Goal: Transaction & Acquisition: Purchase product/service

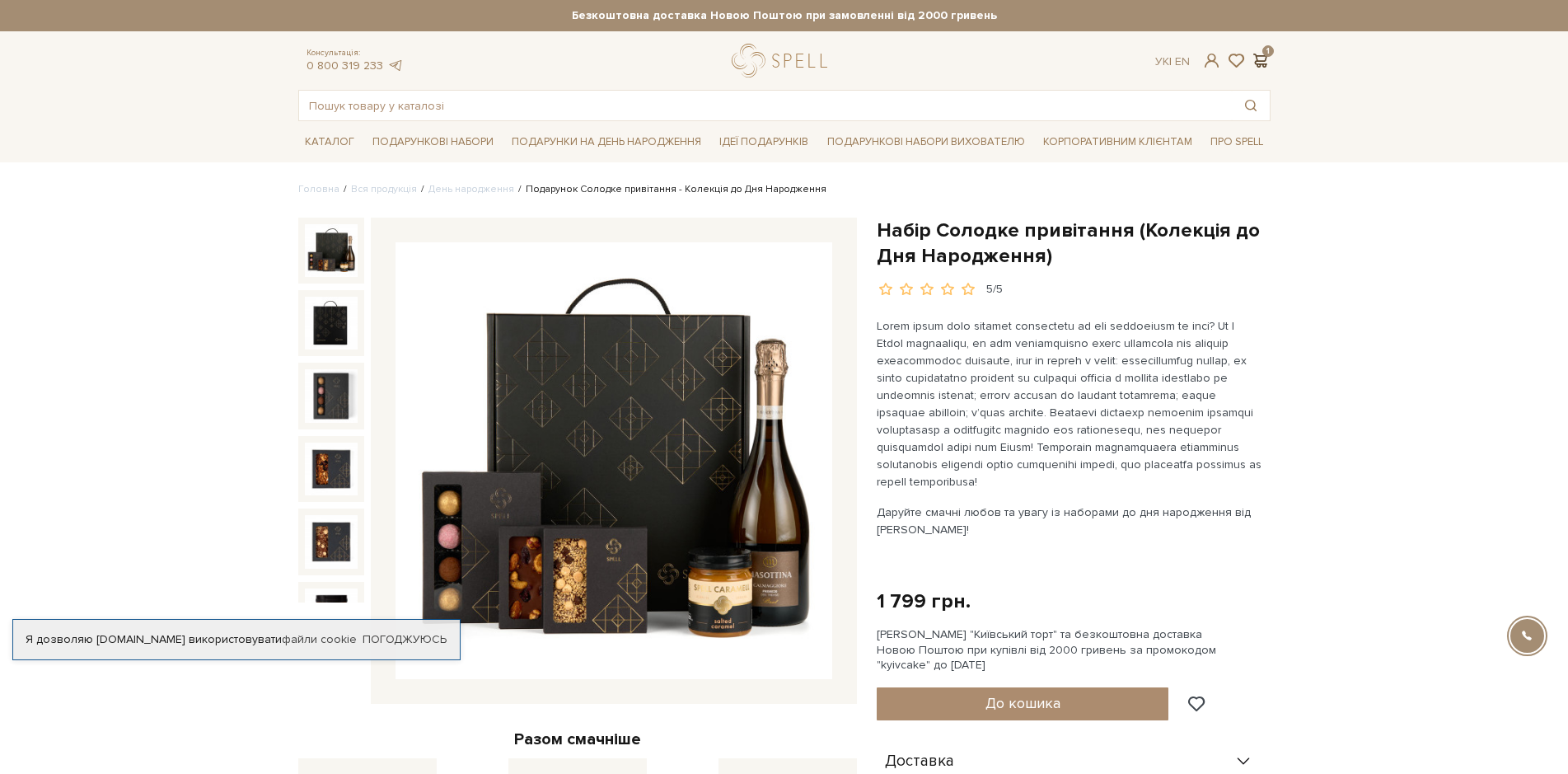
click at [1261, 57] on span at bounding box center [1260, 61] width 20 height 17
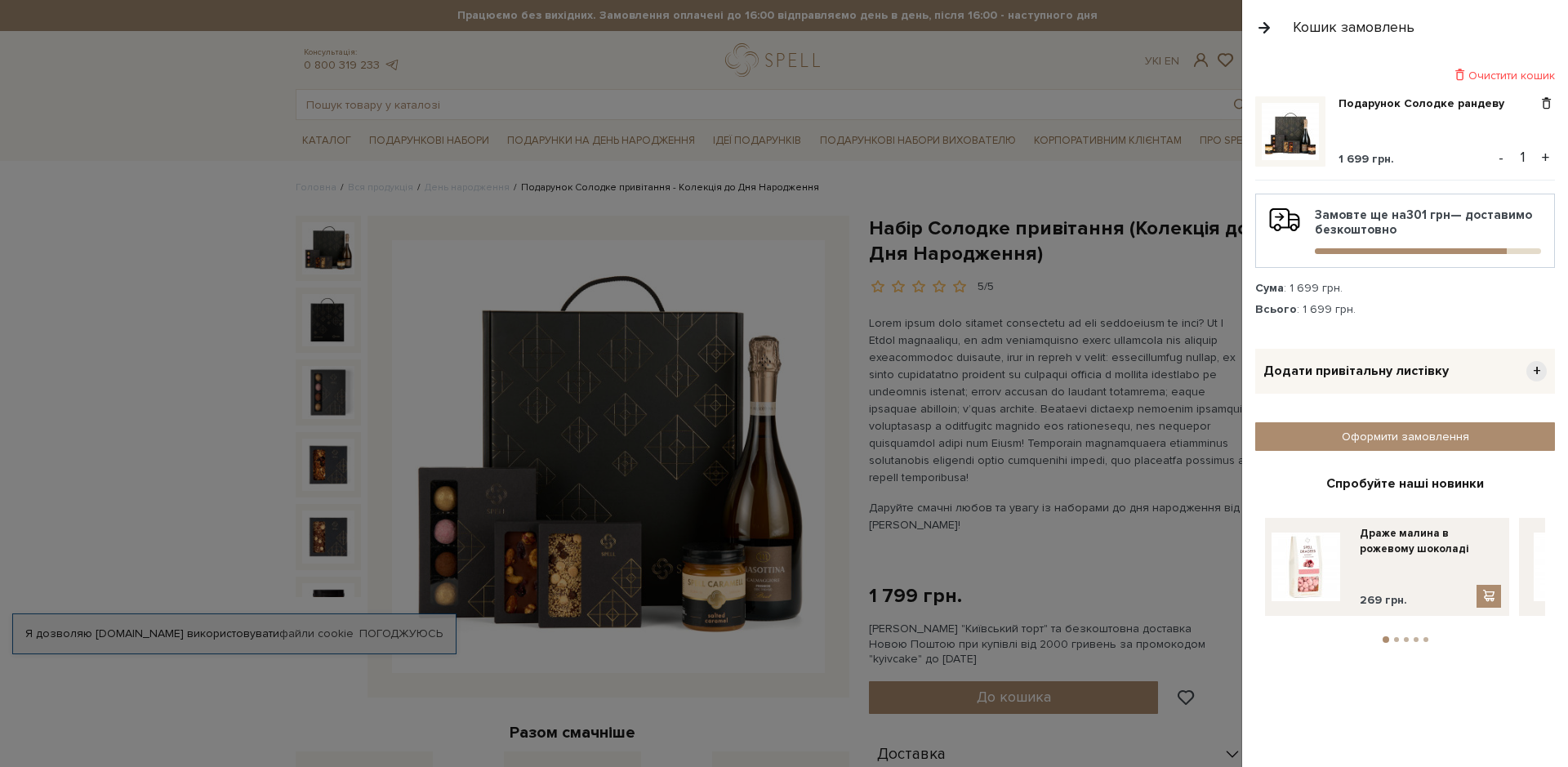
click at [1305, 132] on img at bounding box center [1290, 131] width 57 height 57
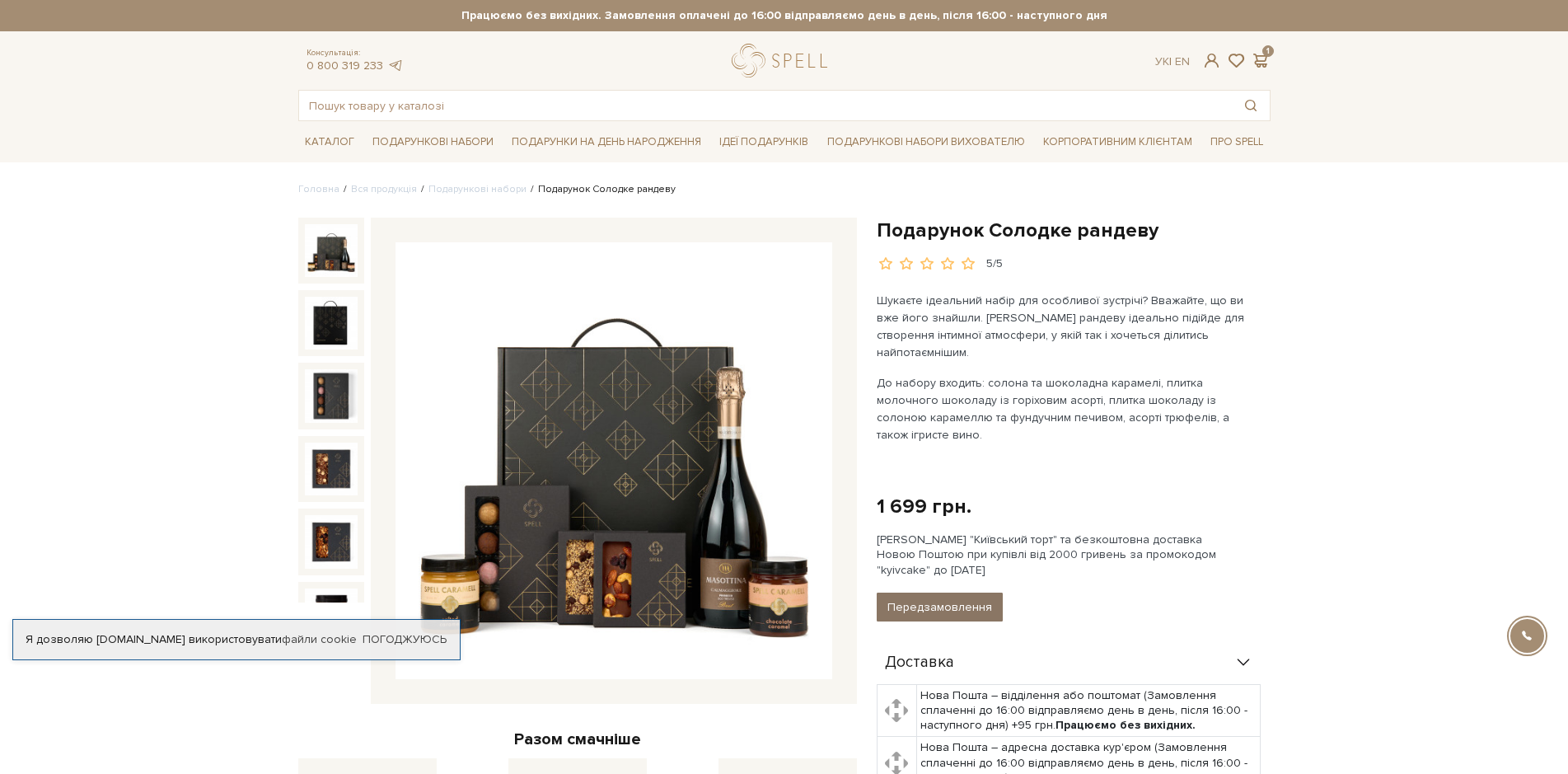
click at [944, 593] on button "Передзамовлення" at bounding box center [940, 607] width 126 height 28
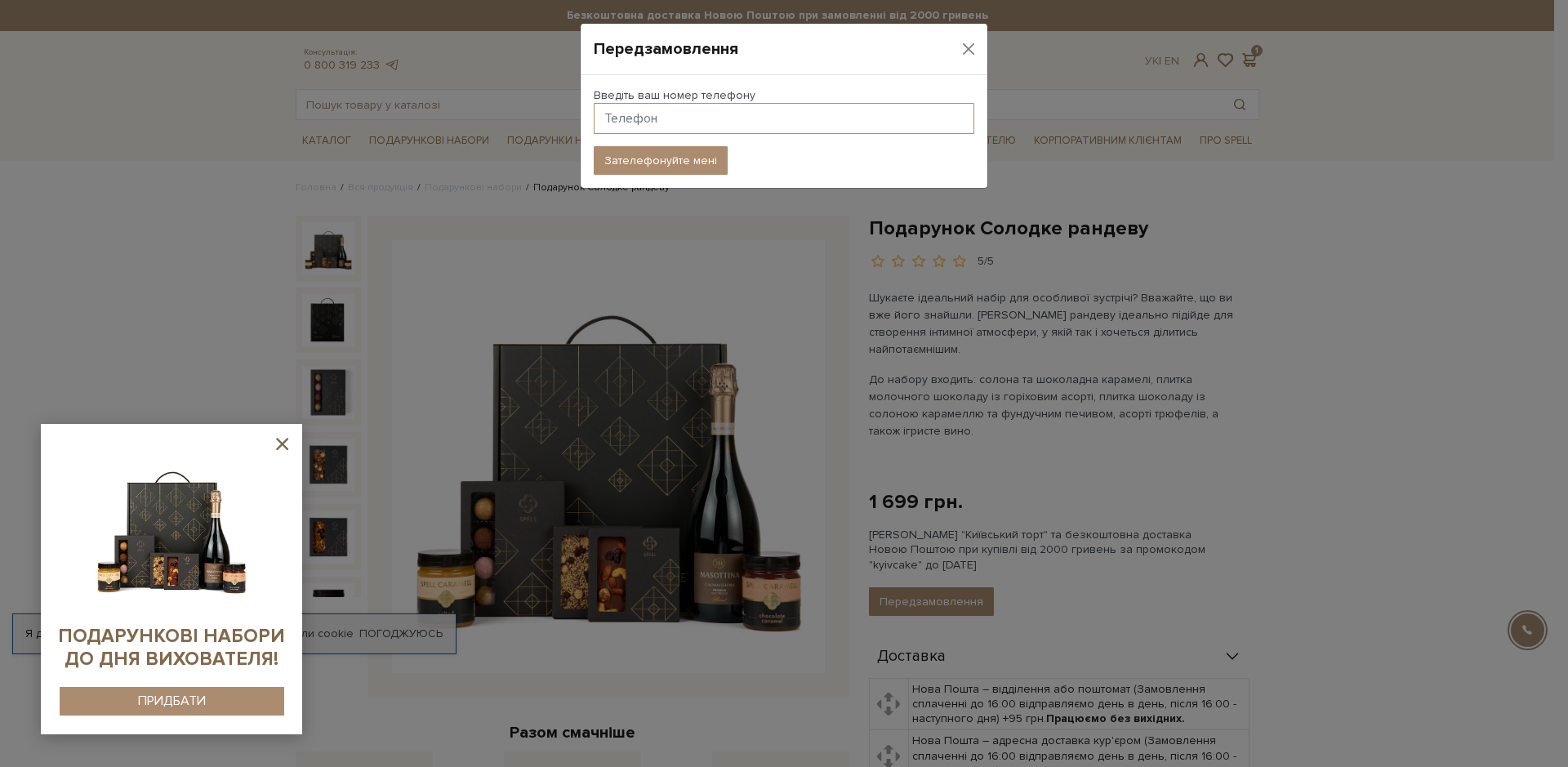
click at [639, 117] on input "text" at bounding box center [784, 118] width 380 height 31
type input "+380989701811"
click at [664, 163] on button "Зателефонуйте мені" at bounding box center [661, 160] width 134 height 28
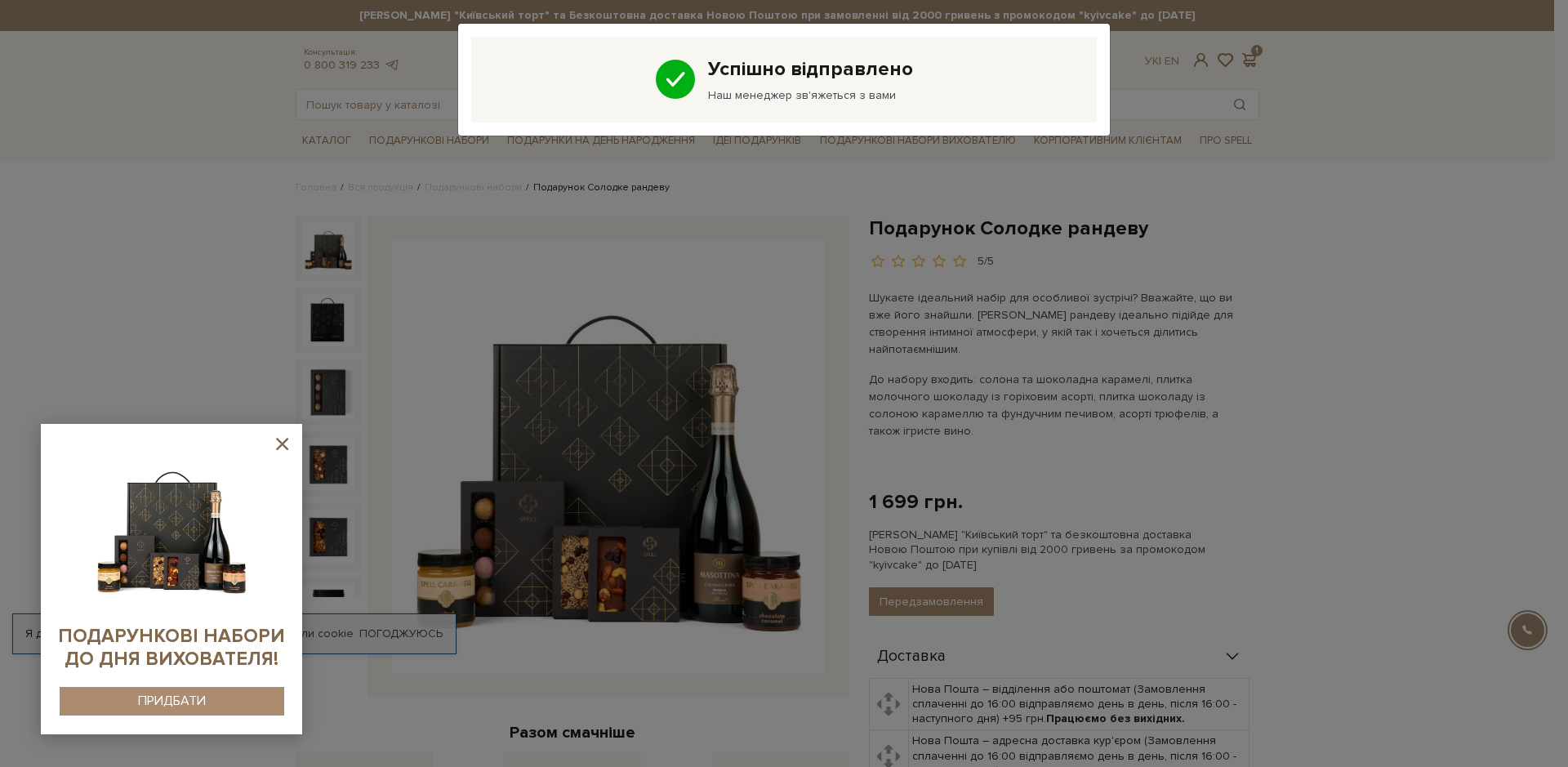
click at [1358, 412] on div "Успішно відправлено Наш менеджер зв'яжеться з вами" at bounding box center [784, 383] width 1568 height 767
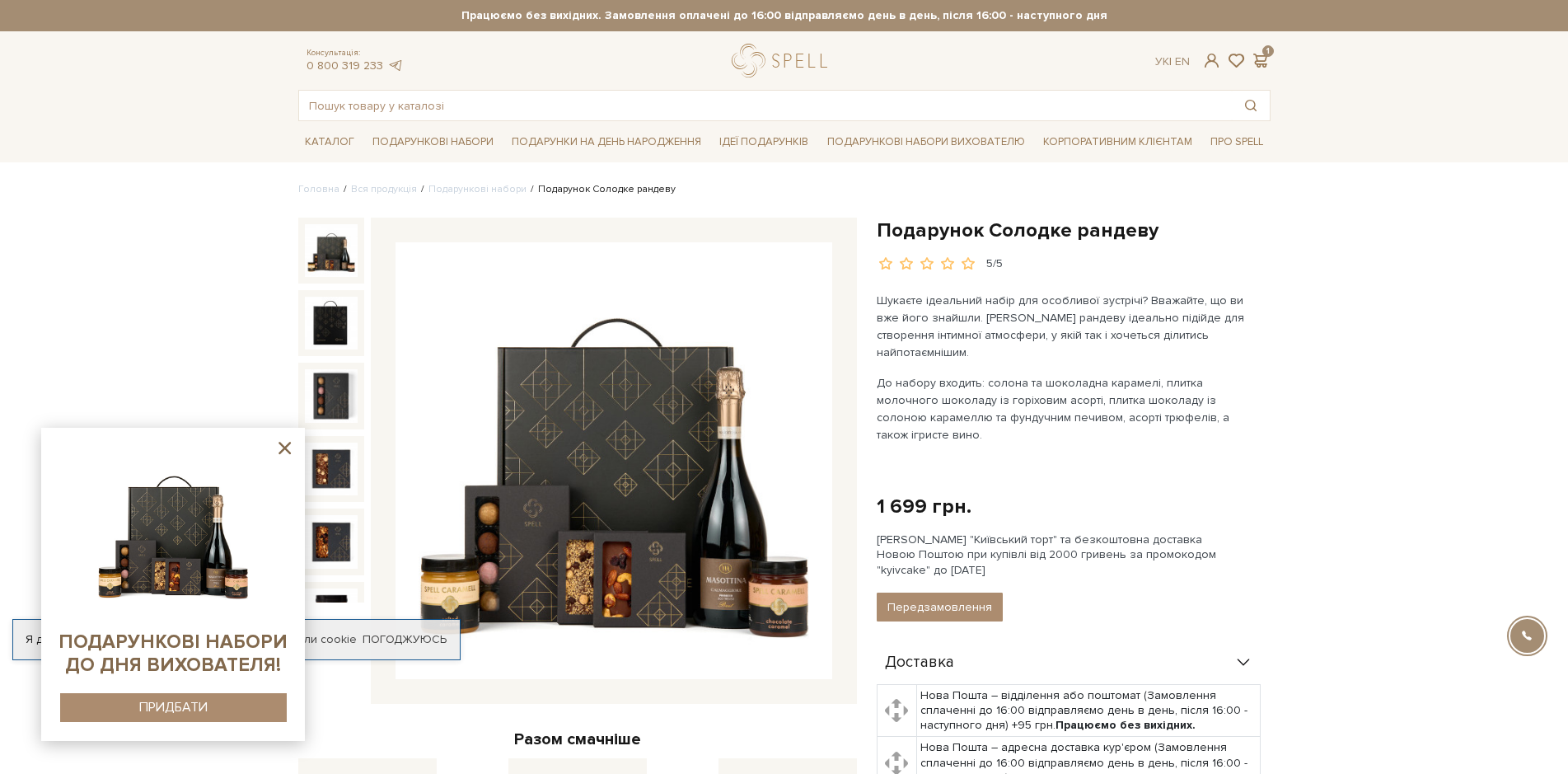
click at [189, 669] on b "ПОДАРУНКОВІ НАБОРИ ДО ДНЯ ВИХОВАТЕЛЯ!" at bounding box center [173, 653] width 229 height 47
click at [165, 708] on div "ПРИДБАТИ" at bounding box center [174, 708] width 68 height 15
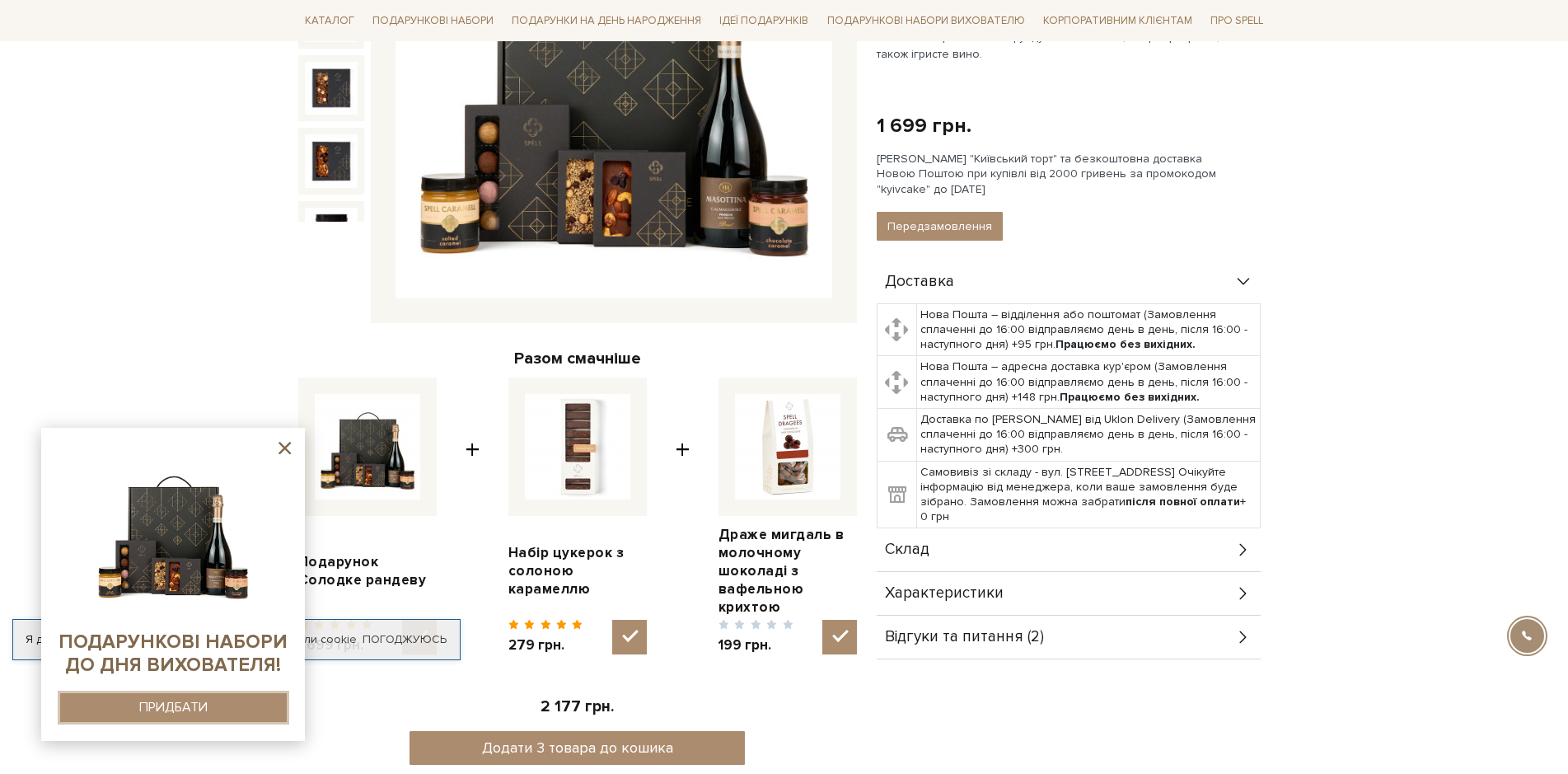
scroll to position [412, 0]
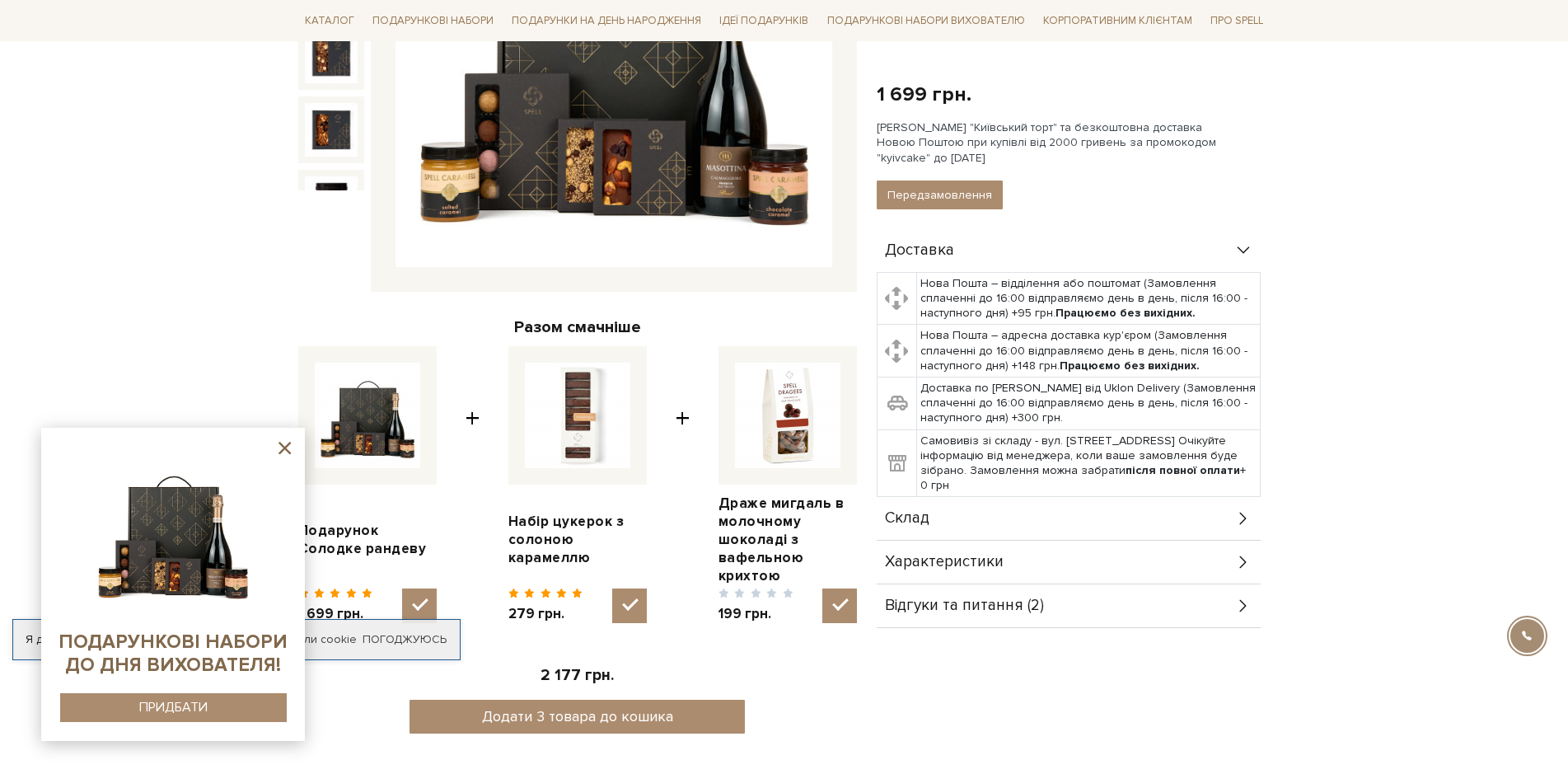
click at [172, 548] on img at bounding box center [173, 530] width 168 height 168
click at [184, 538] on img at bounding box center [173, 530] width 168 height 168
click at [177, 706] on div "ПРИДБАТИ" at bounding box center [174, 708] width 68 height 15
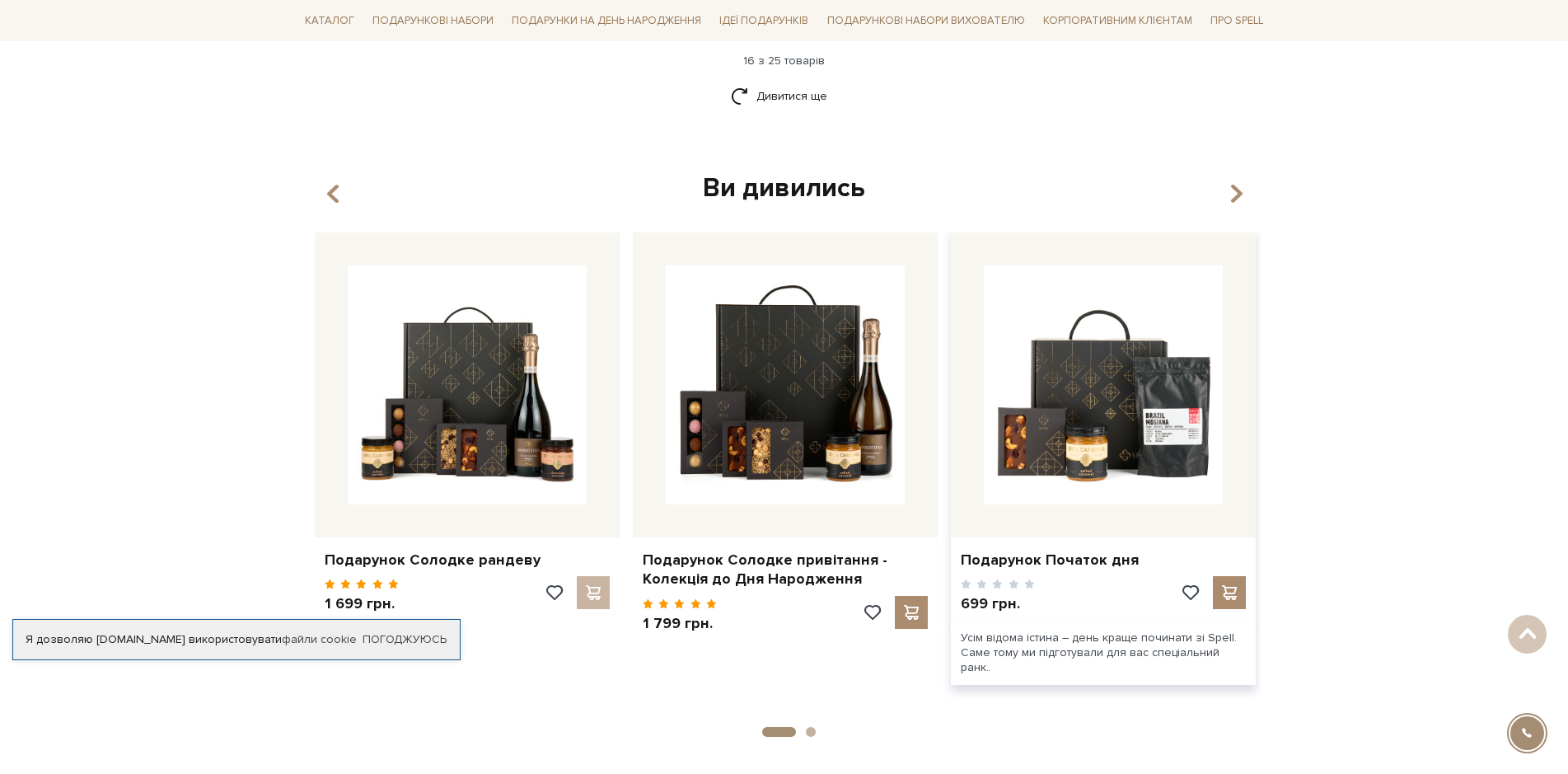
scroll to position [2380, 0]
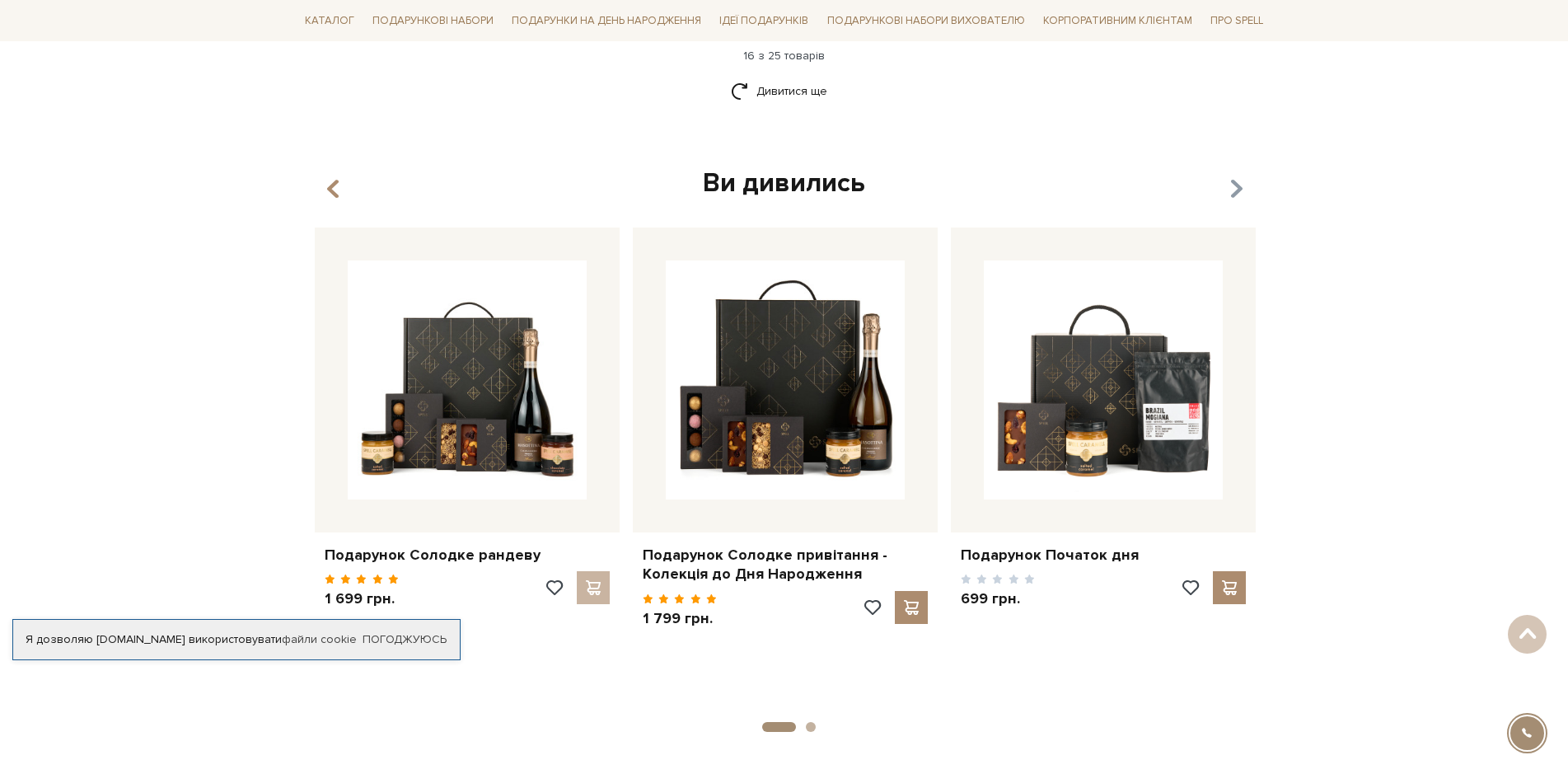
click at [1235, 175] on icon "button" at bounding box center [1235, 189] width 14 height 28
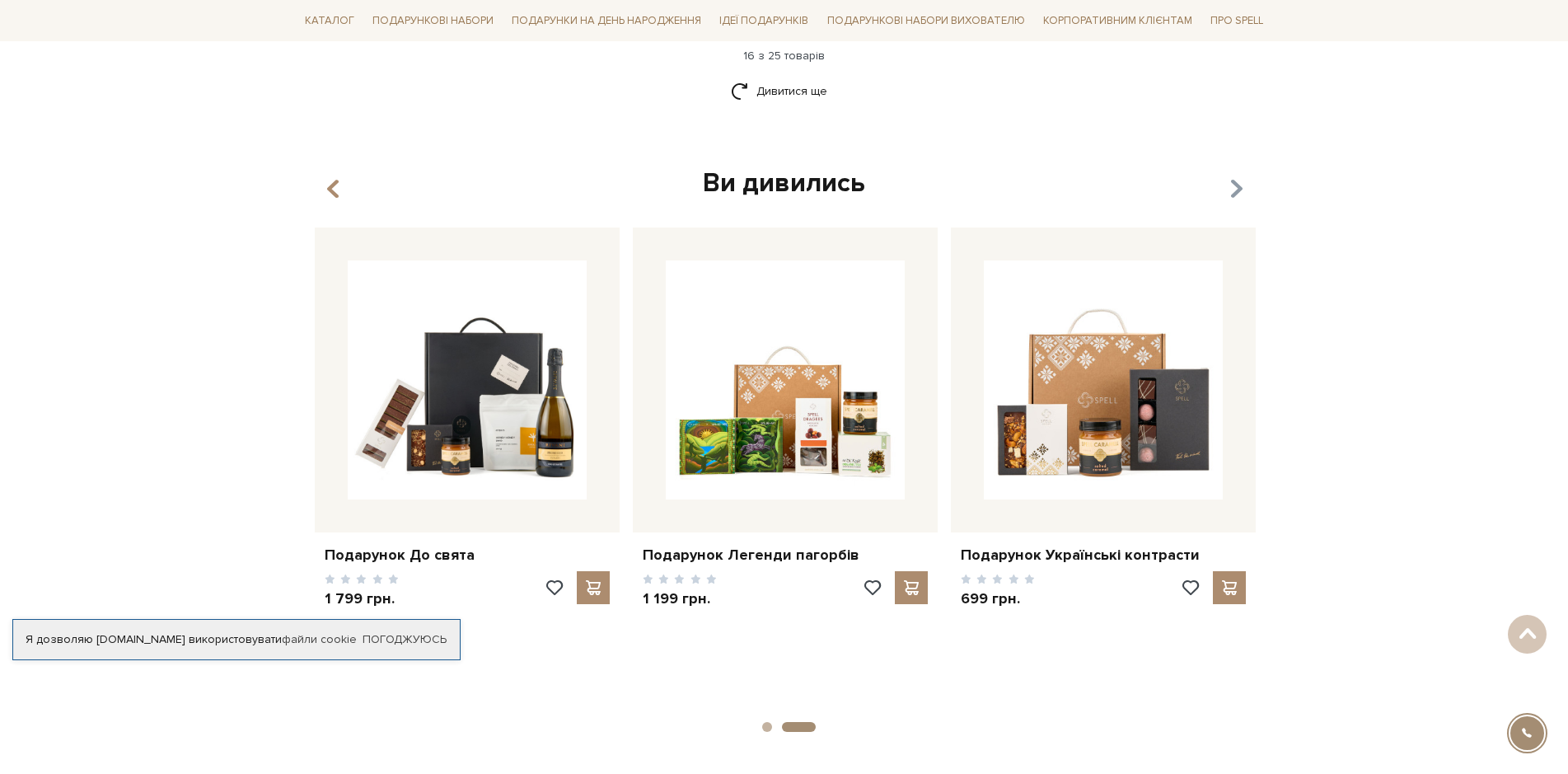
click at [1234, 175] on icon "button" at bounding box center [1235, 189] width 14 height 28
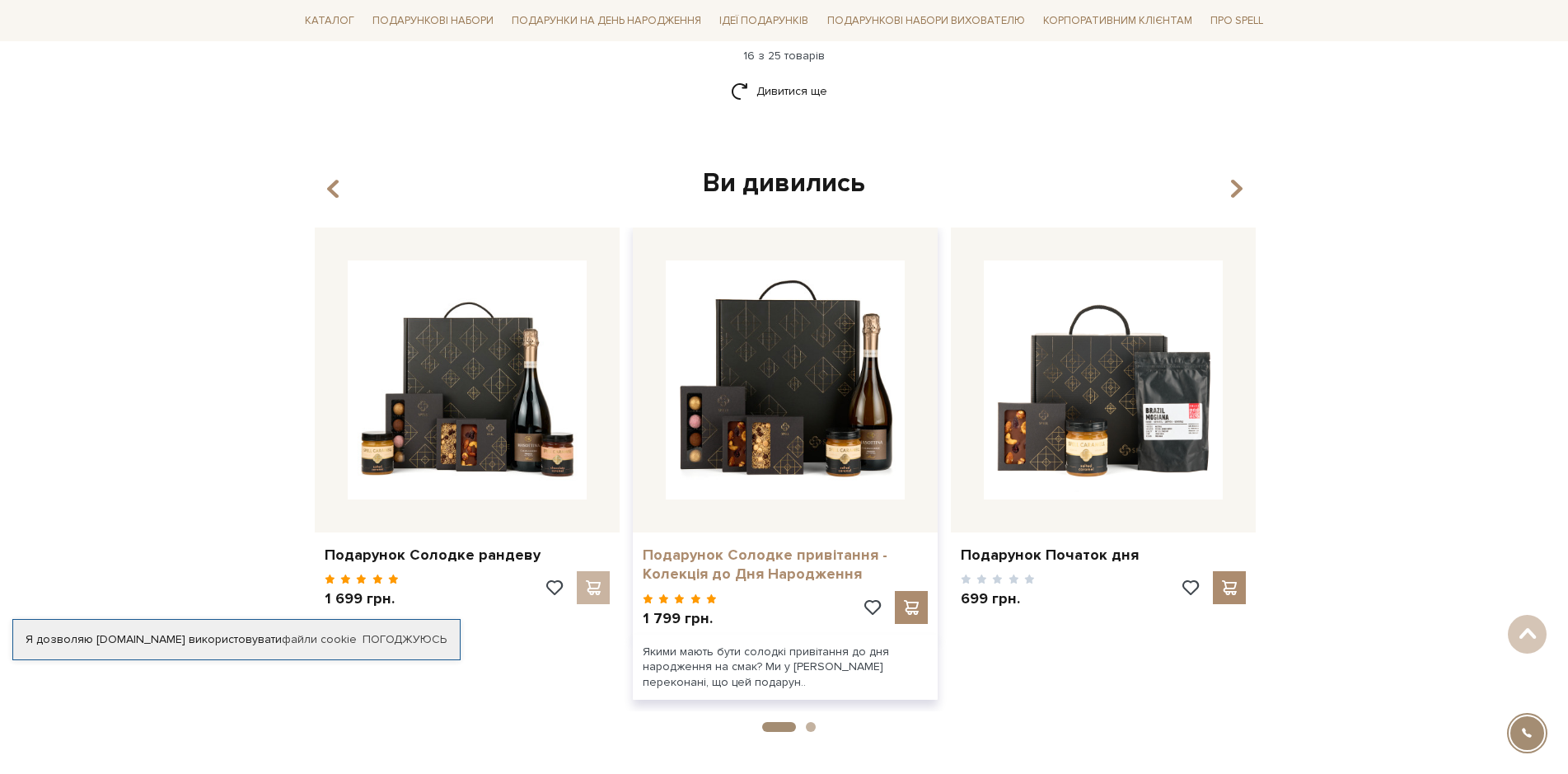
click at [771, 546] on link "Подарунок Солодке привітання - Колекція до Дня Народження" at bounding box center [785, 565] width 285 height 39
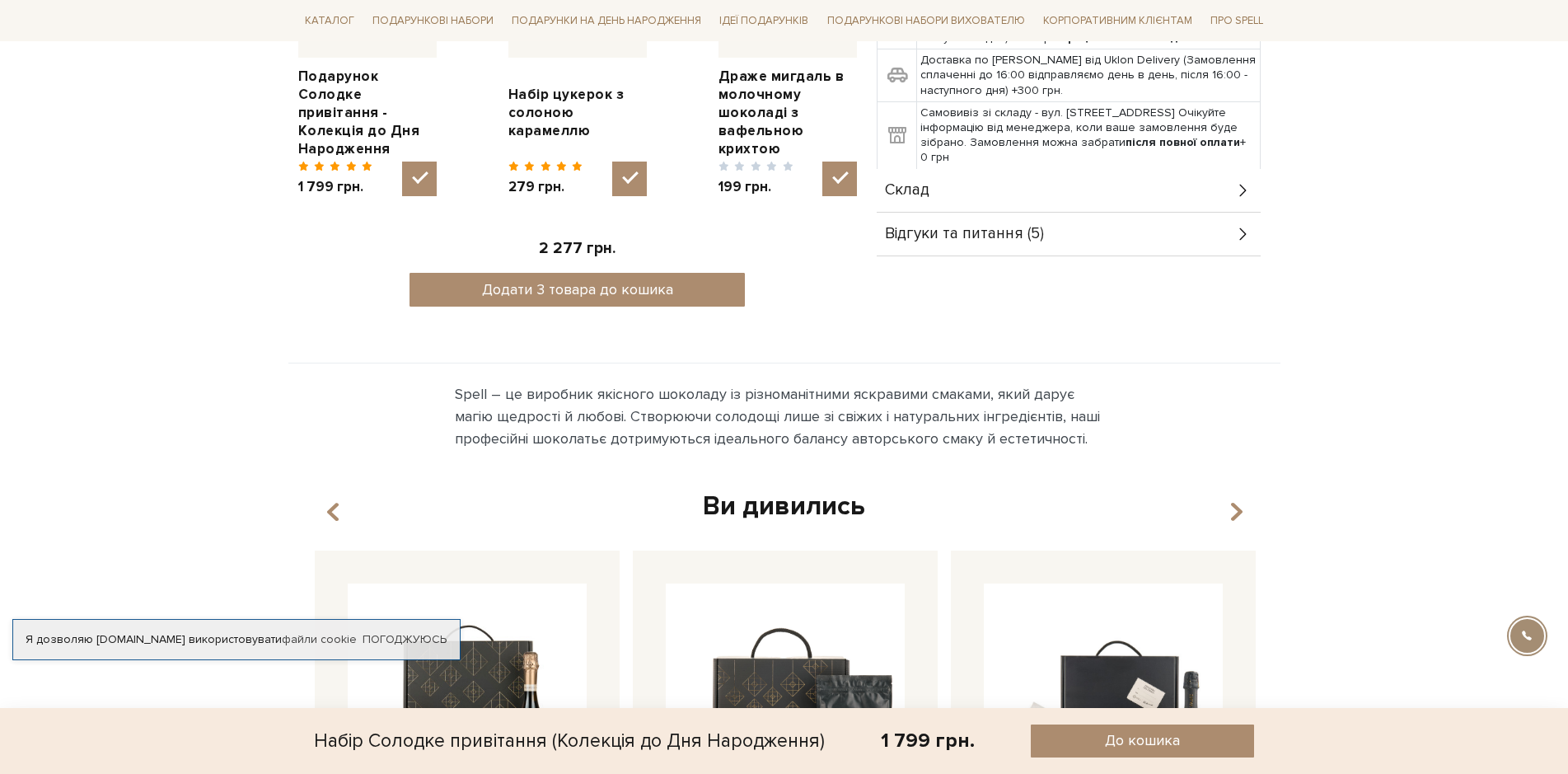
scroll to position [990, 0]
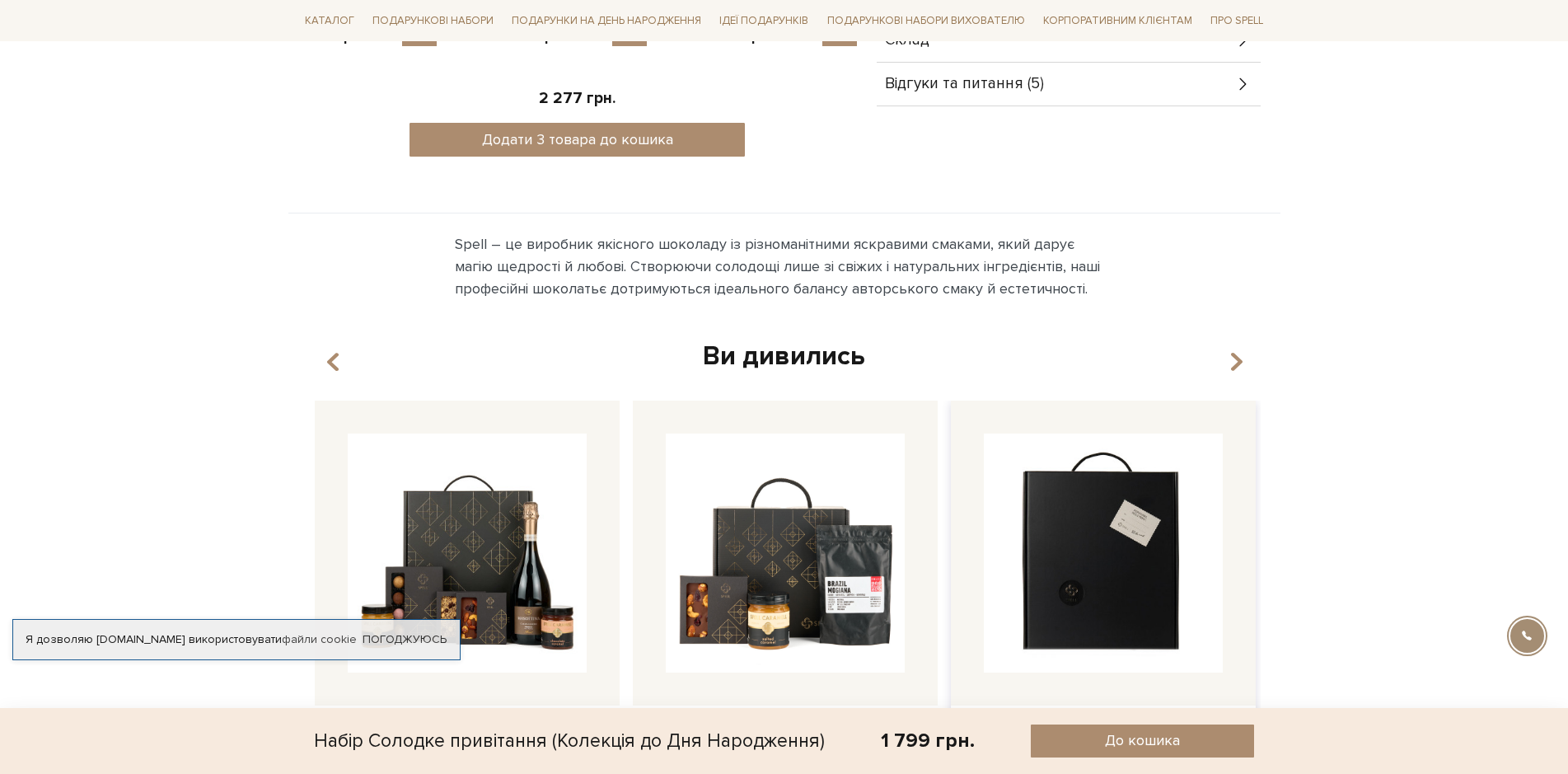
click at [1127, 569] on img at bounding box center [1103, 554] width 239 height 239
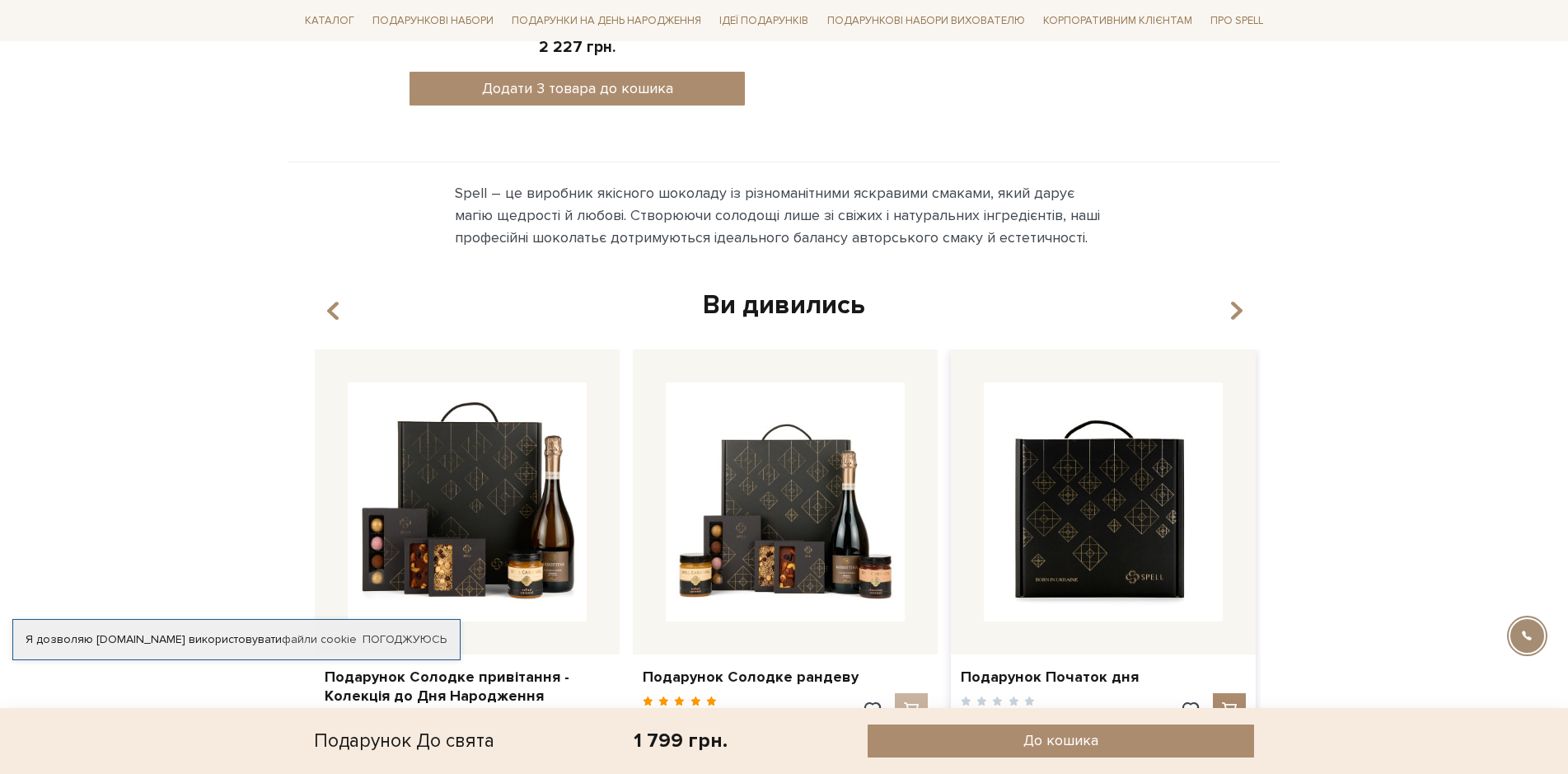
scroll to position [1071, 0]
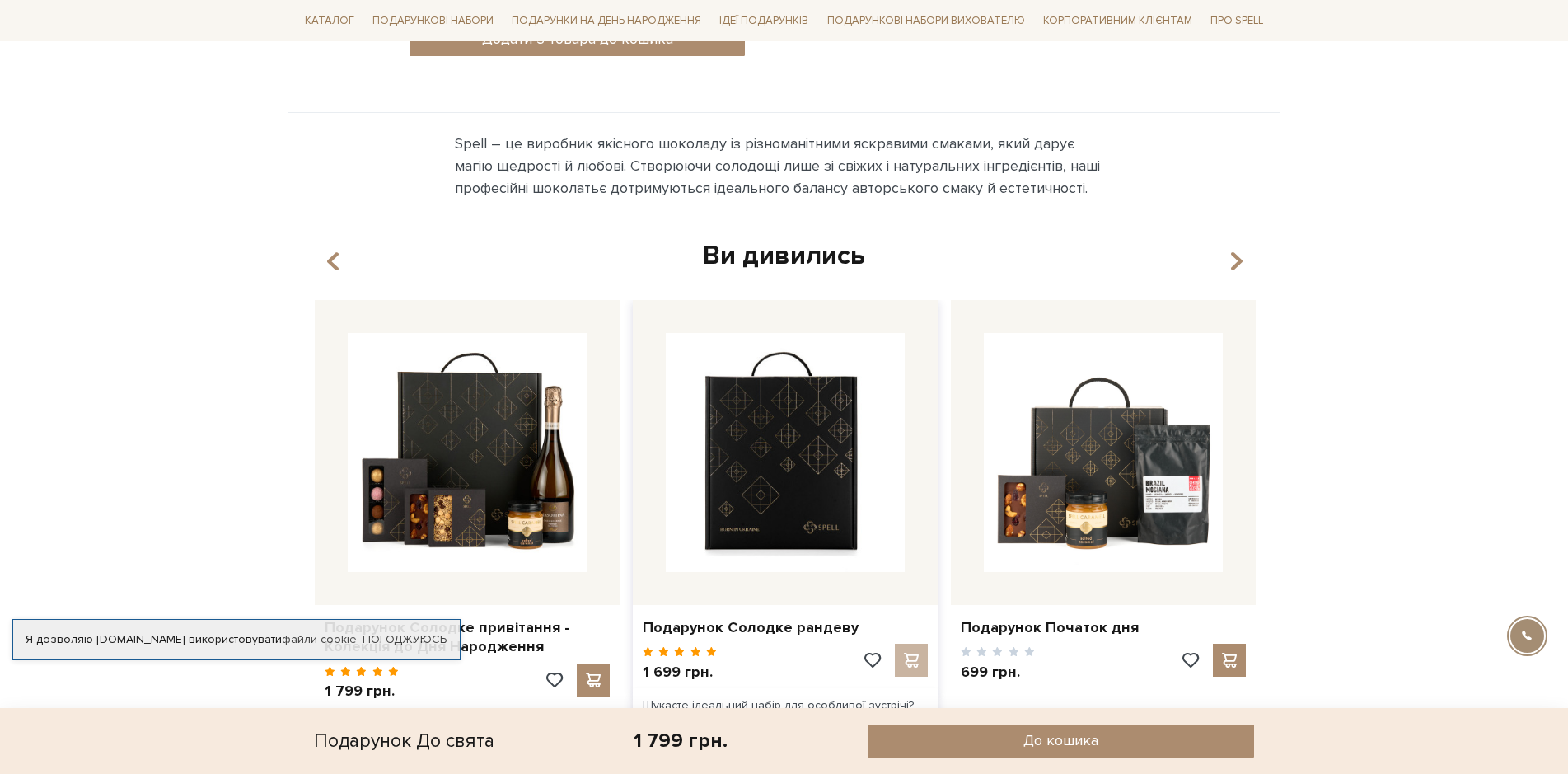
click at [834, 494] on img at bounding box center [785, 453] width 239 height 239
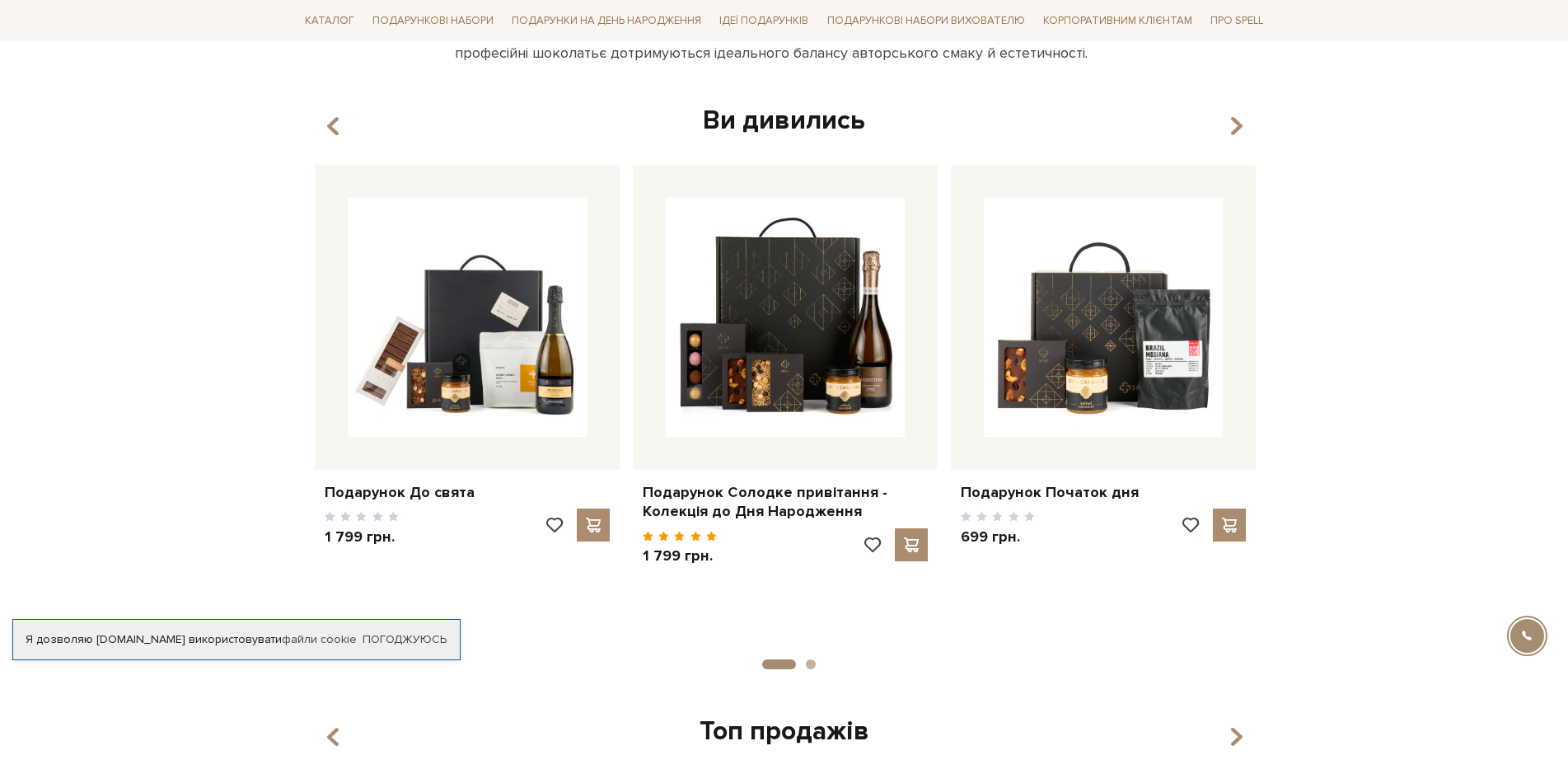
scroll to position [1224, 0]
click at [457, 576] on div "До свята [PERSON_NAME] пасує найкраще. А цей набір стовідсоткове цьому підтверд…" at bounding box center [467, 586] width 305 height 66
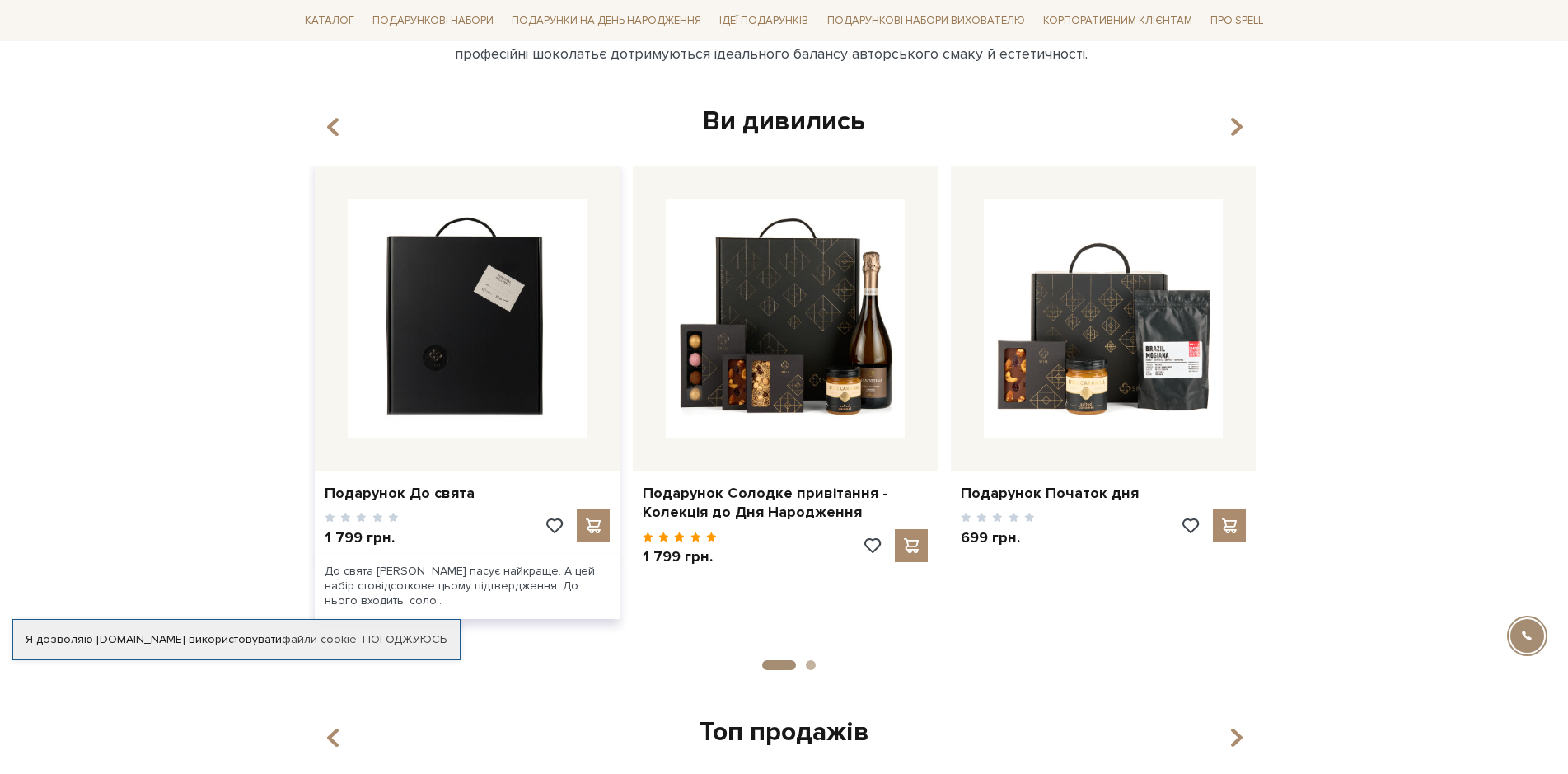
click at [476, 399] on img at bounding box center [467, 318] width 239 height 239
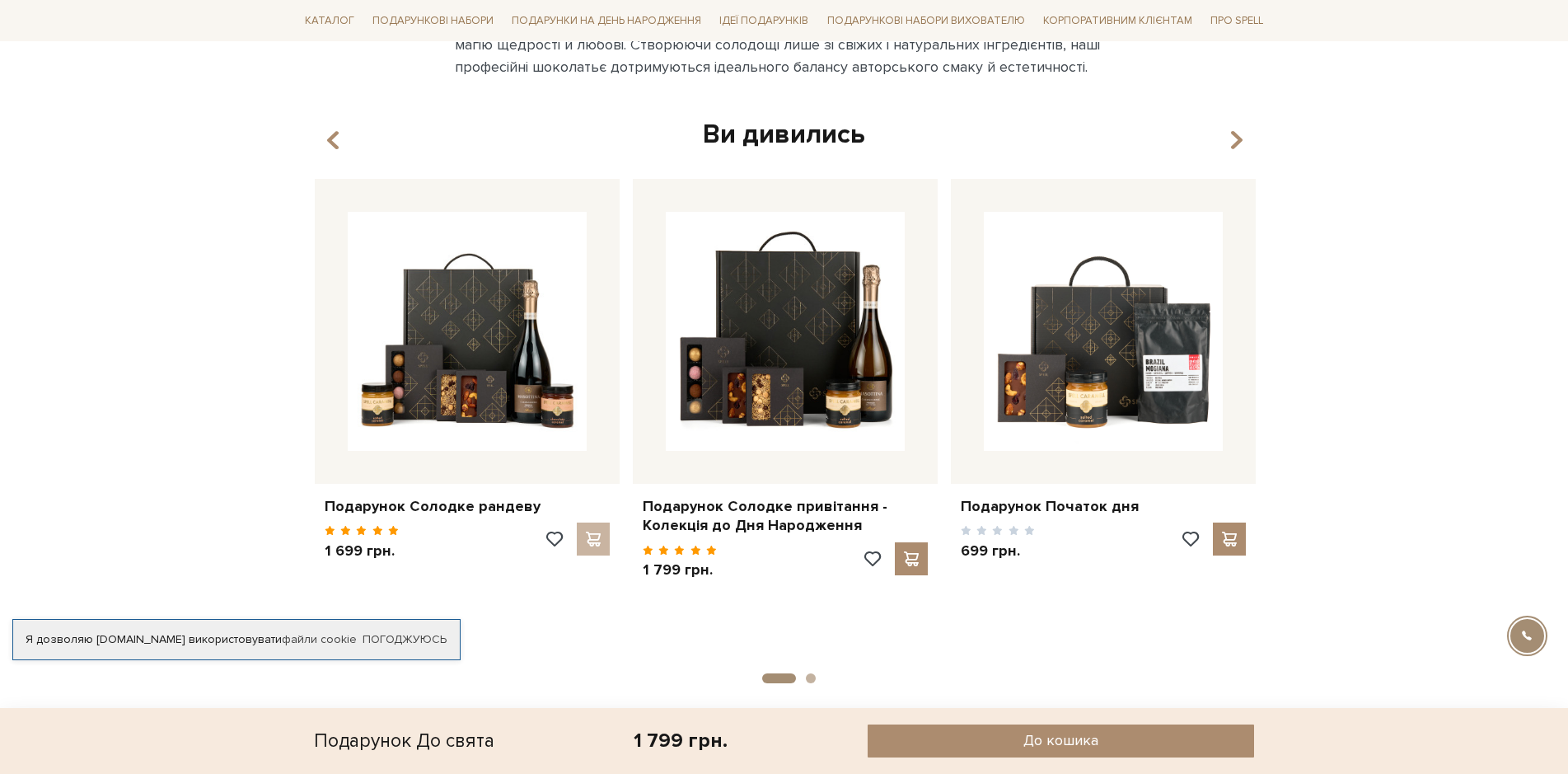
scroll to position [1237, 0]
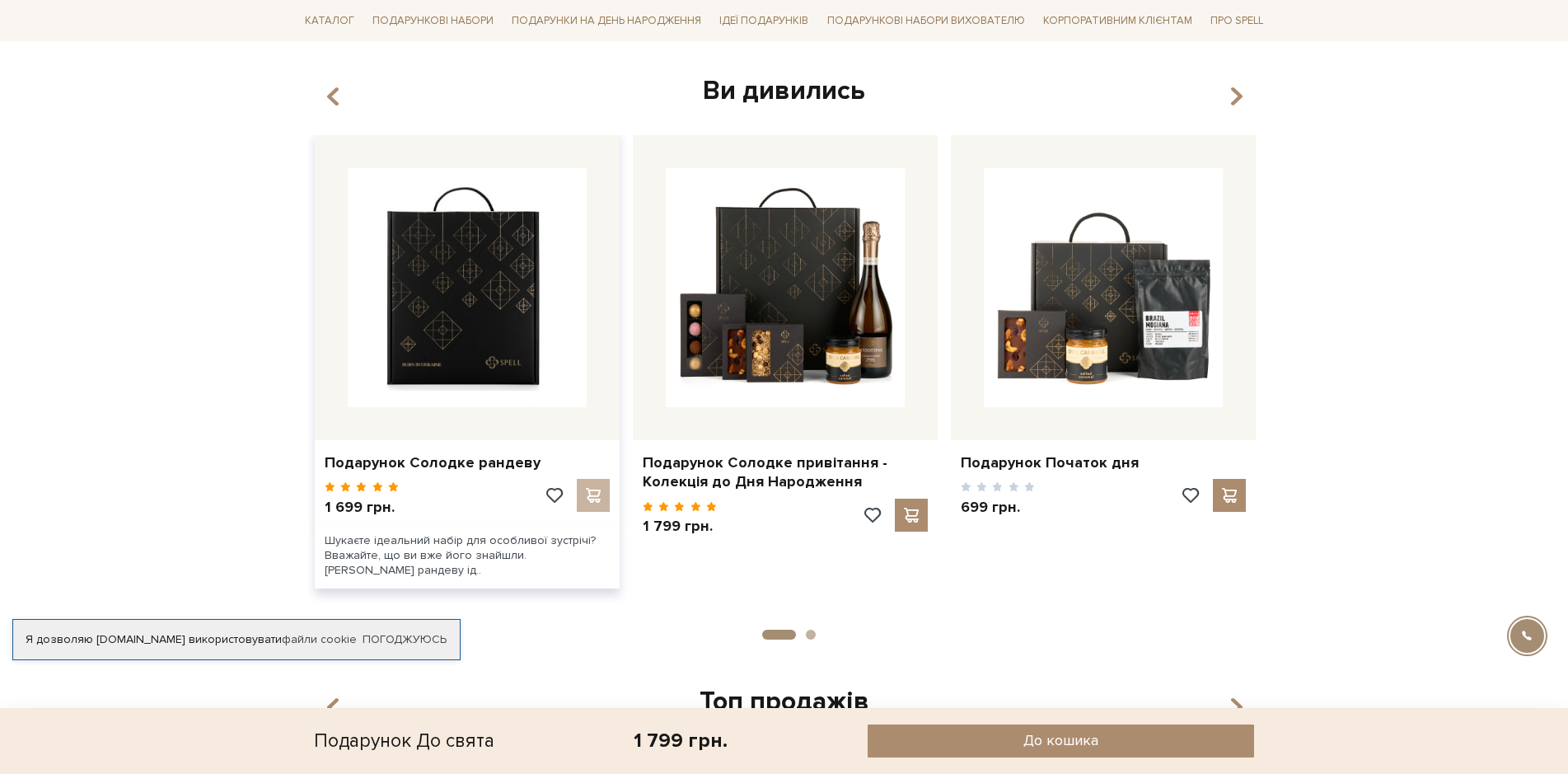
click at [492, 269] on img at bounding box center [467, 288] width 239 height 239
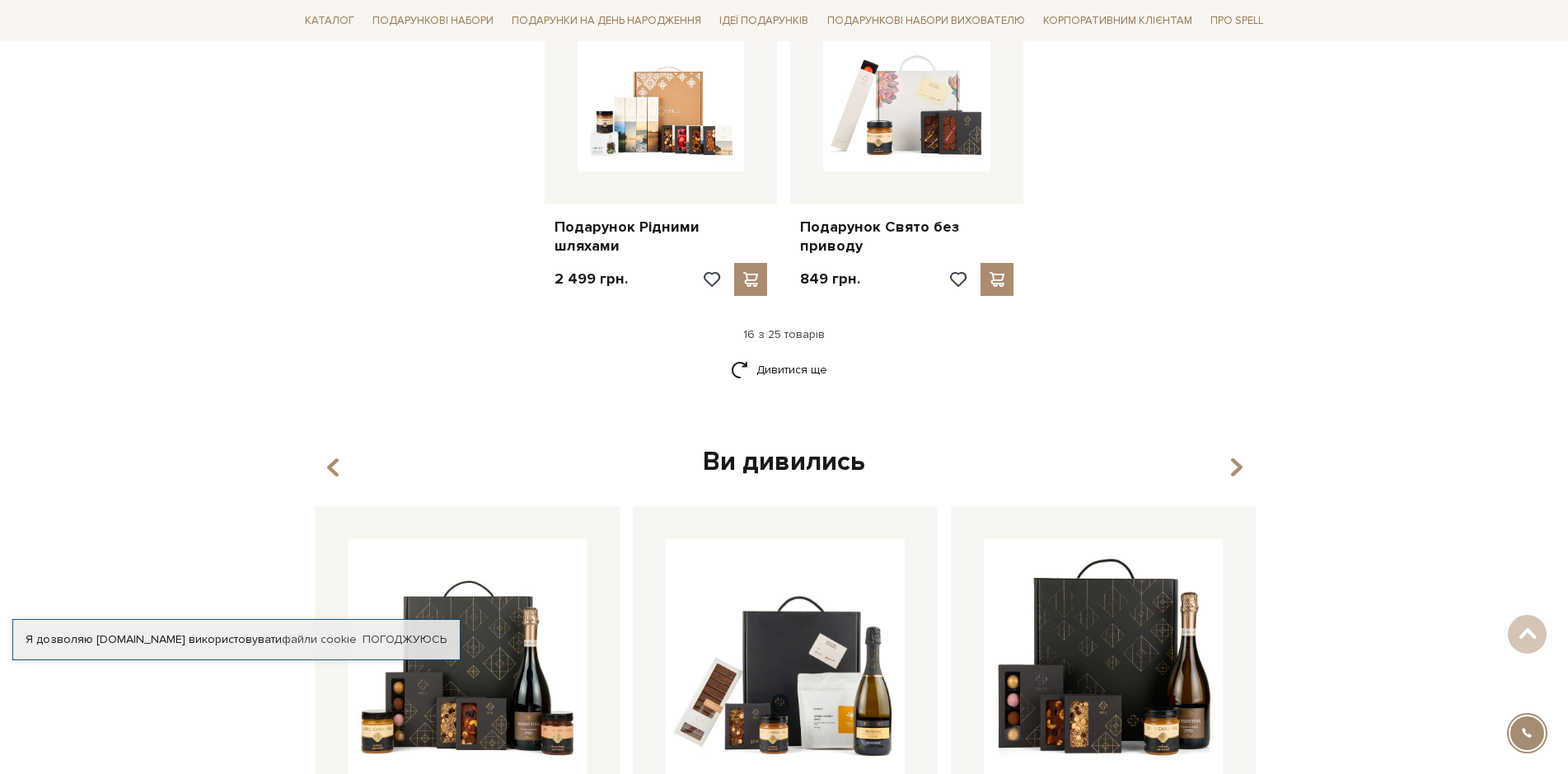
scroll to position [2308, 0]
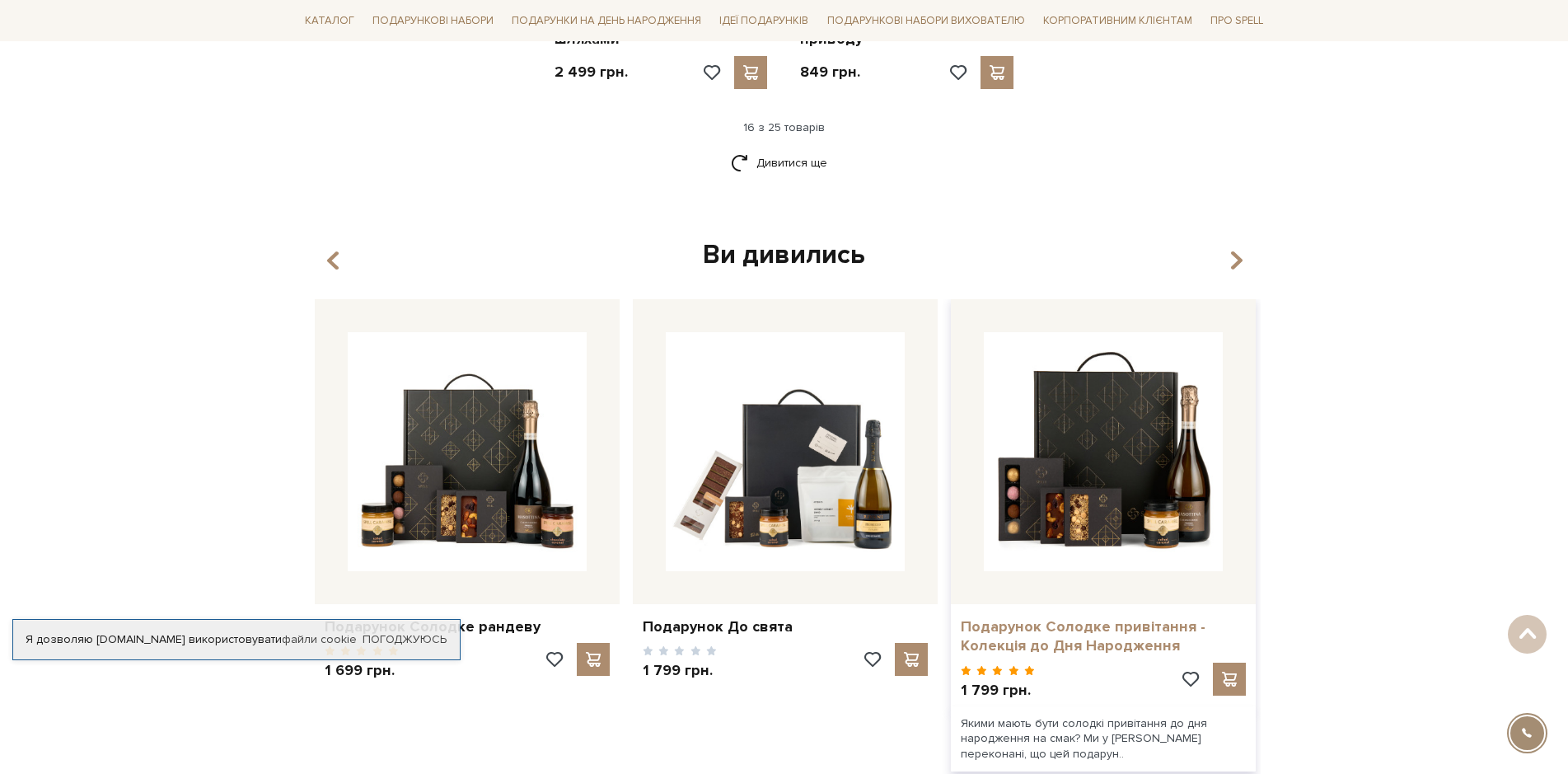
click at [1132, 617] on link "Подарунок Солодке привітання - Колекція до Дня Народження" at bounding box center [1103, 636] width 285 height 39
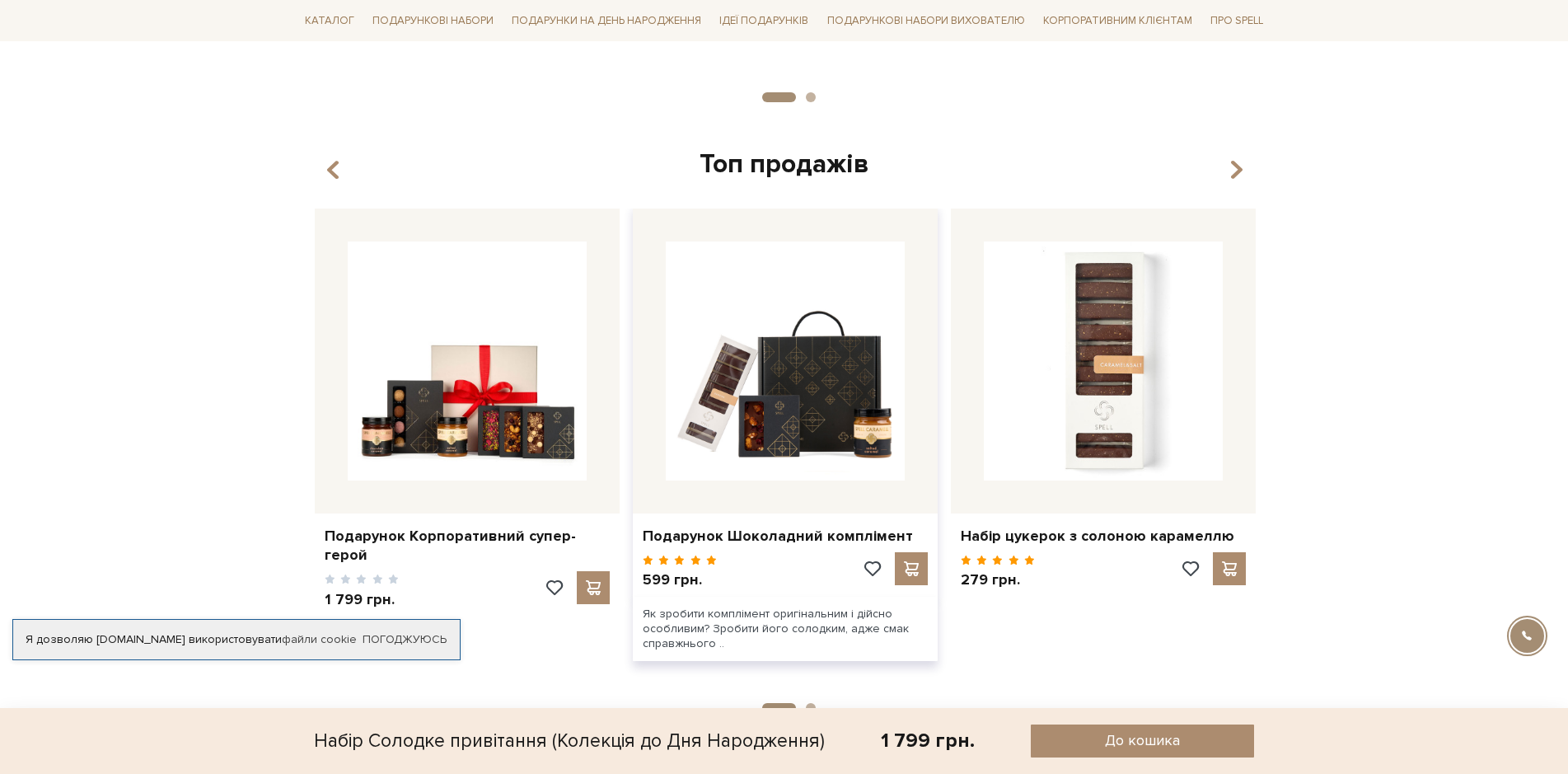
scroll to position [1783, 0]
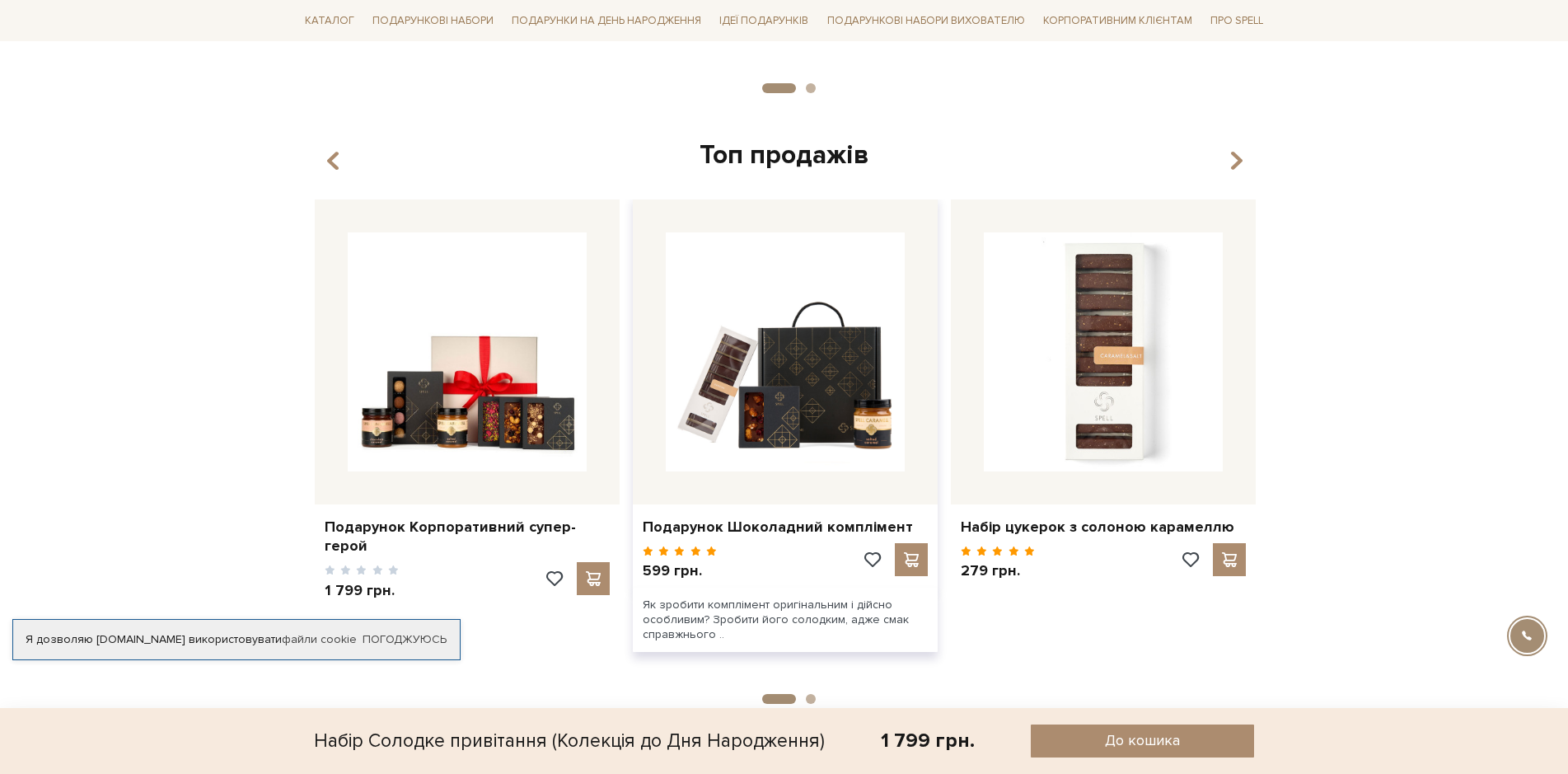
click at [777, 602] on div "Як зробити комплімент оригінальним і дійсно особливим? Зробити його солодким, а…" at bounding box center [785, 620] width 305 height 66
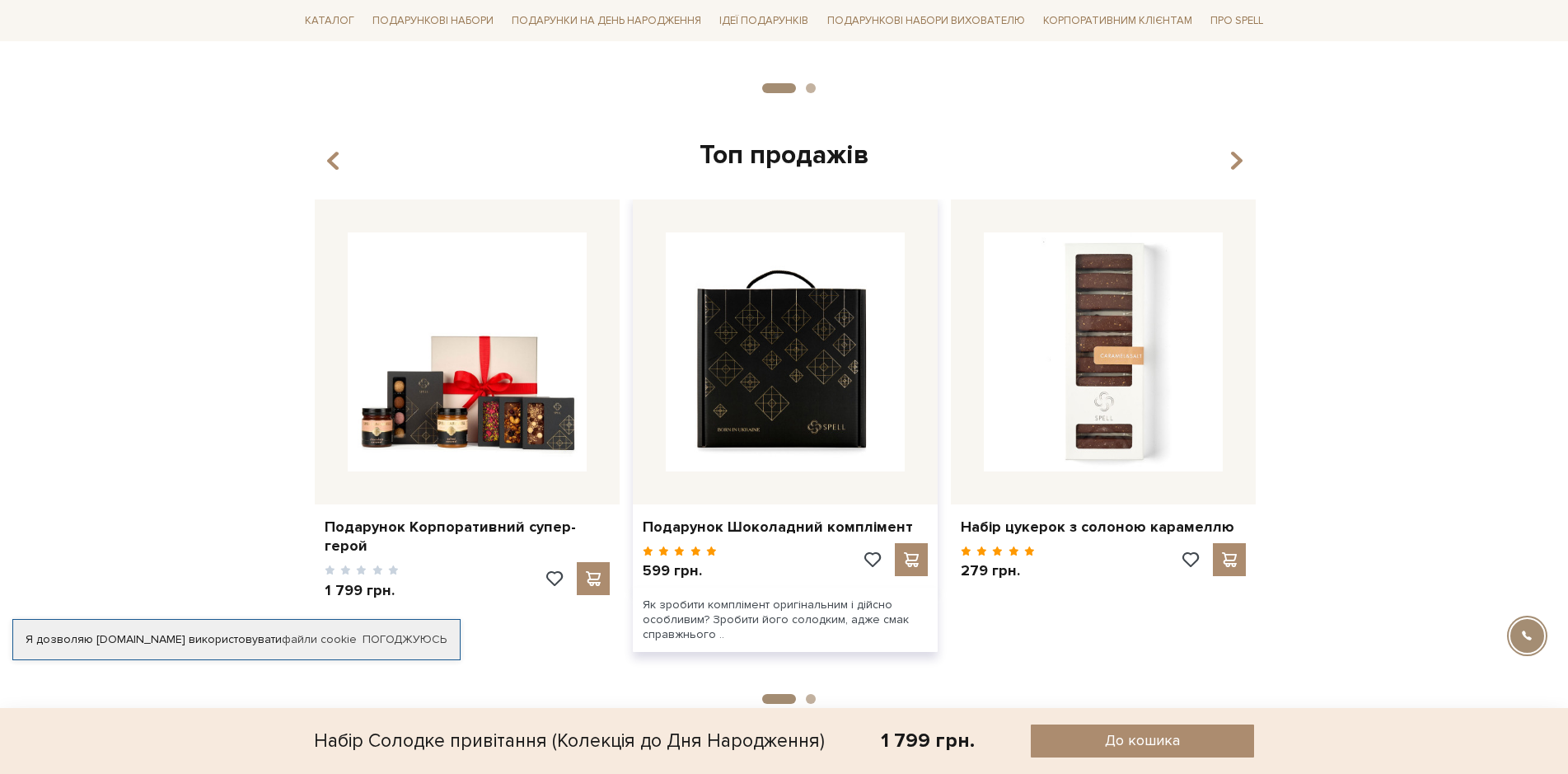
click at [815, 386] on img at bounding box center [785, 352] width 239 height 239
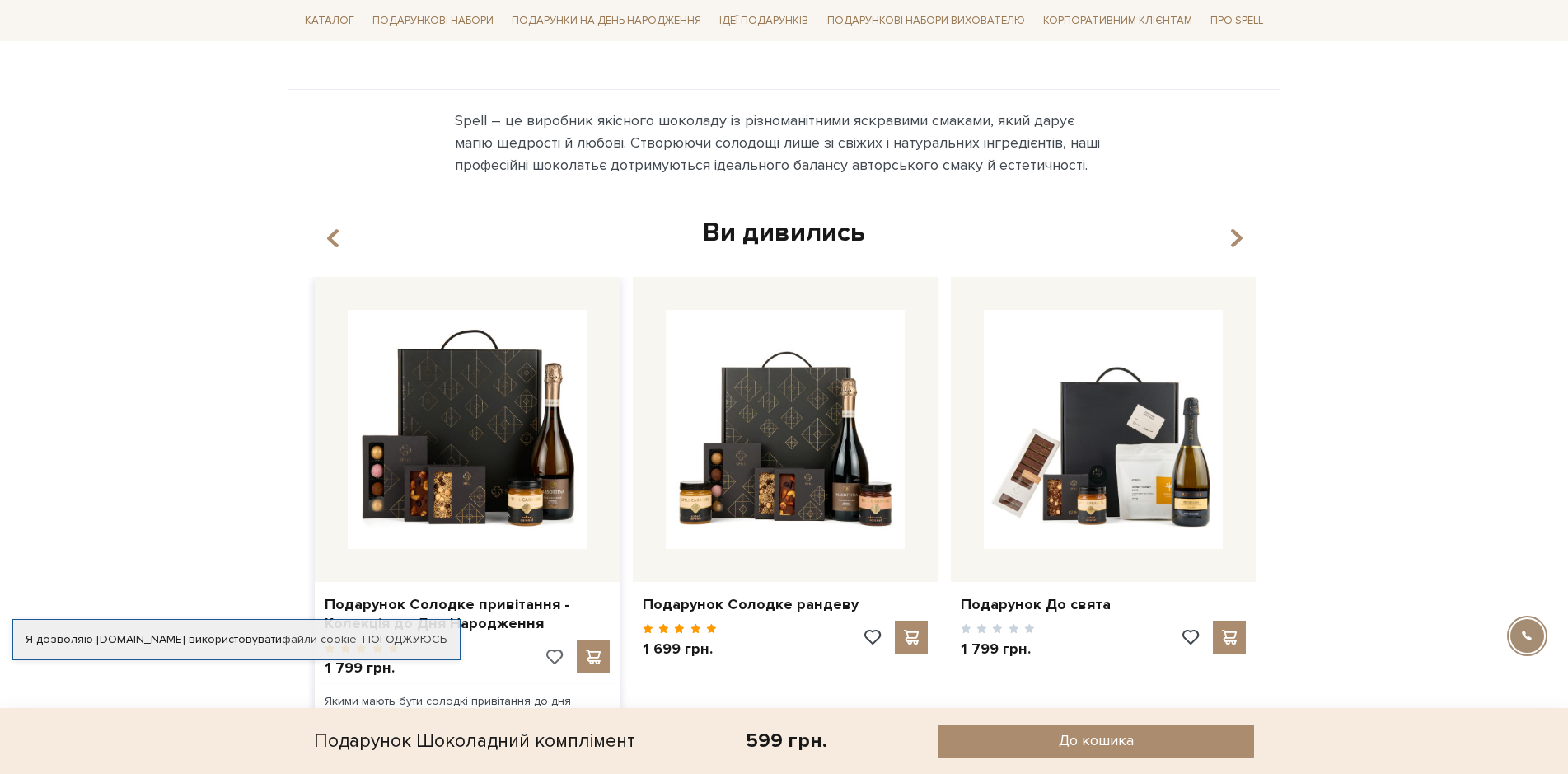
scroll to position [1154, 0]
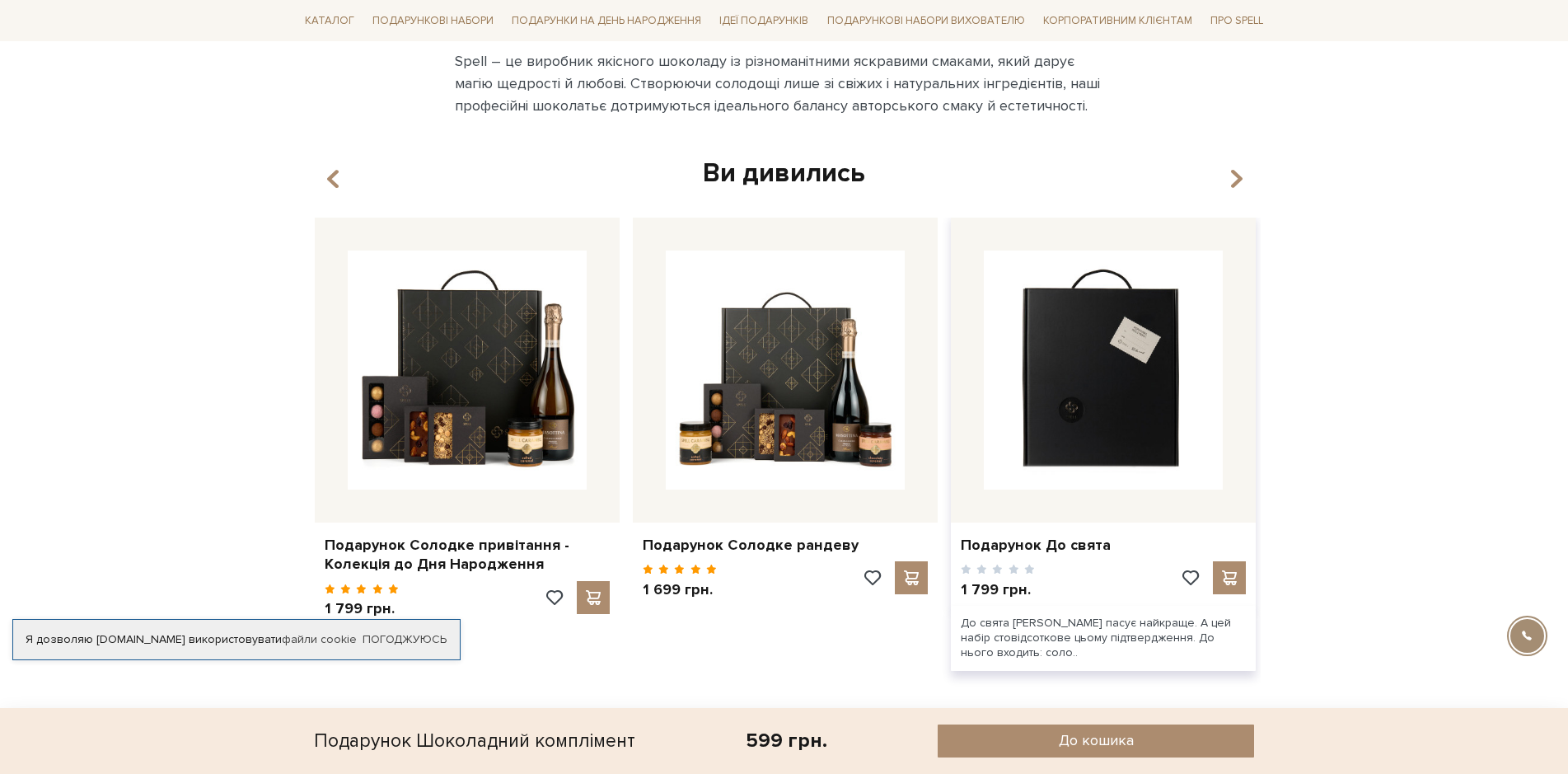
click at [1089, 349] on img at bounding box center [1103, 370] width 239 height 239
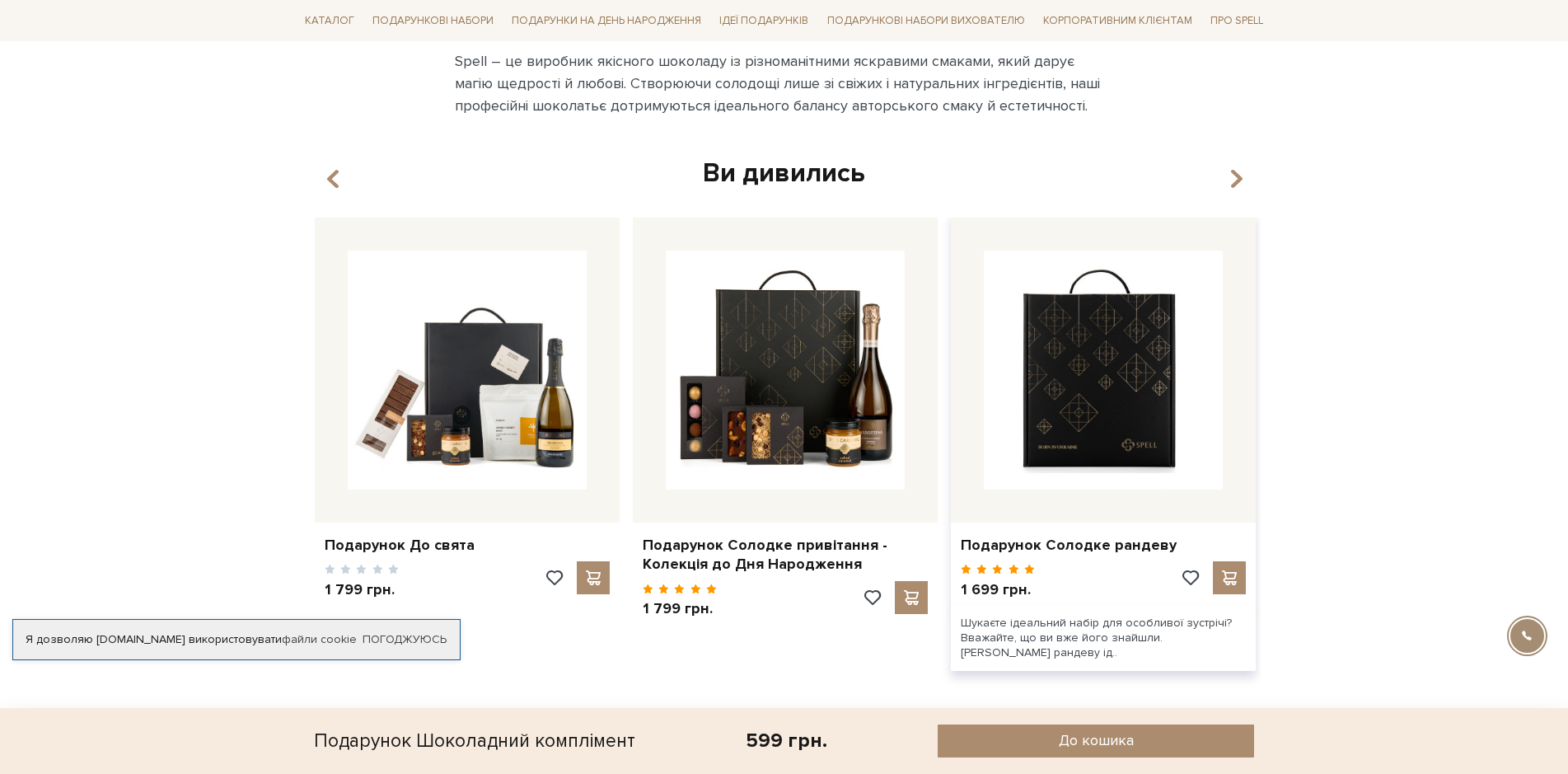
click at [1100, 380] on img at bounding box center [1103, 370] width 239 height 239
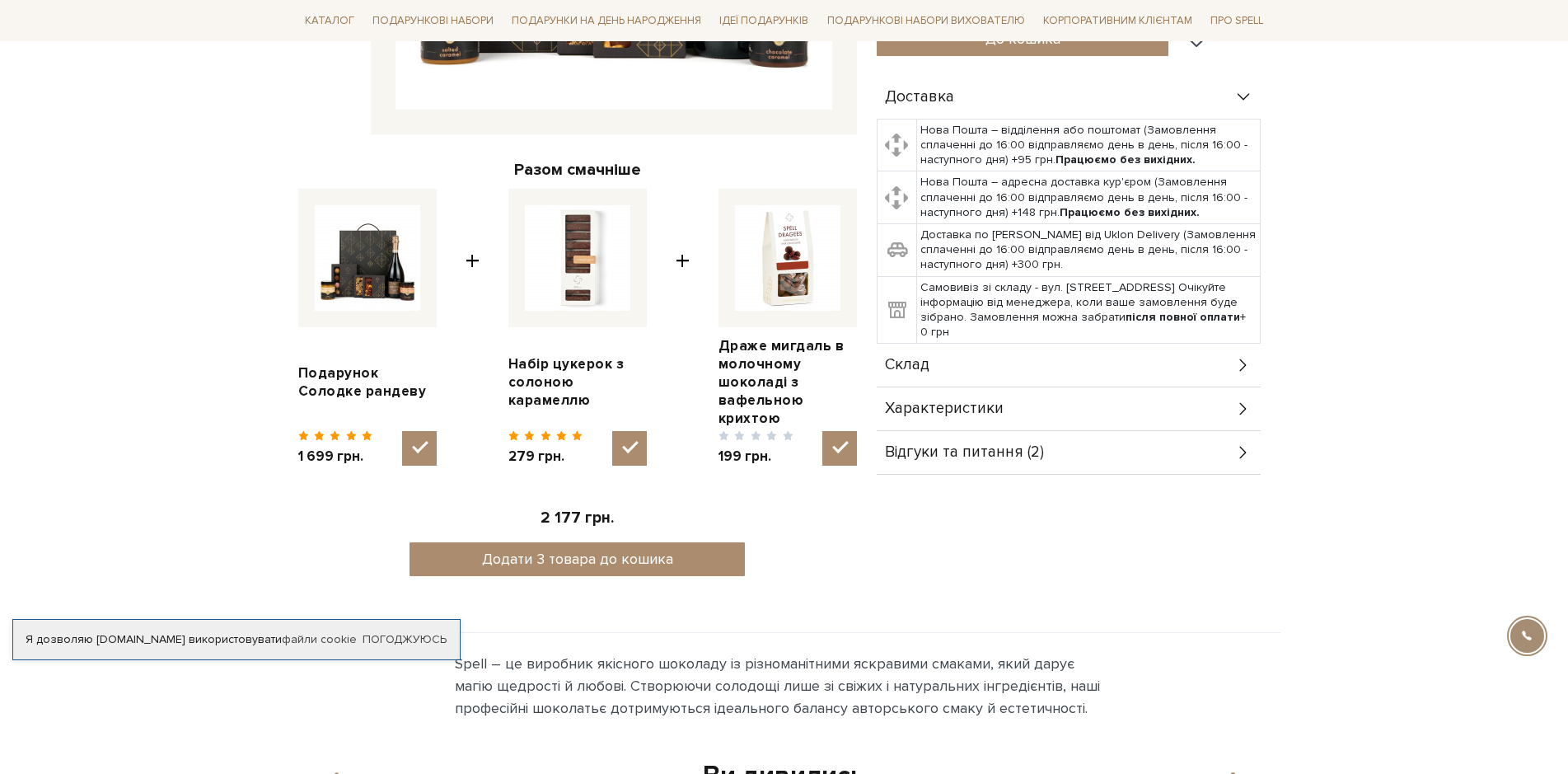
scroll to position [577, 0]
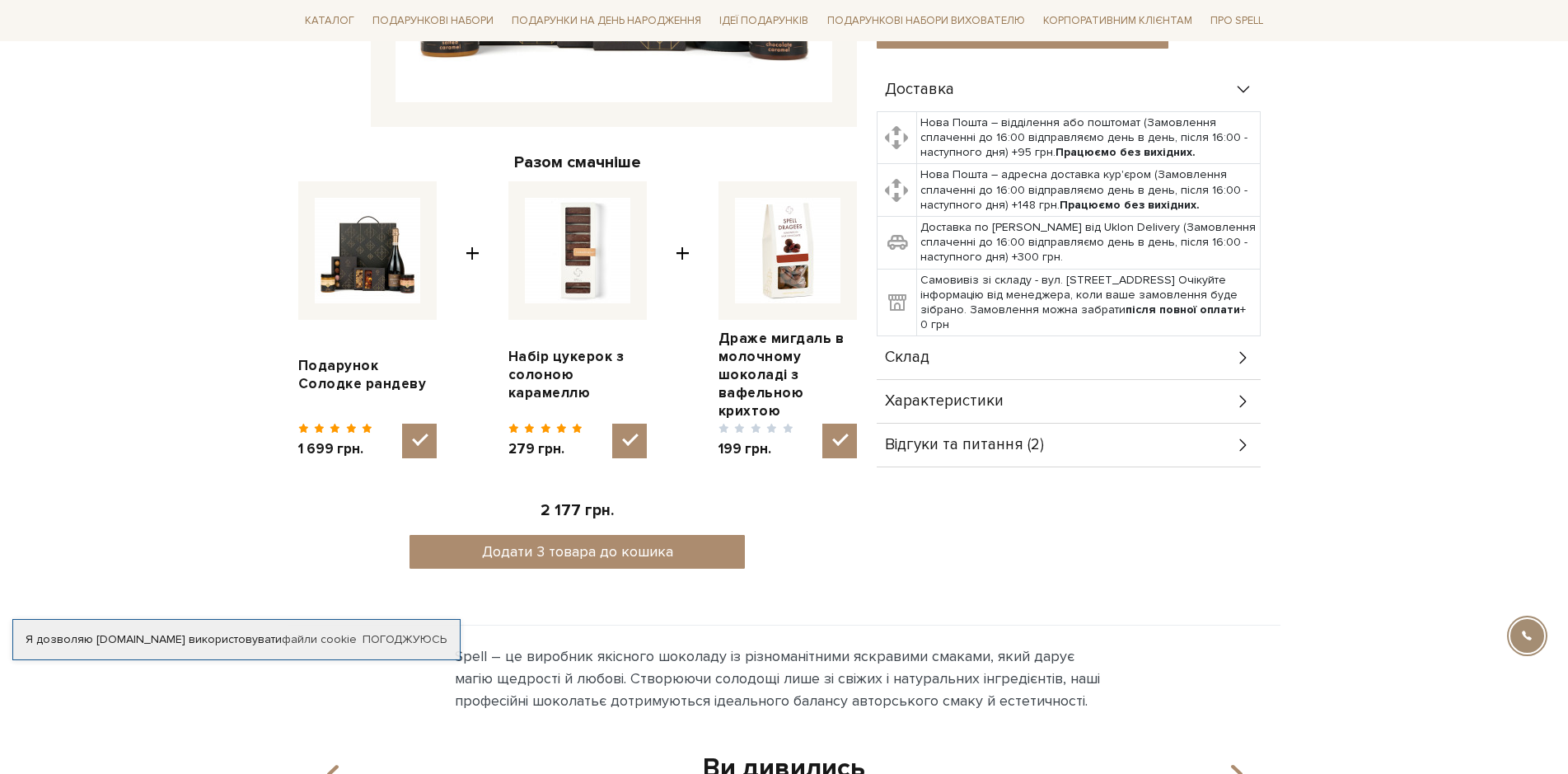
click at [392, 252] on img at bounding box center [367, 250] width 105 height 105
click at [402, 424] on input "checkbox" at bounding box center [420, 441] width 34 height 34
checkbox input "false"
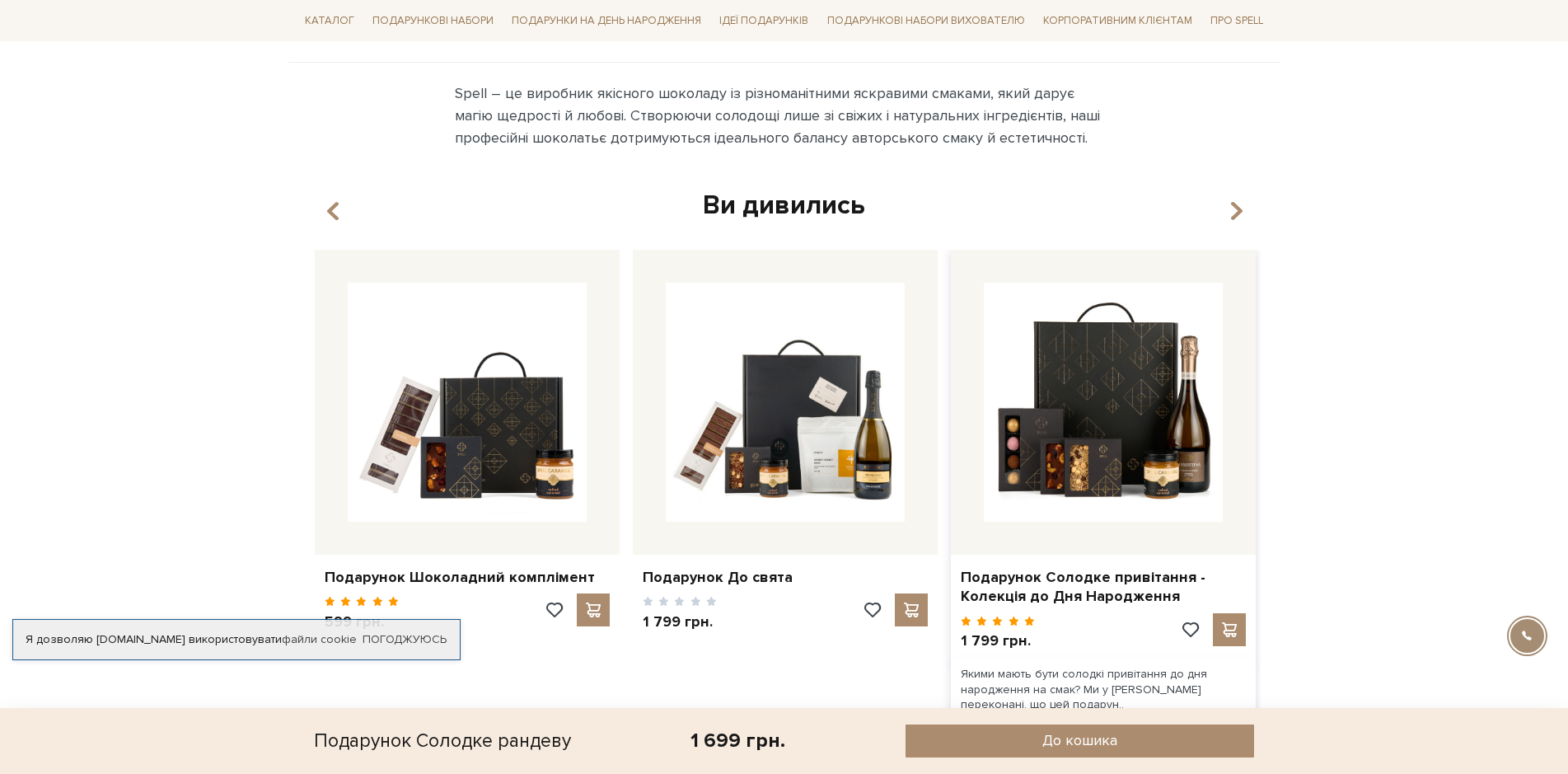
scroll to position [1319, 0]
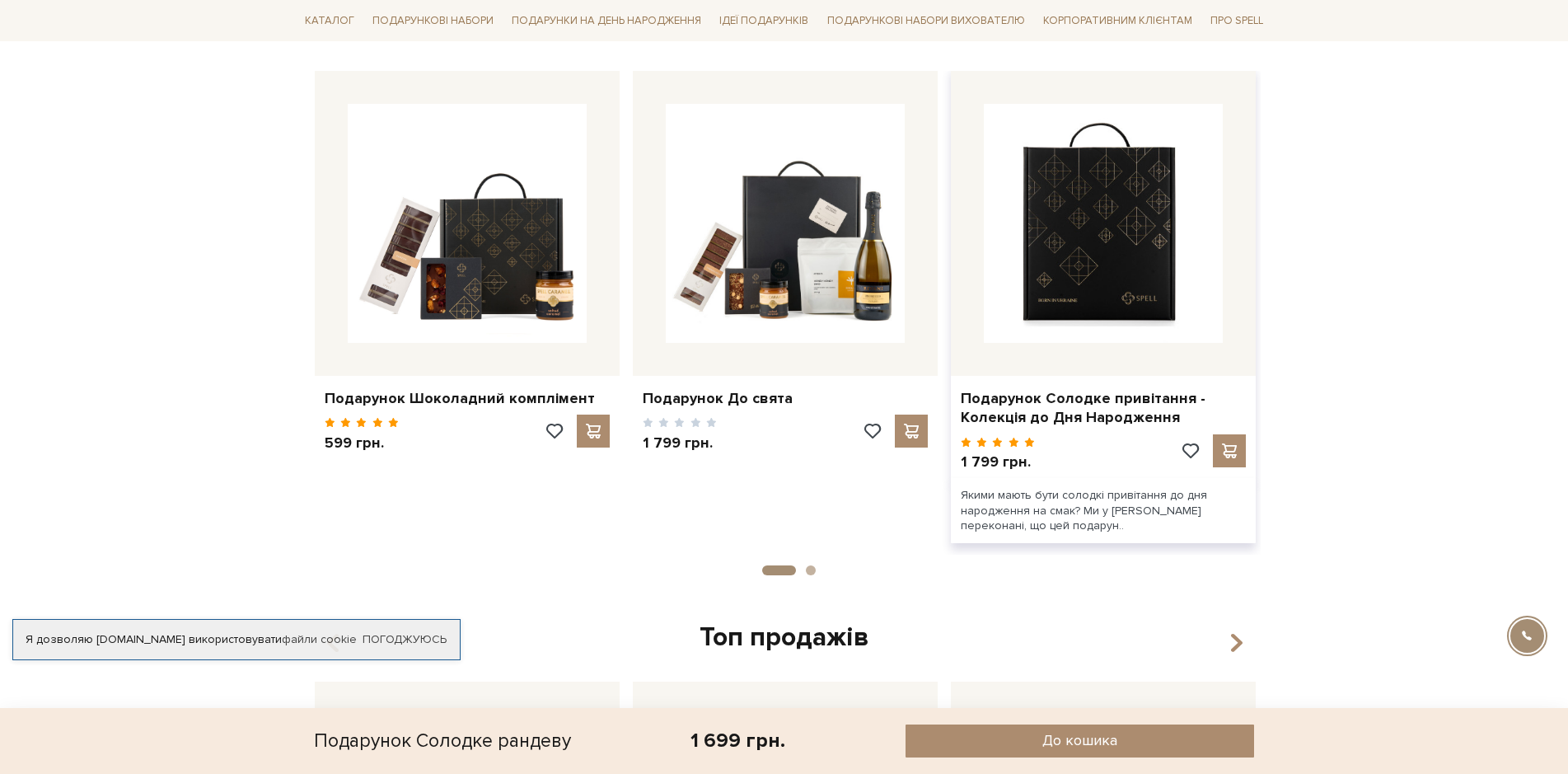
click at [1090, 274] on img at bounding box center [1103, 223] width 239 height 239
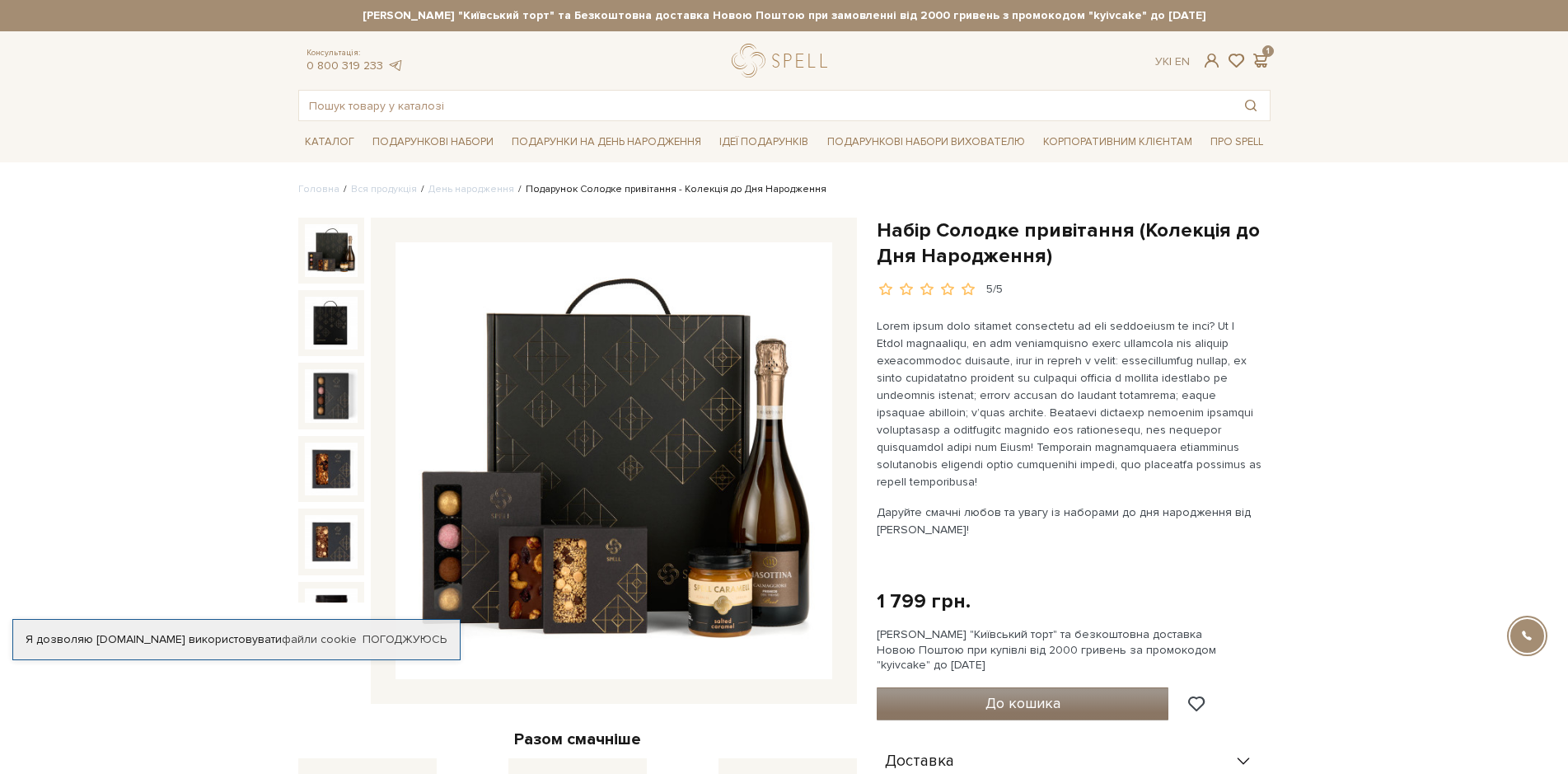
click at [1022, 705] on span "До кошика" at bounding box center [1022, 703] width 75 height 18
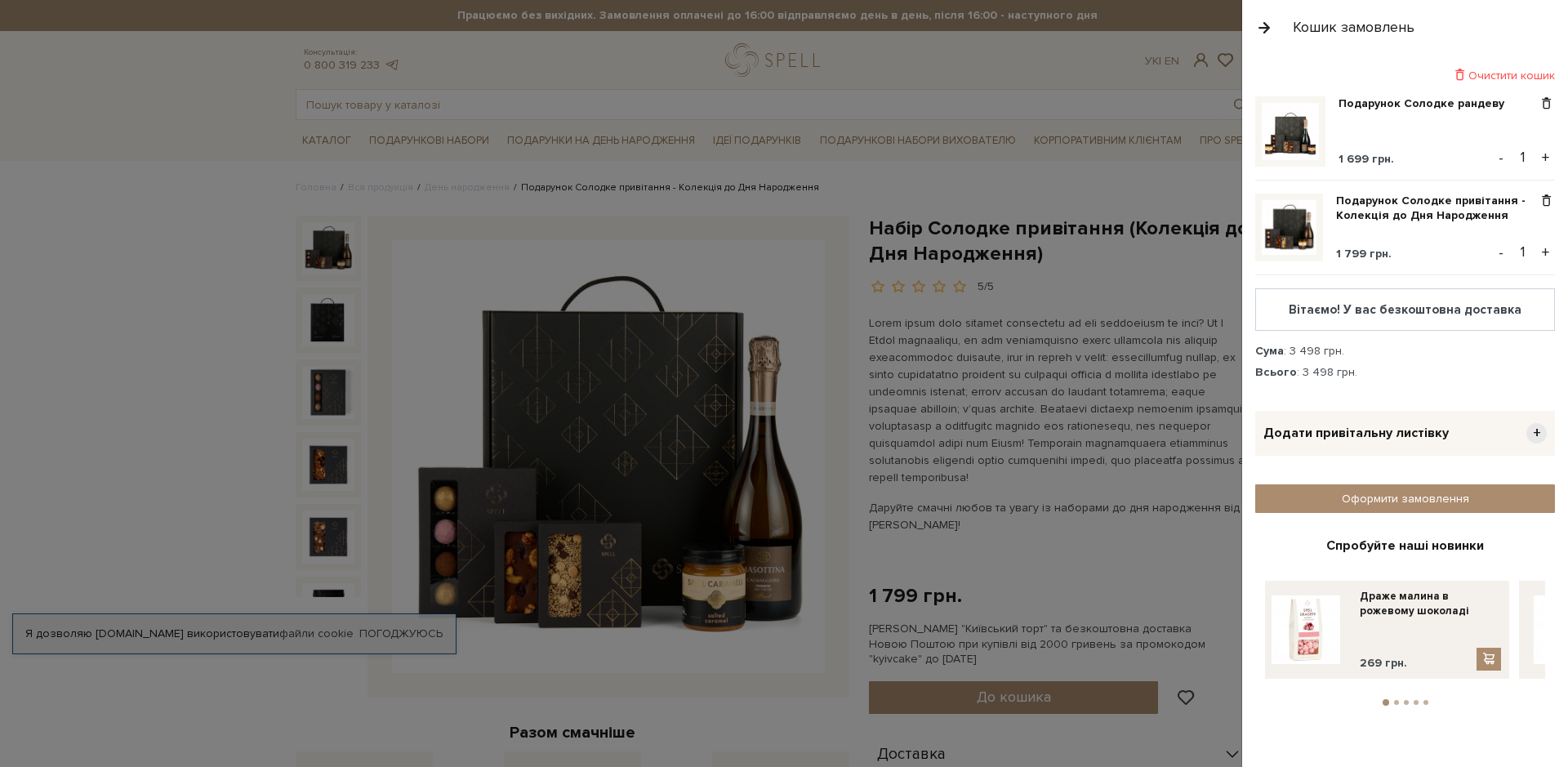
drag, startPoint x: 1545, startPoint y: 102, endPoint x: 1332, endPoint y: 394, distance: 361.4
click at [1332, 394] on div "Очистити кошик Подарунок Солодке рандеву 1 699 грн. - 1 + Подарунок Солодке при…" at bounding box center [1405, 387] width 300 height 639
click at [1549, 102] on span at bounding box center [1546, 104] width 17 height 15
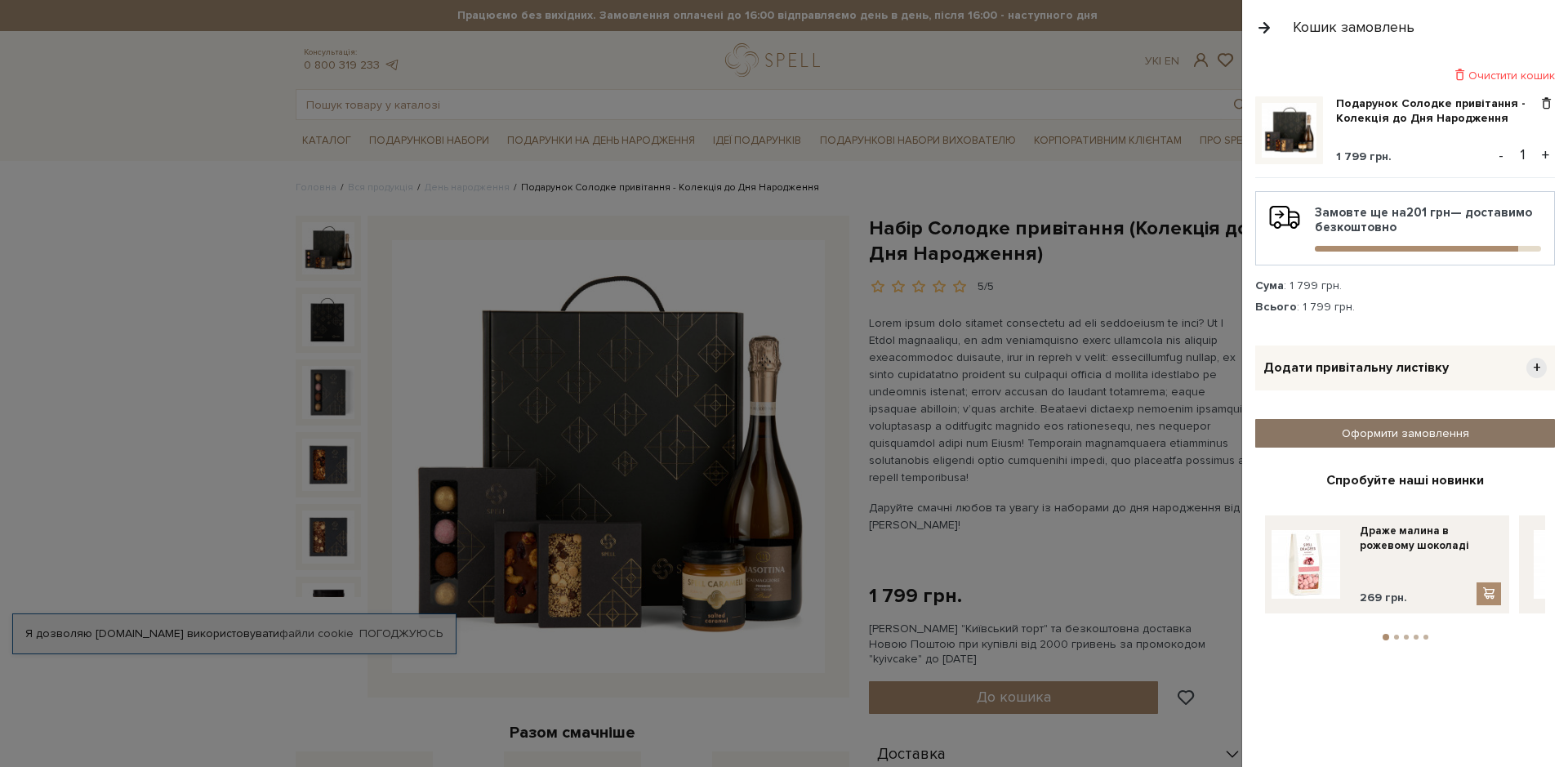
click at [1411, 430] on link "Оформити замовлення" at bounding box center [1405, 433] width 300 height 28
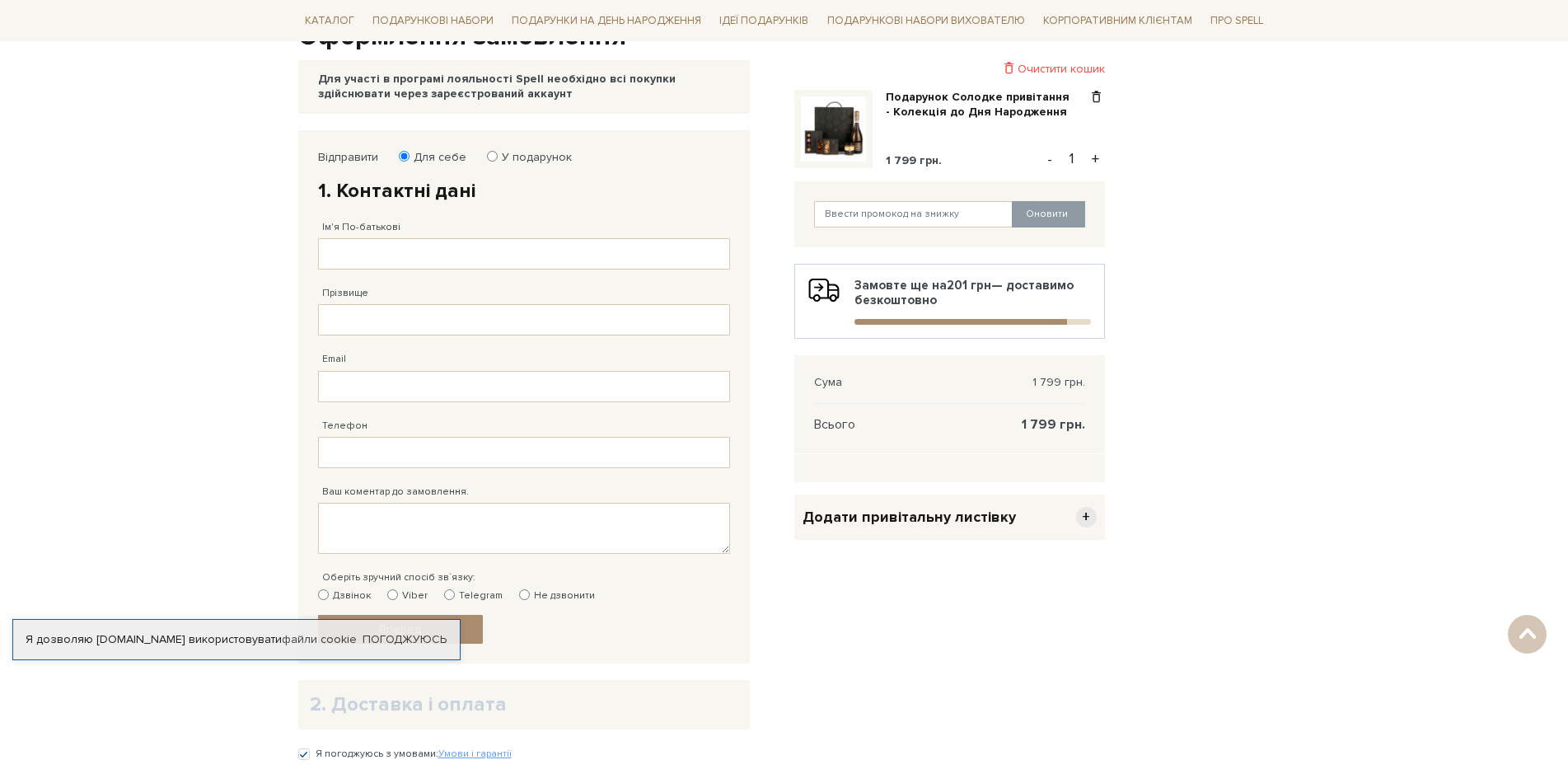
scroll to position [165, 0]
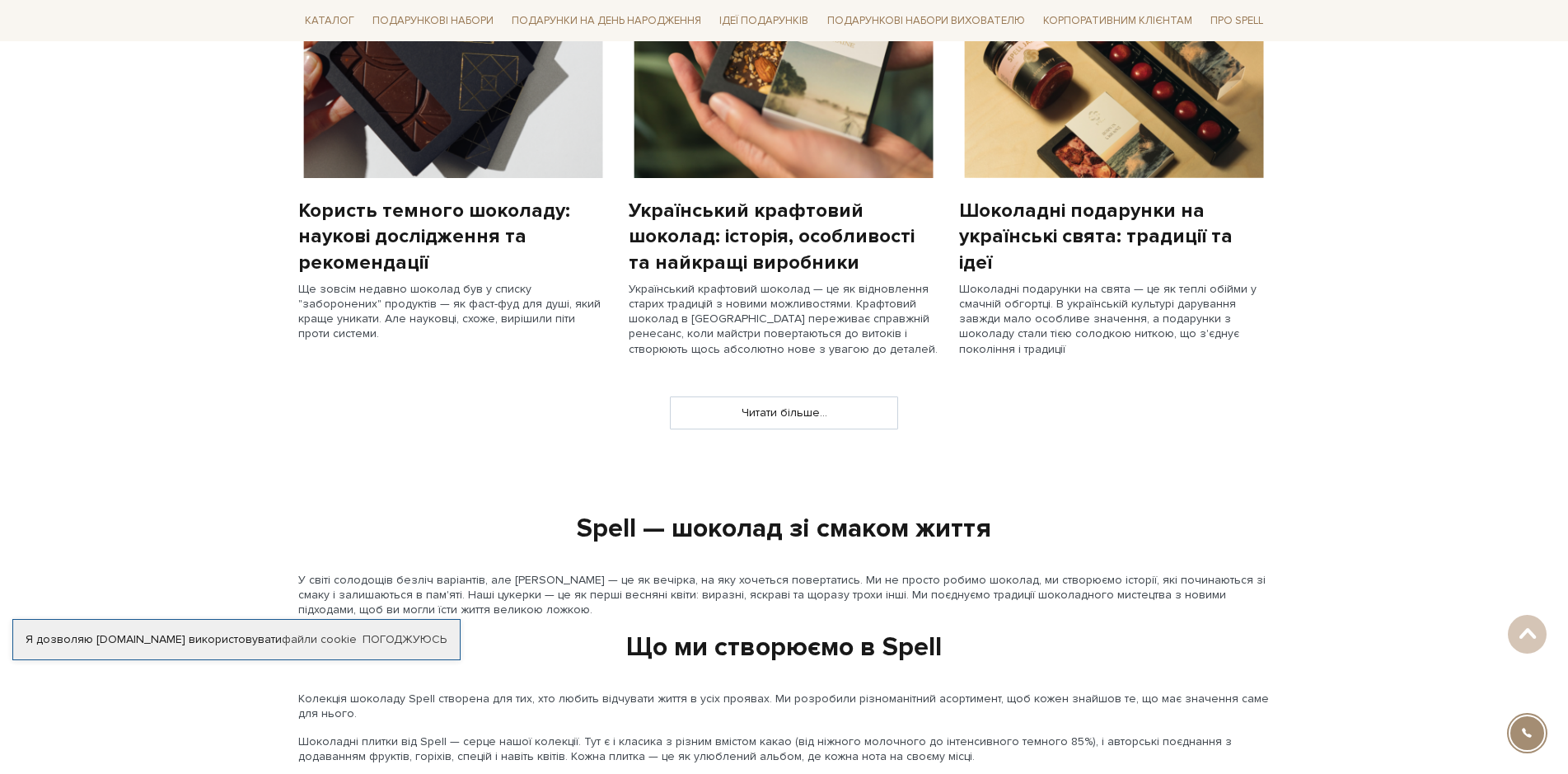
scroll to position [1483, 0]
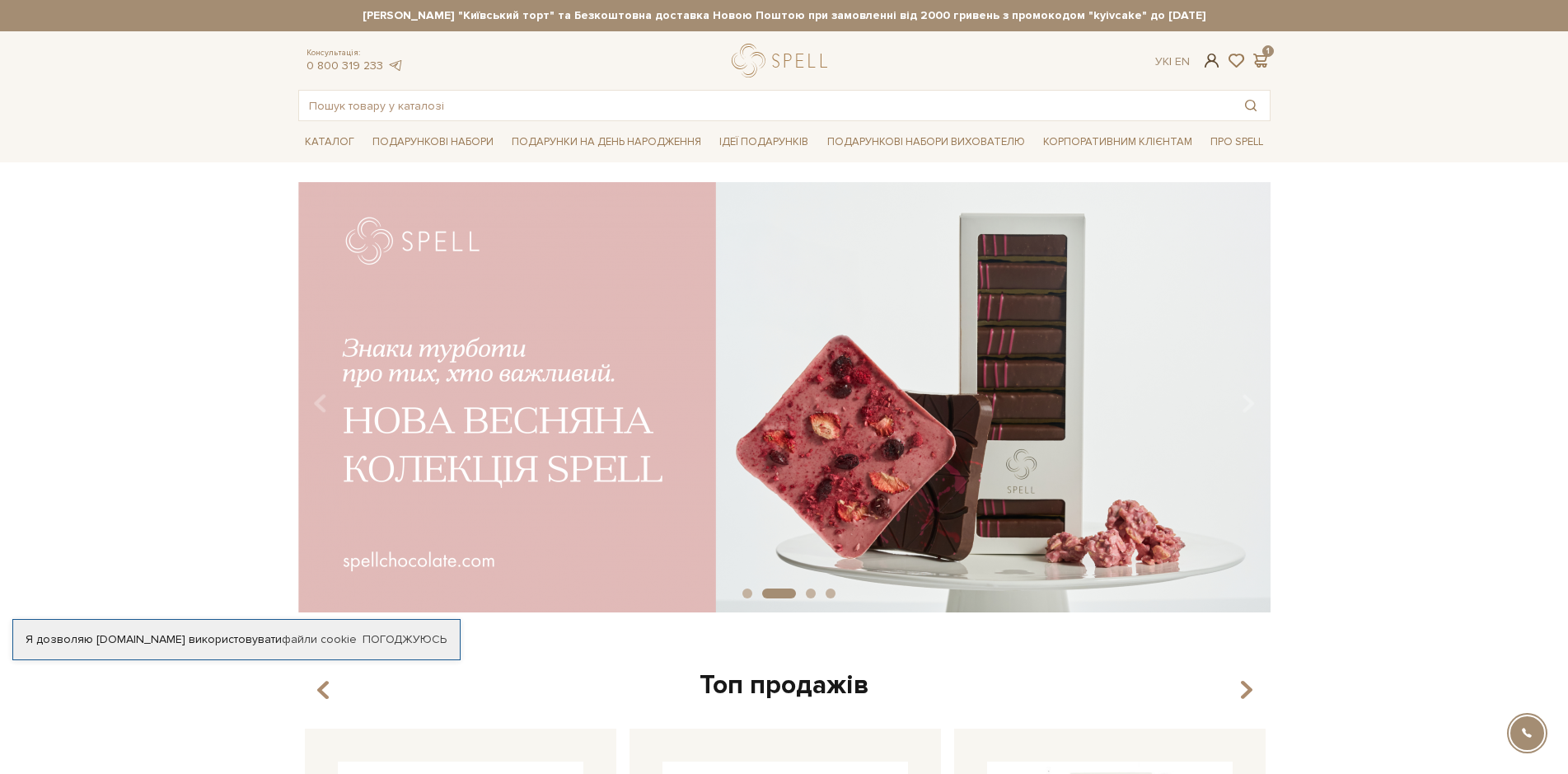
click at [1210, 59] on span at bounding box center [1210, 61] width 20 height 17
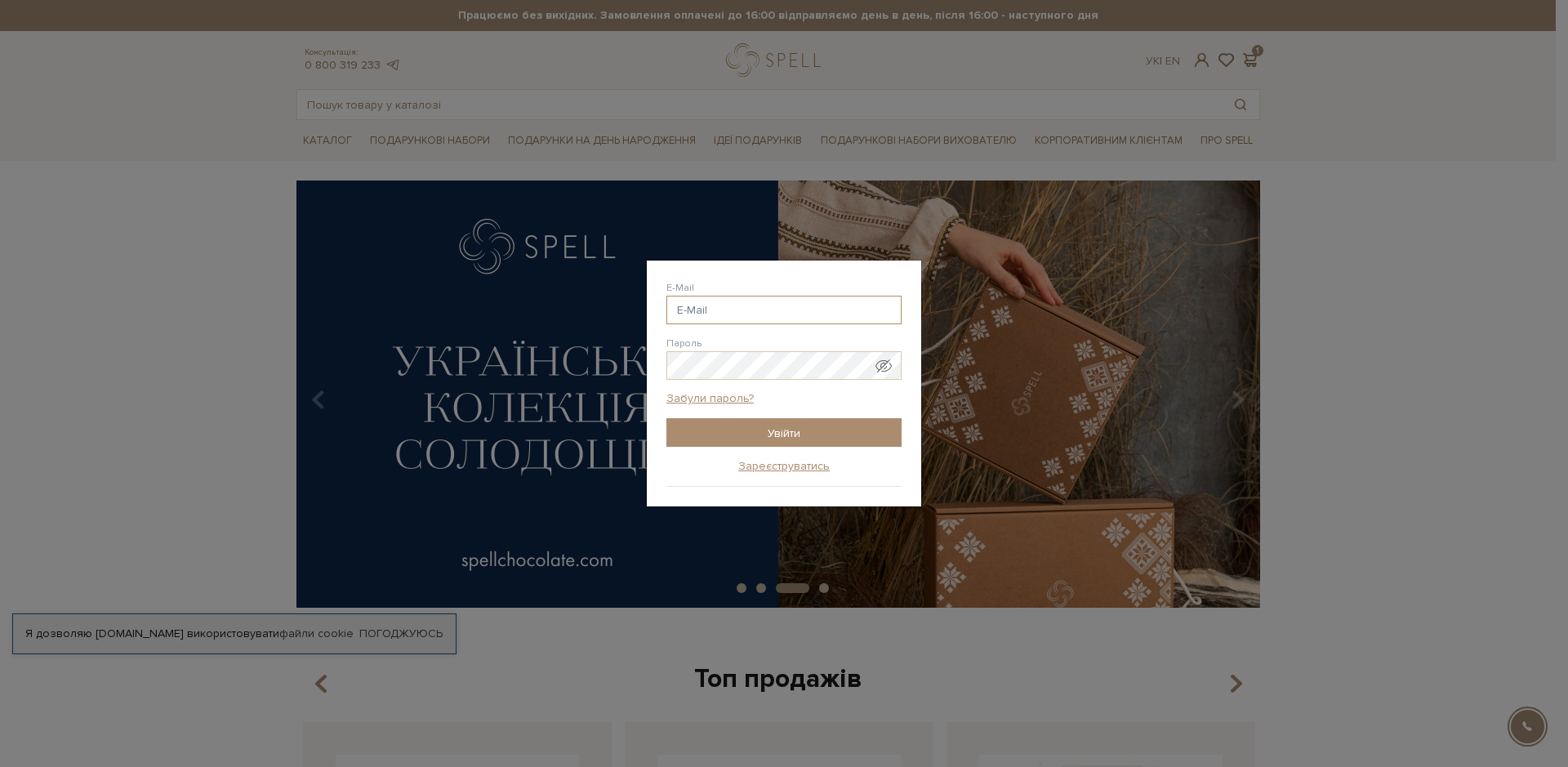
click at [754, 308] on input "E-Mail" at bounding box center [784, 310] width 235 height 28
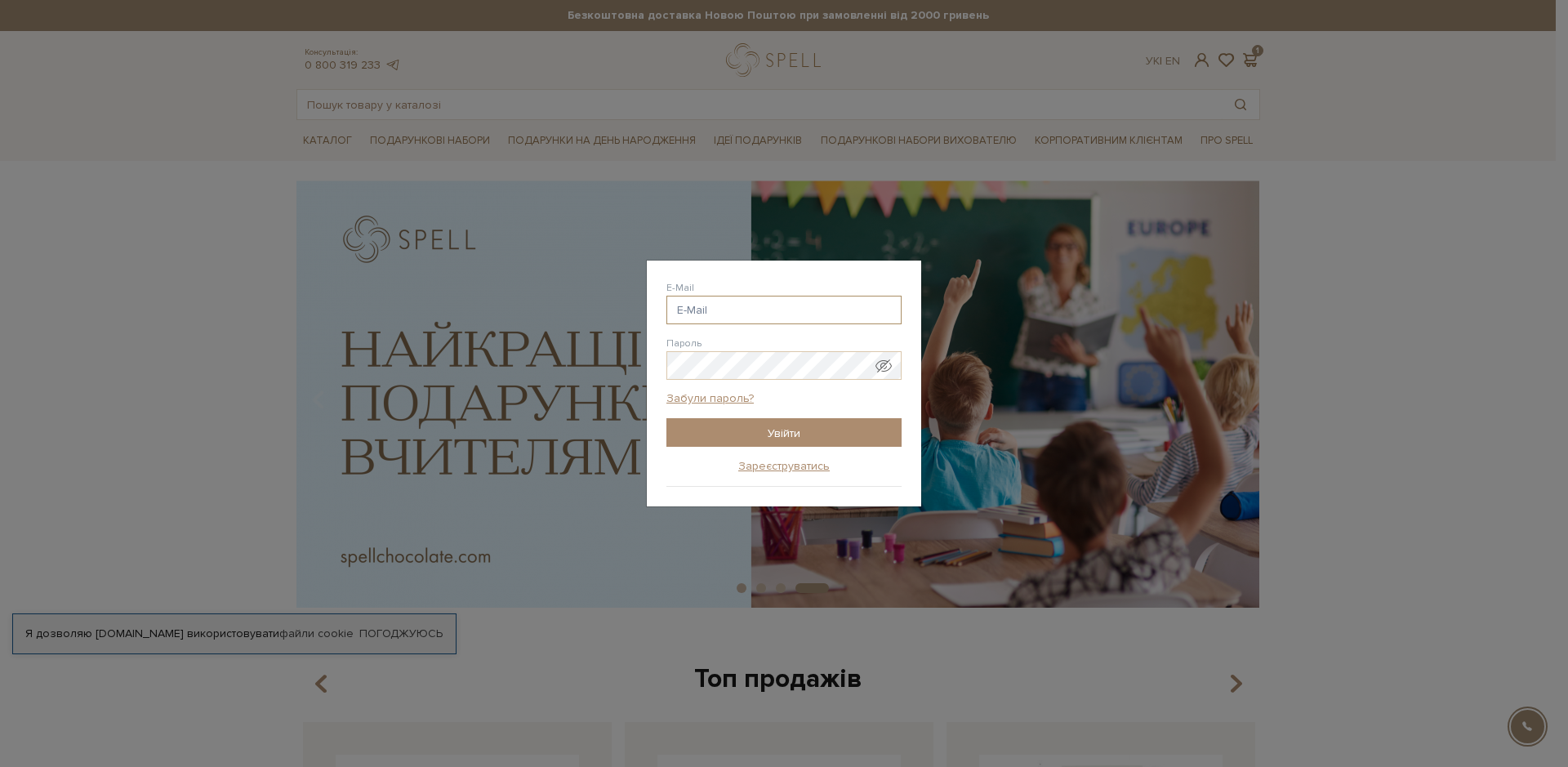
drag, startPoint x: 693, startPoint y: 308, endPoint x: 681, endPoint y: 309, distance: 12.0
click at [681, 309] on input "E-Mail" at bounding box center [784, 310] width 235 height 28
click at [682, 306] on input "E-Mail" at bounding box center [784, 310] width 235 height 28
click at [694, 311] on input "E-Mail" at bounding box center [784, 310] width 235 height 28
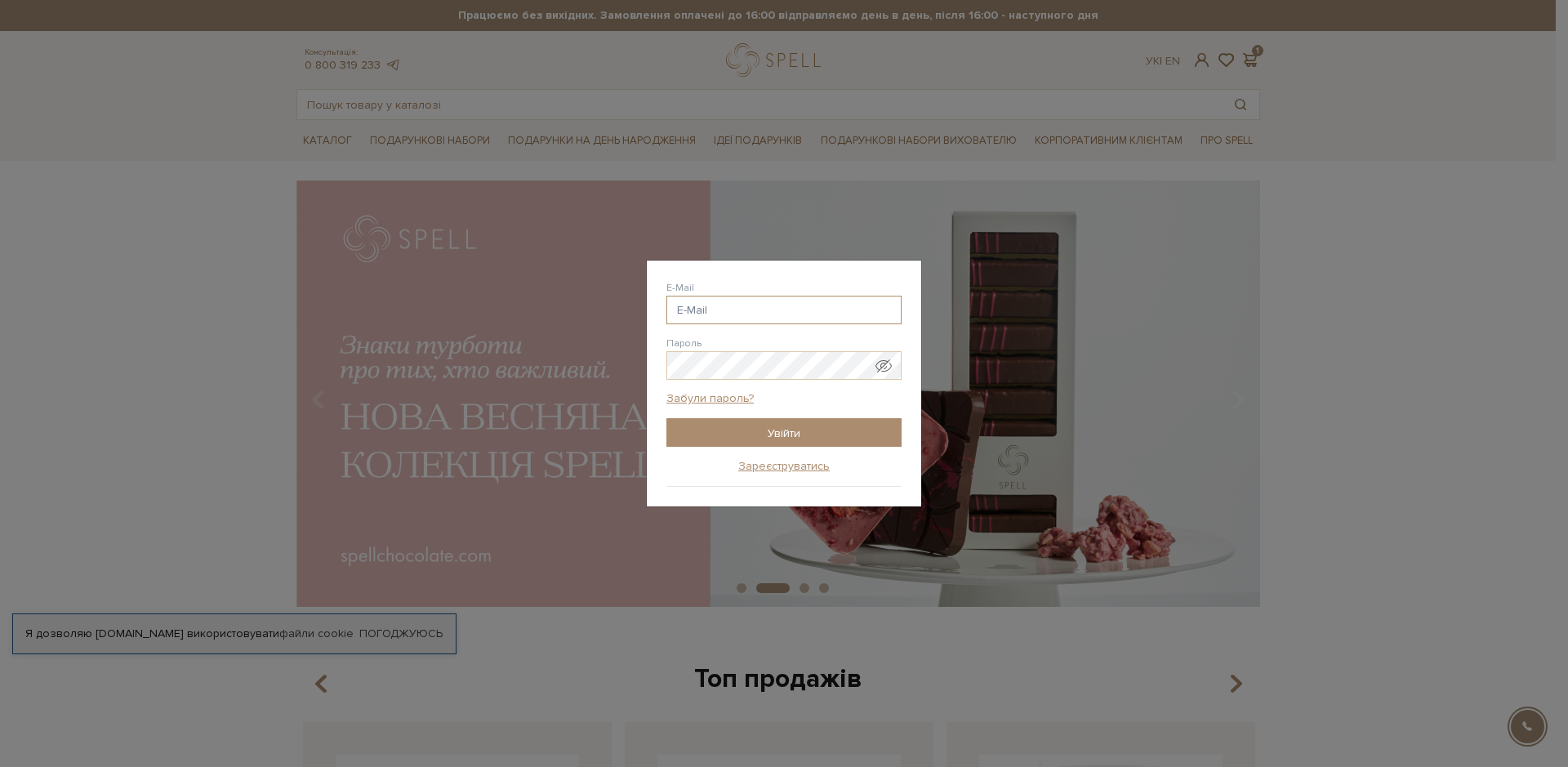
paste input "[EMAIL_ADDRESS][DOMAIN_NAME]"
type input "[EMAIL_ADDRESS][DOMAIN_NAME]"
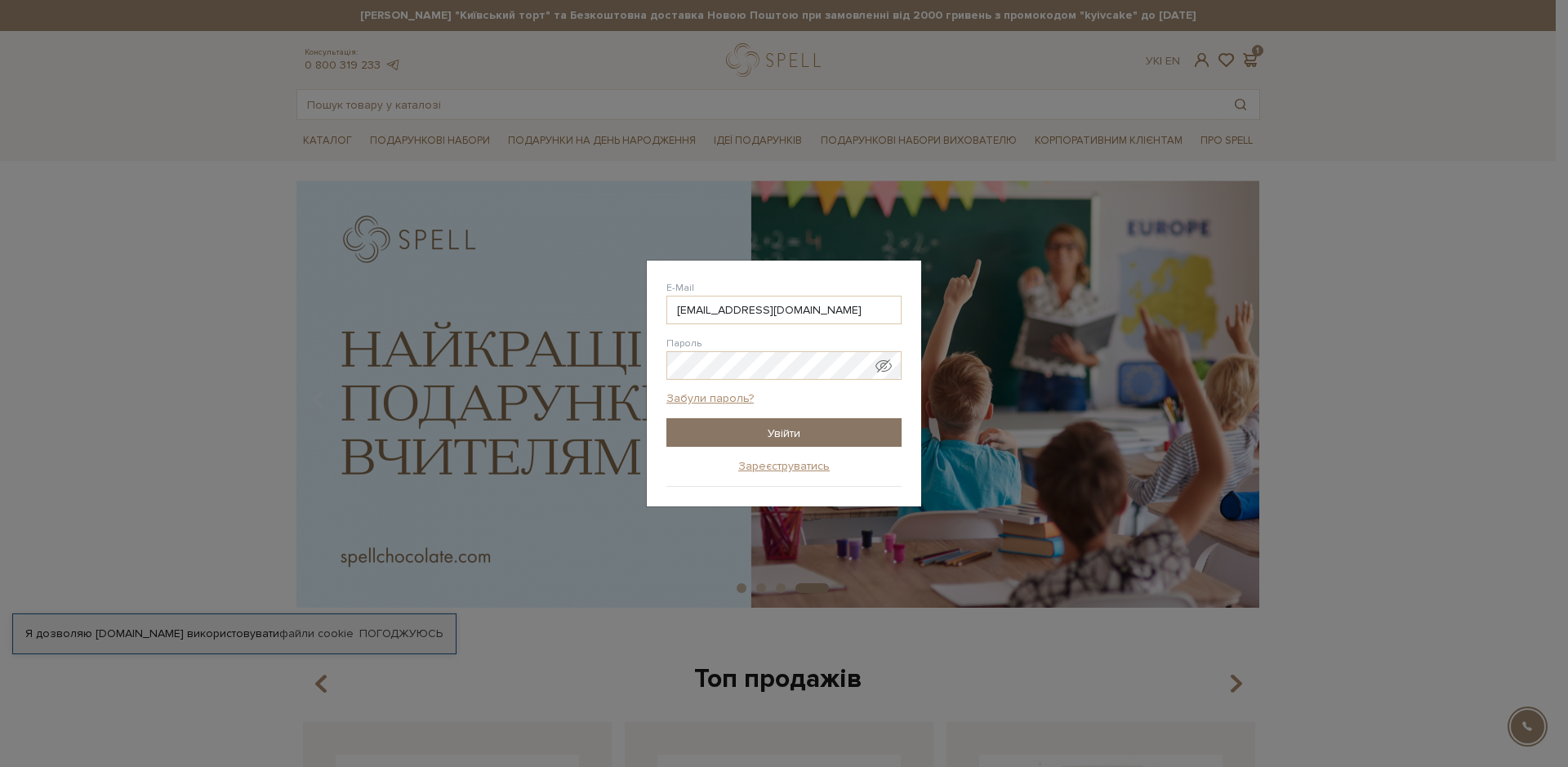
click at [793, 430] on input "Увійти" at bounding box center [784, 432] width 235 height 28
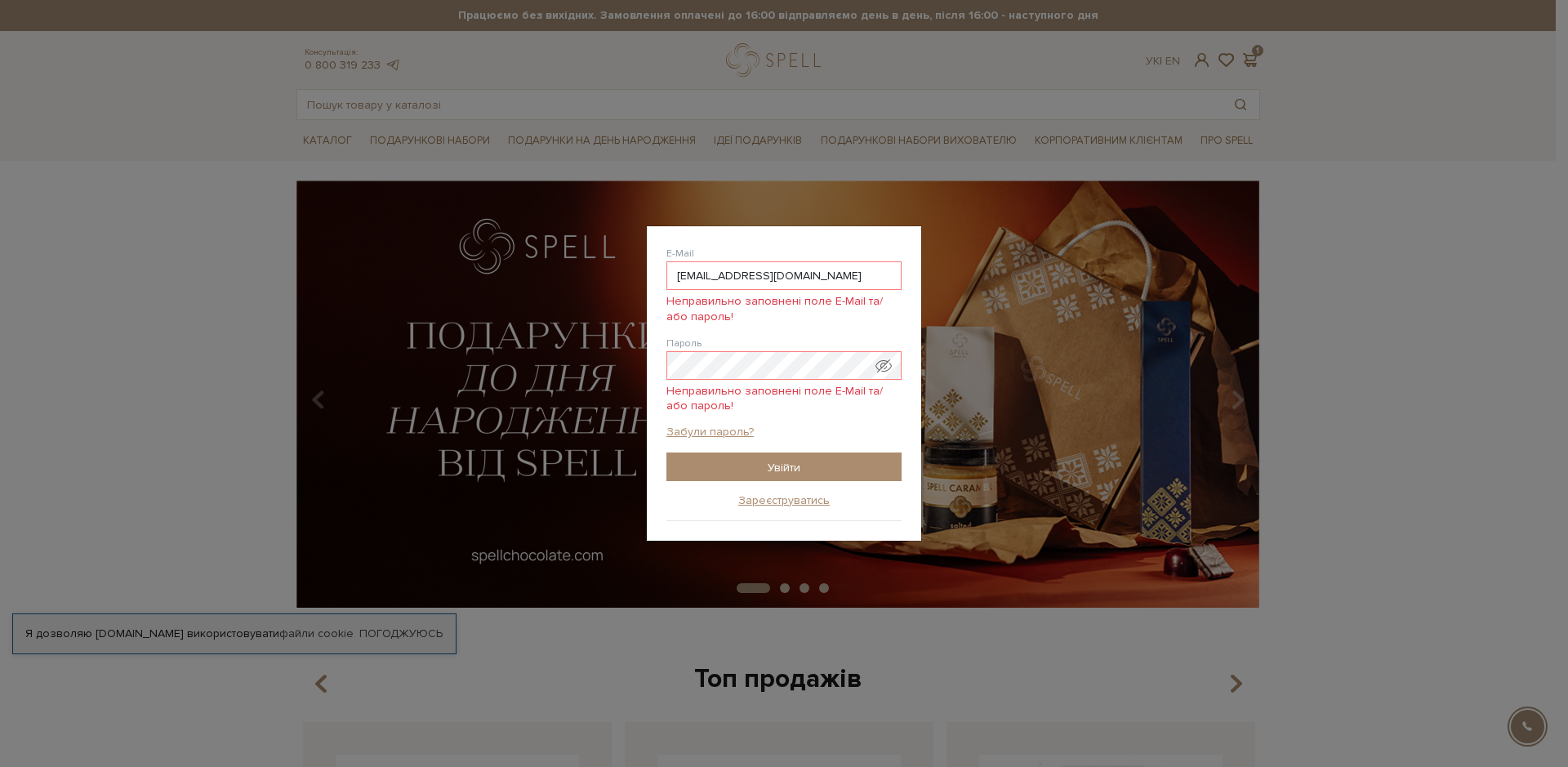
click at [886, 368] on span "Показати пароль у вигляді звичайного тексту. Попередження: це відобразить ваш п…" at bounding box center [883, 365] width 16 height 16
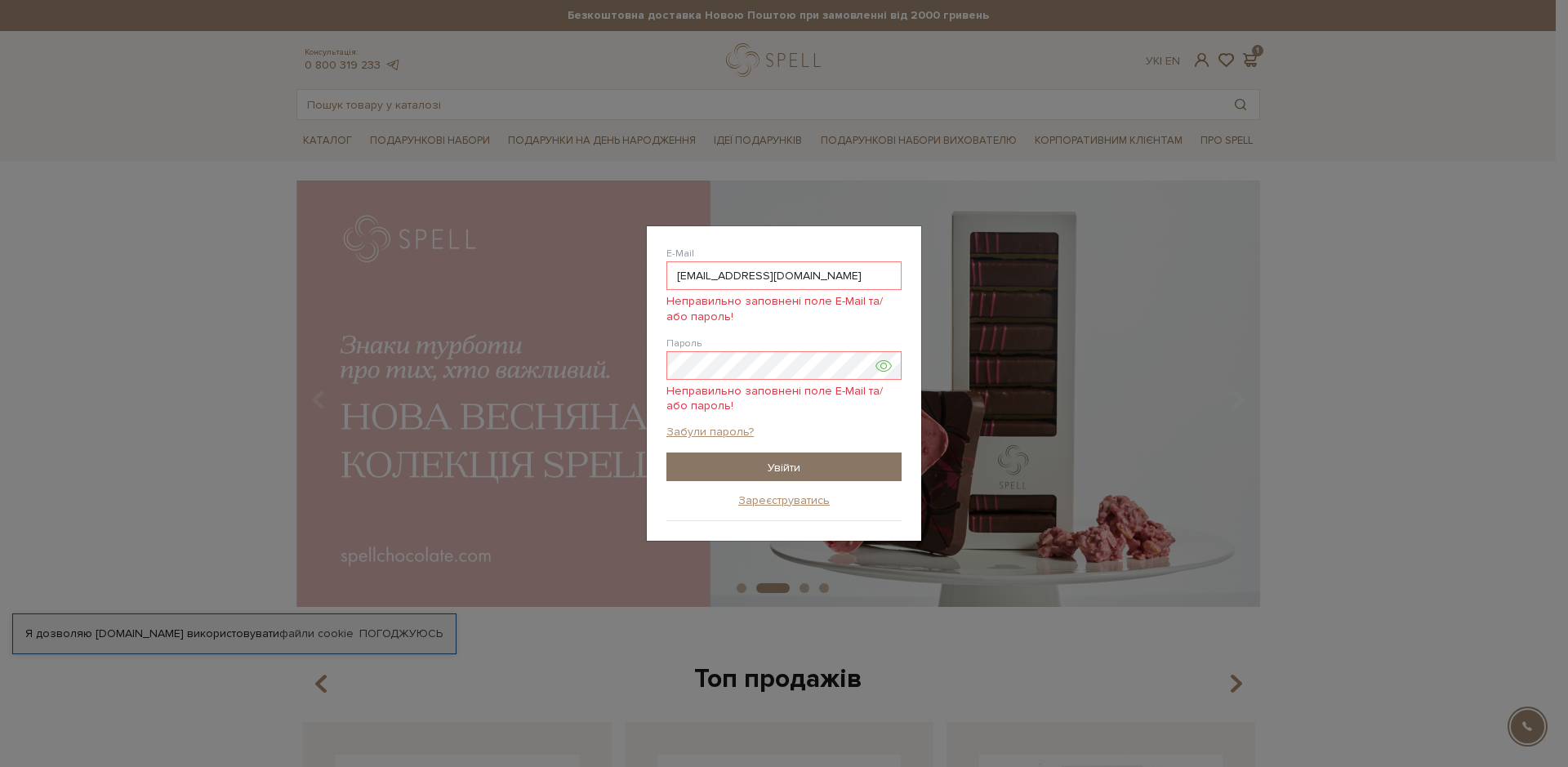
click at [786, 464] on input "Увійти" at bounding box center [784, 467] width 235 height 28
click at [787, 471] on input "Увійти" at bounding box center [784, 467] width 235 height 28
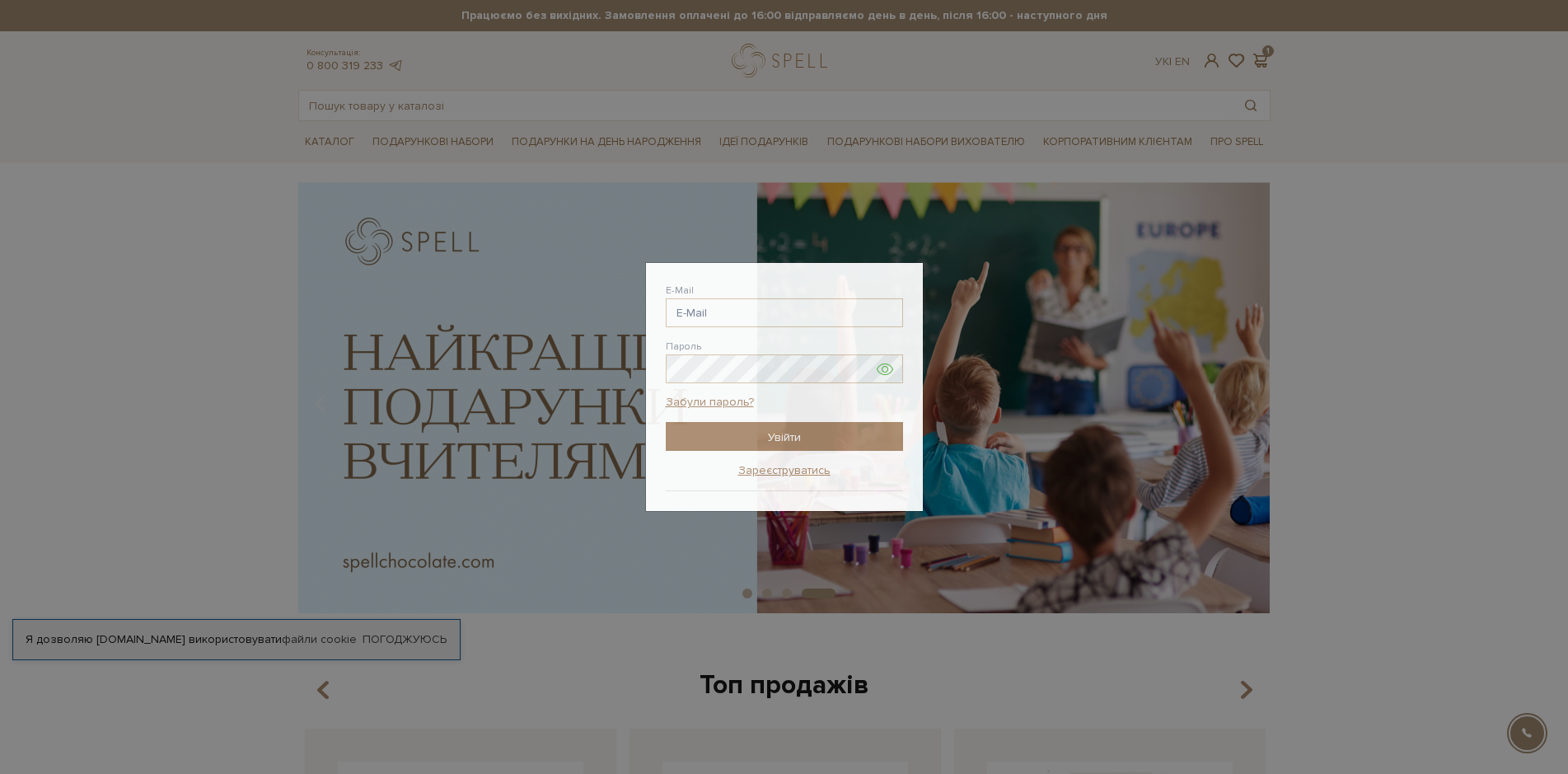
click at [1431, 240] on div "Авторизація E-Mail Пароль Забули пароль? Увійти Зареєструватись Забули пароль? …" at bounding box center [784, 387] width 1568 height 774
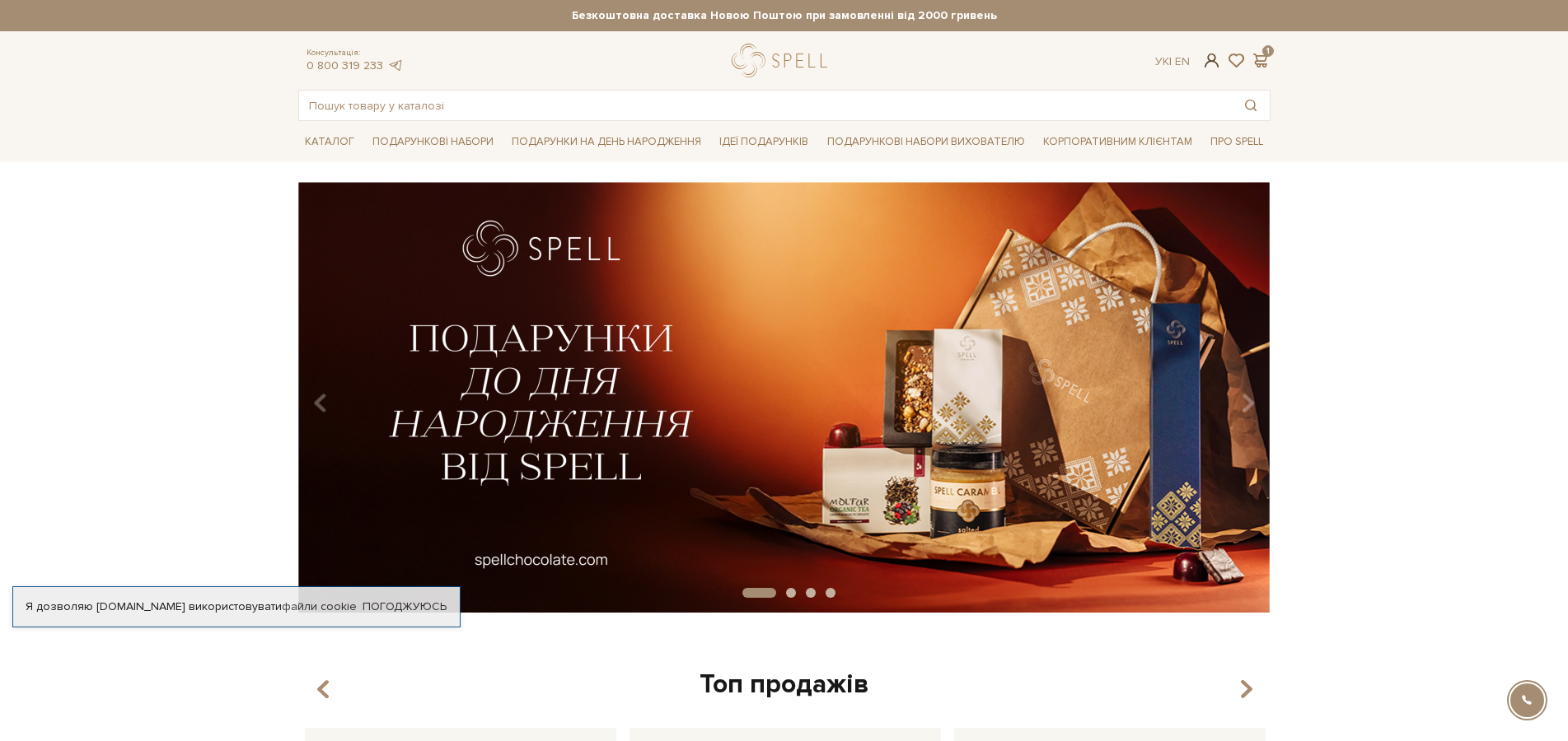
click at [1207, 59] on span at bounding box center [1210, 61] width 20 height 17
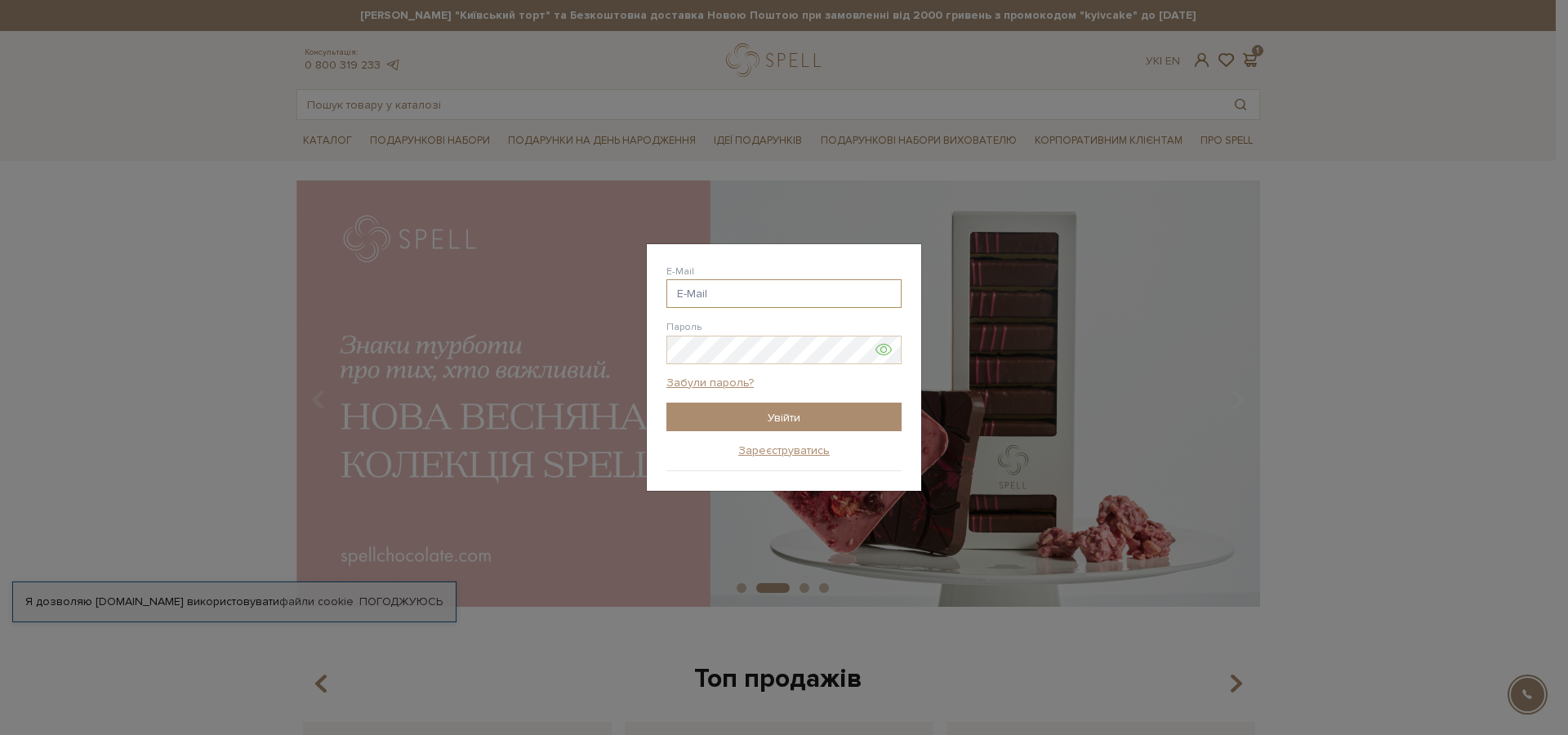
paste input "[EMAIL_ADDRESS][DOMAIN_NAME]"
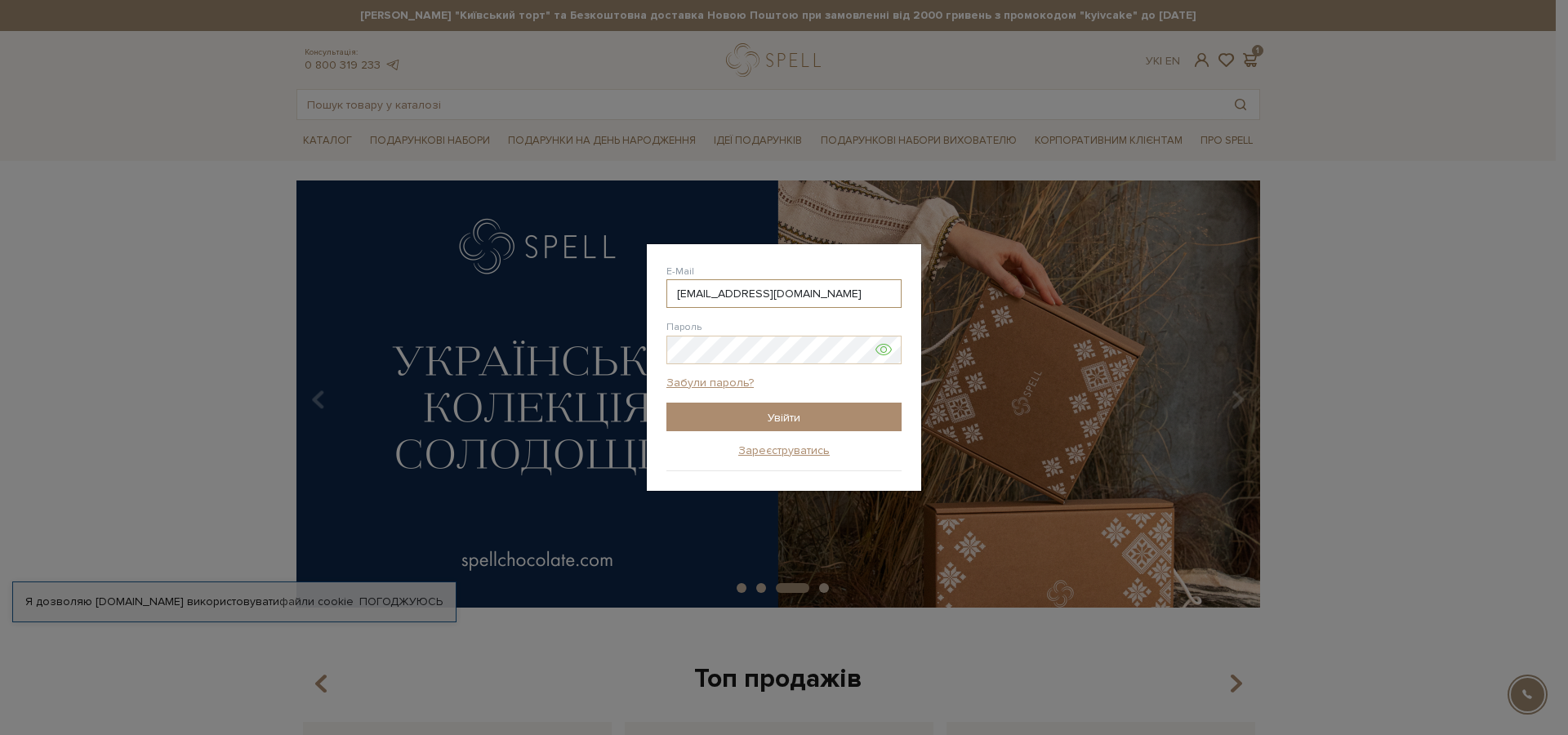
type input "[EMAIL_ADDRESS][DOMAIN_NAME]"
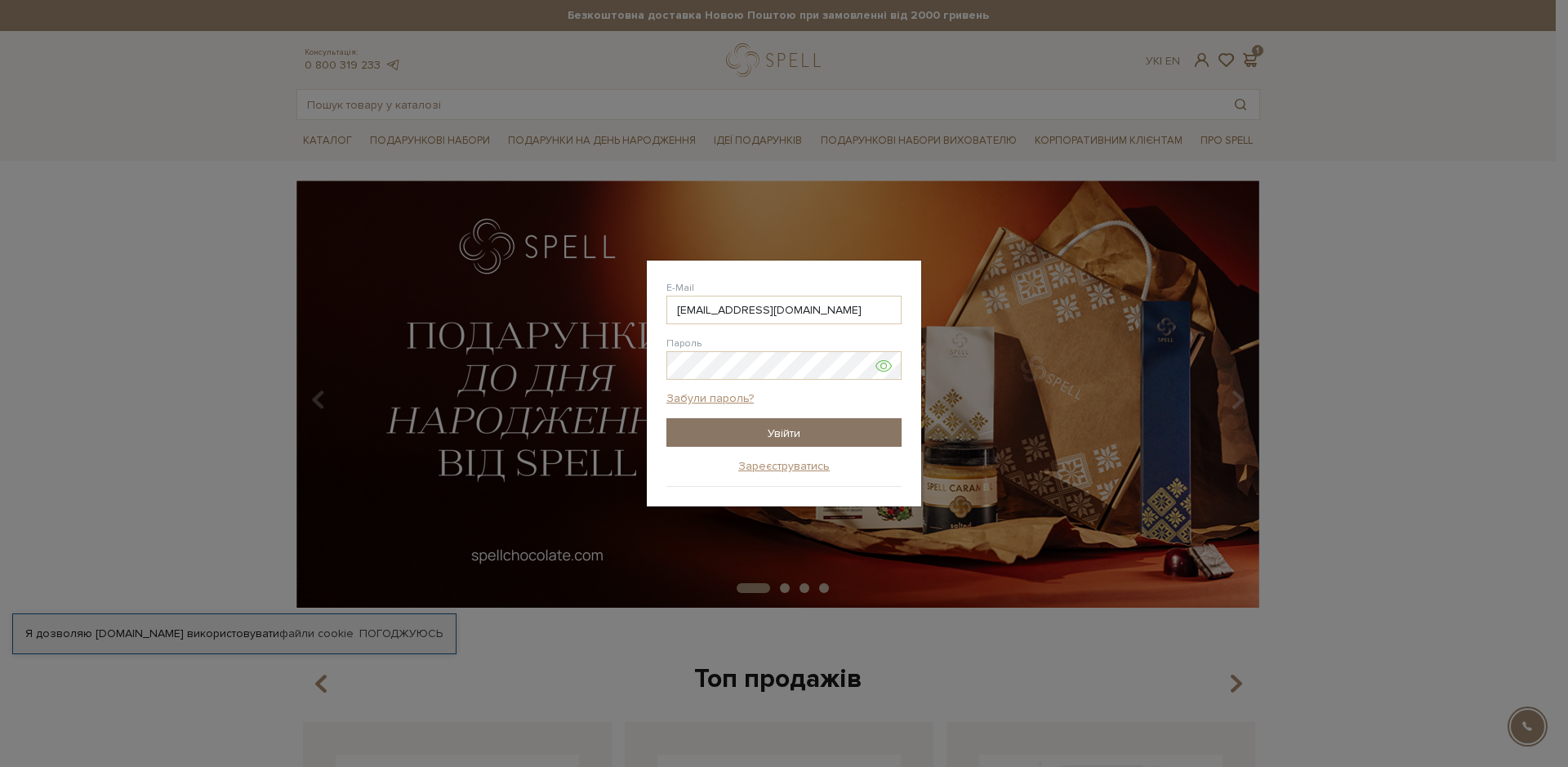
click at [784, 431] on input "Увійти" at bounding box center [784, 432] width 235 height 28
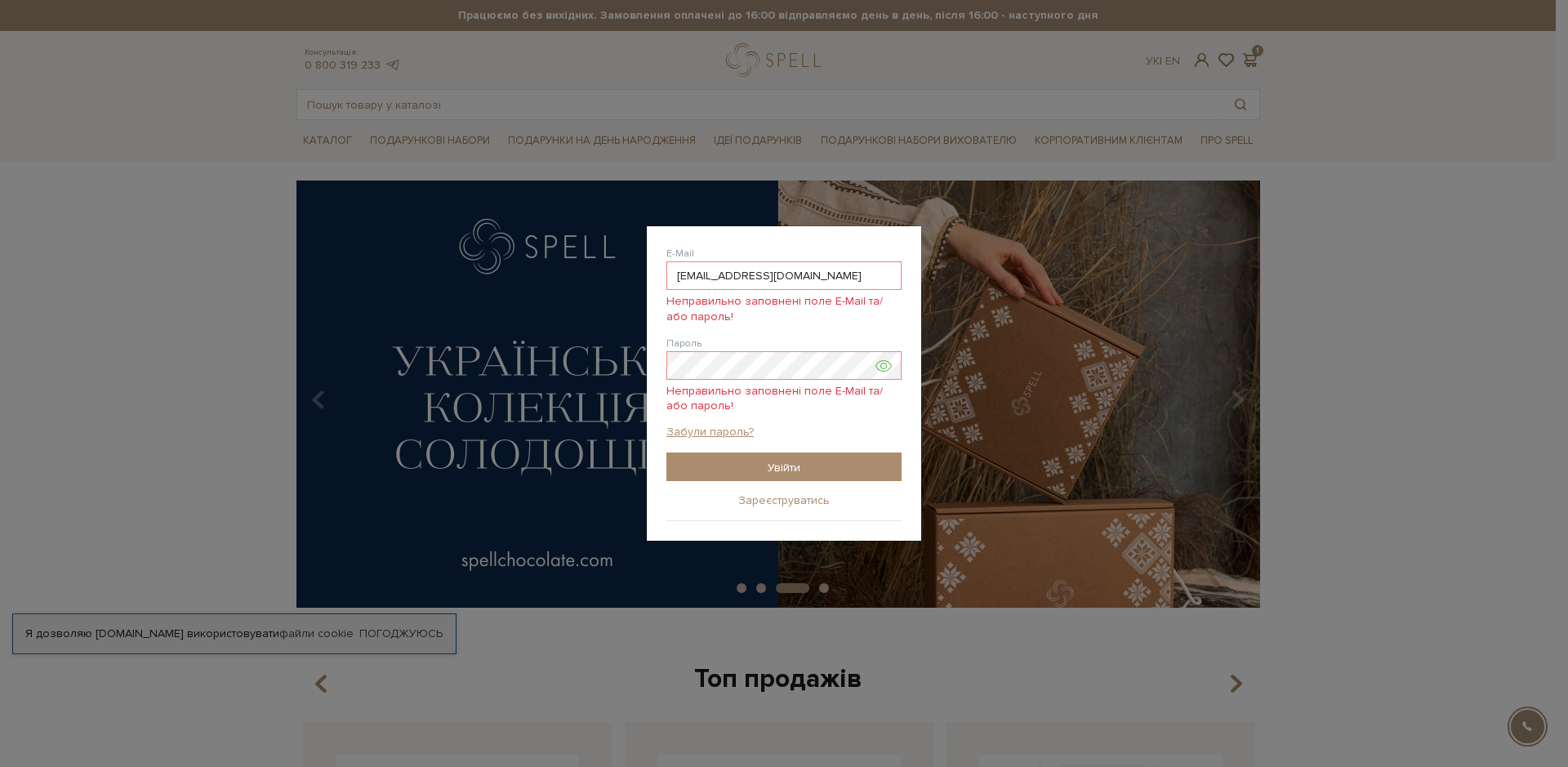
click at [801, 497] on link "Зареєструватись" at bounding box center [784, 501] width 91 height 15
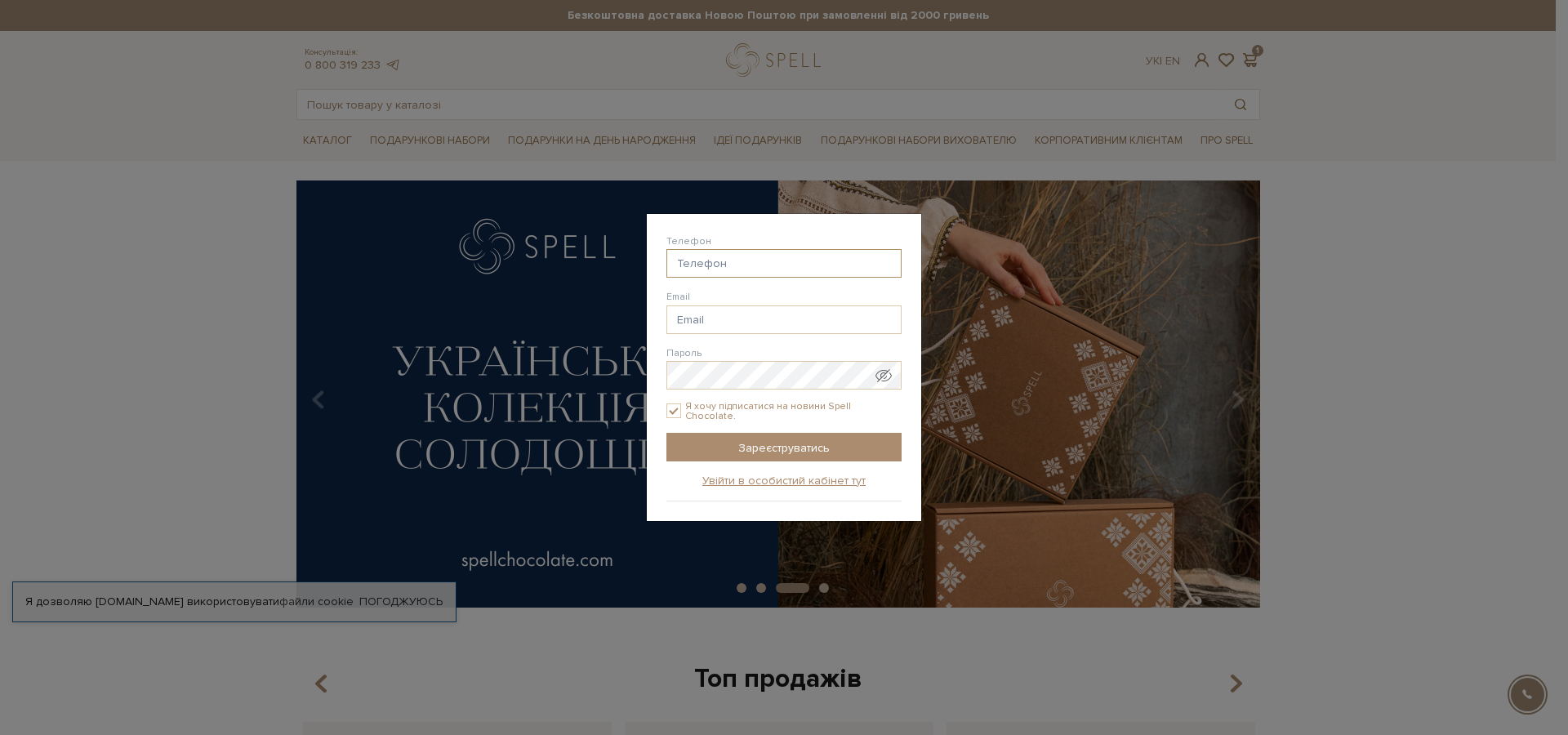
click at [713, 266] on input "Телефон" at bounding box center [784, 264] width 235 height 28
click at [700, 264] on input "Телефон" at bounding box center [784, 264] width 235 height 28
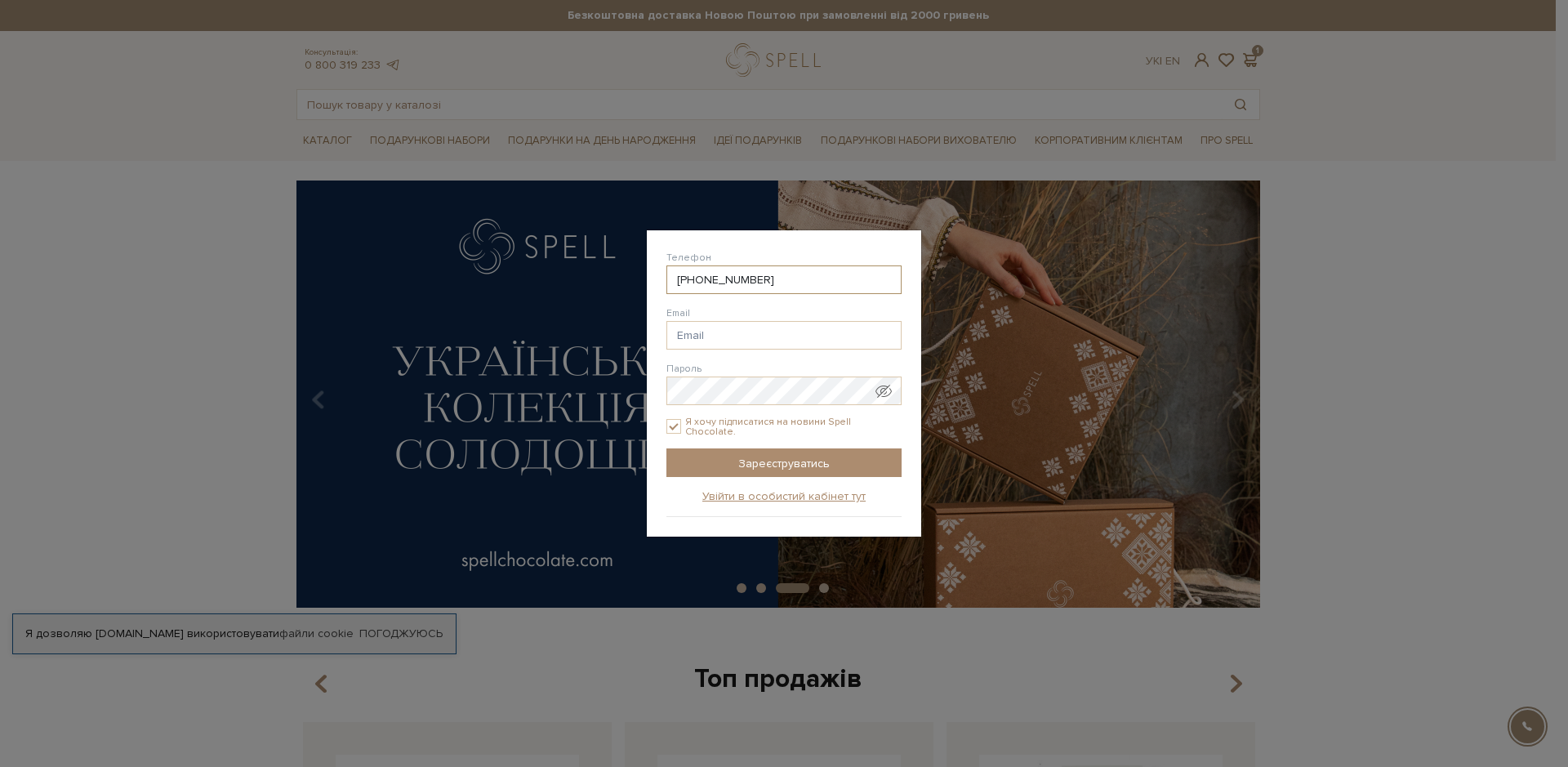
type input "38(098) 970-18-11"
click at [702, 336] on input "Email" at bounding box center [784, 335] width 235 height 28
type input "svetikafanasieva1966@gmail.com"
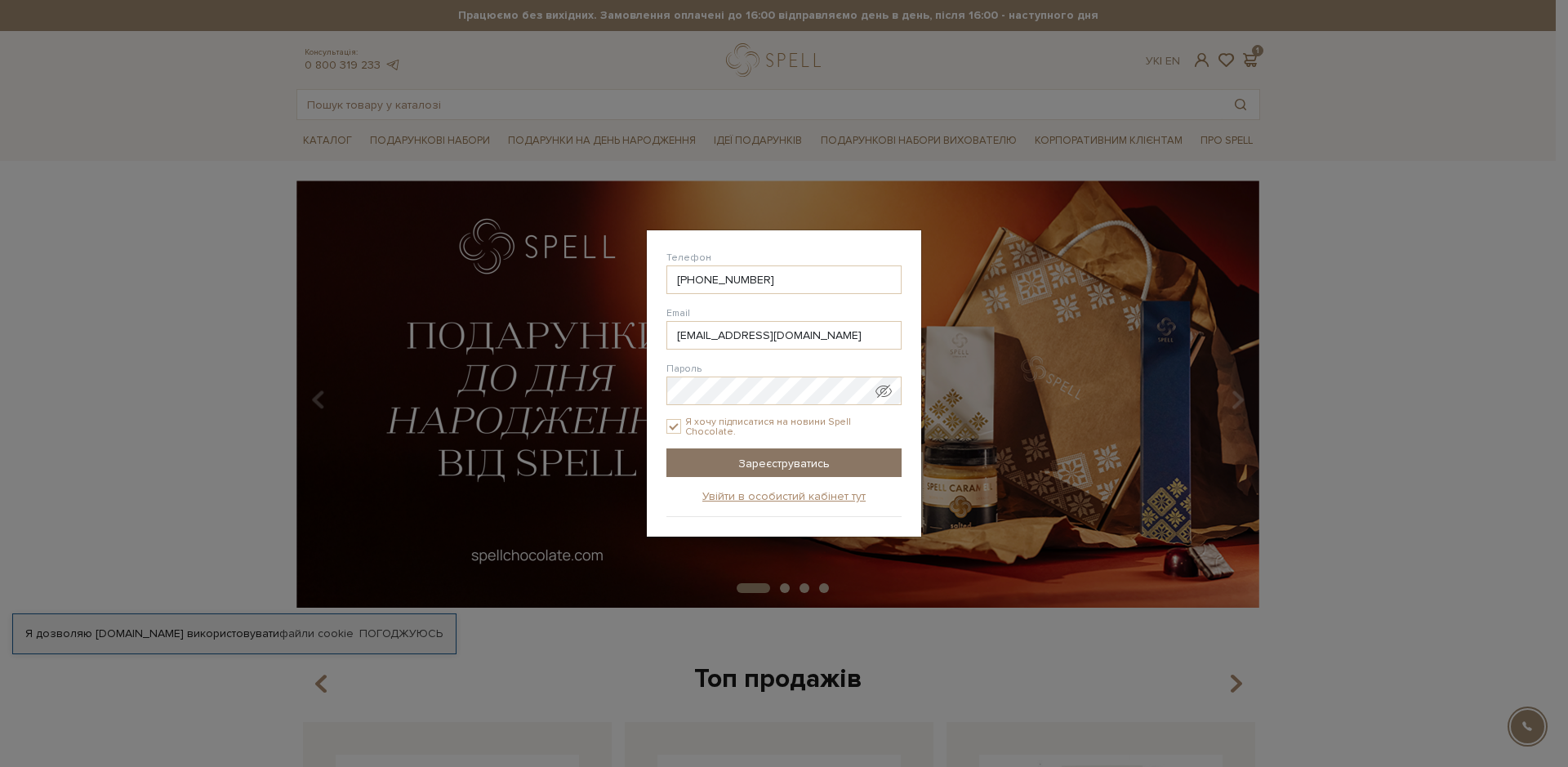
click at [794, 459] on input "Зареєструватись" at bounding box center [784, 463] width 235 height 28
click at [789, 449] on input "Зареєструватись" at bounding box center [784, 463] width 235 height 28
click at [789, 459] on input "Зареєструватись" at bounding box center [784, 463] width 235 height 28
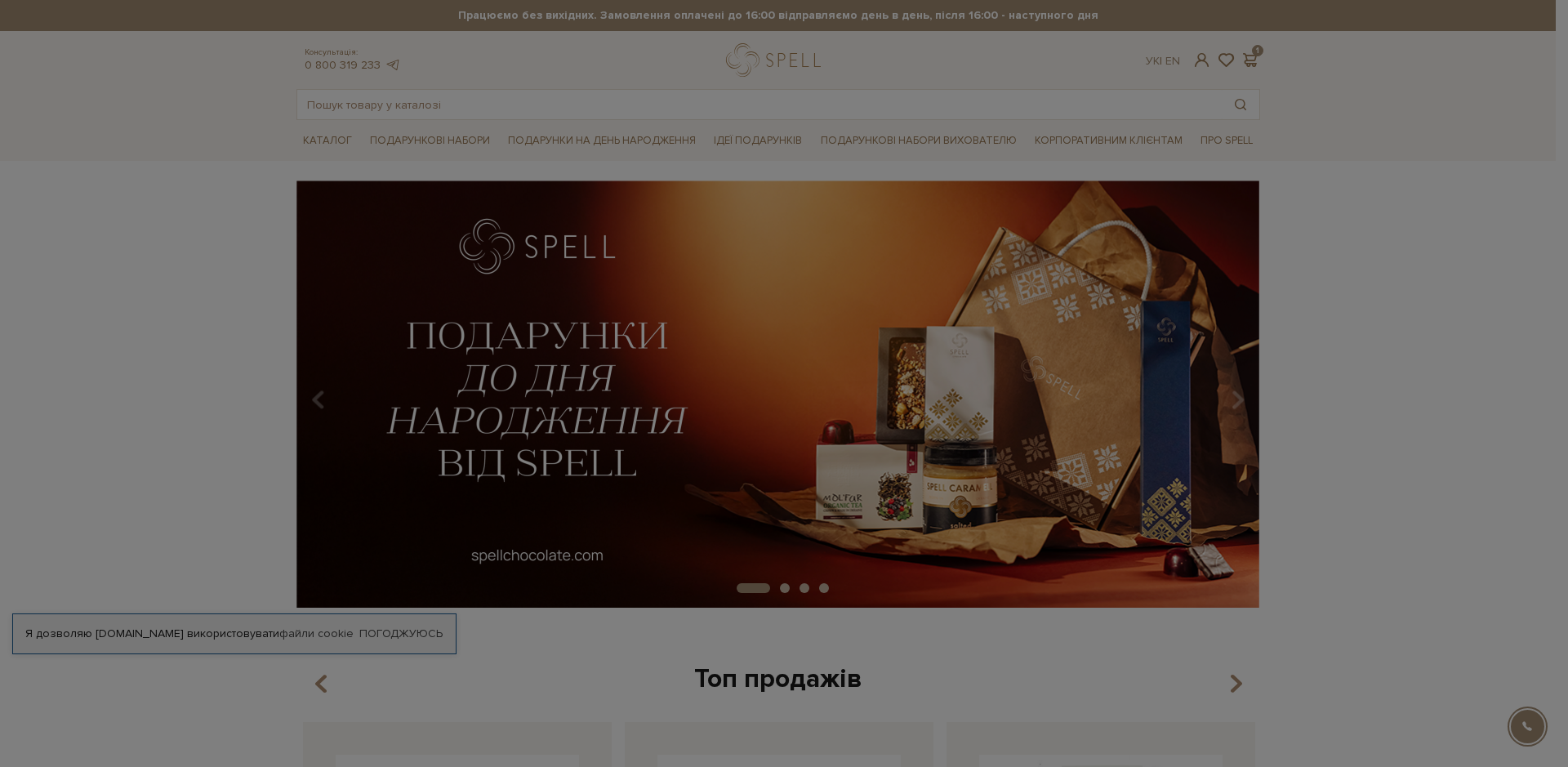
click at [789, 459] on div "Авторизація E-Mail svetikafanasieva1966@gmail.com Пароль Забули пароль? Увійти …" at bounding box center [784, 383] width 1568 height 767
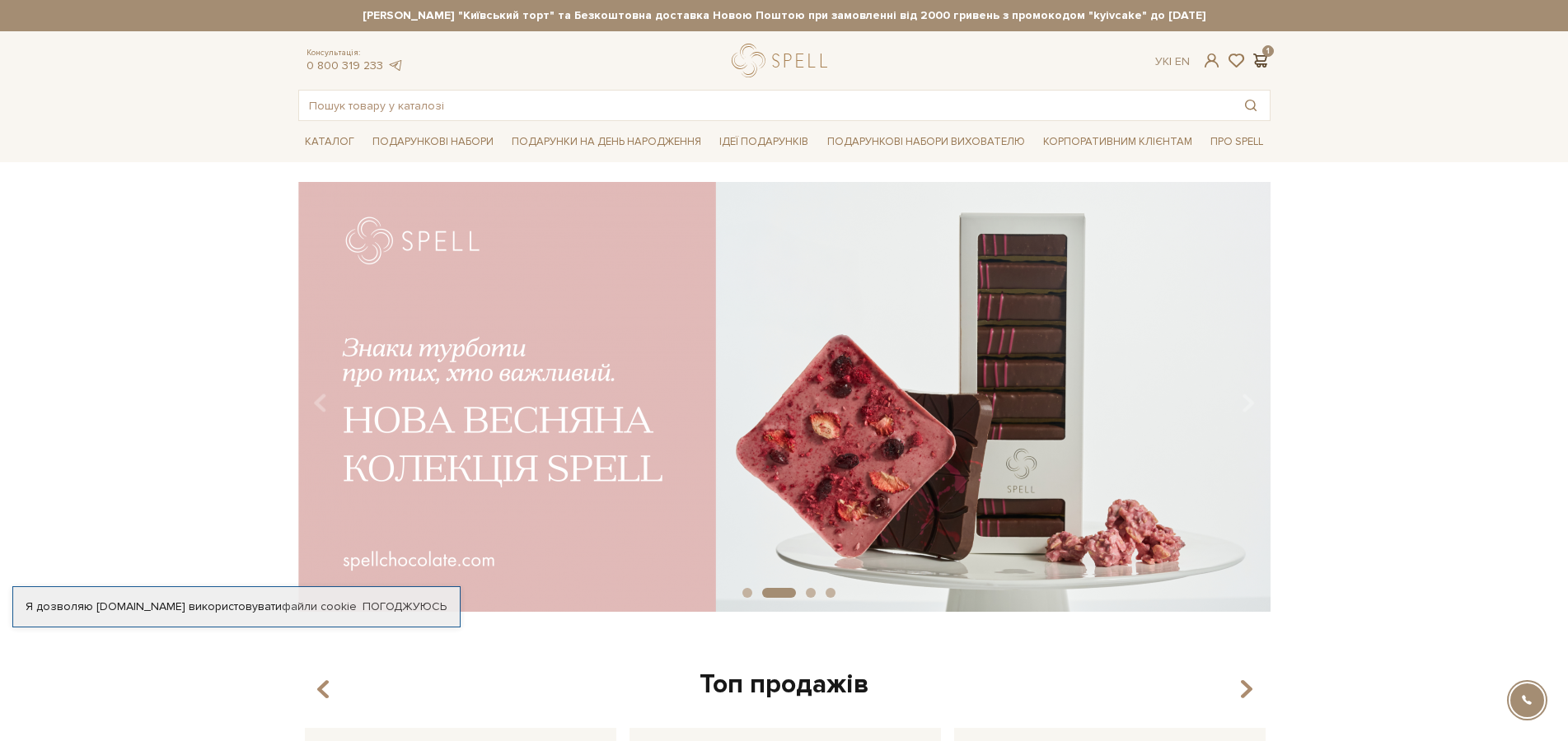
click at [1265, 55] on span at bounding box center [1260, 61] width 20 height 17
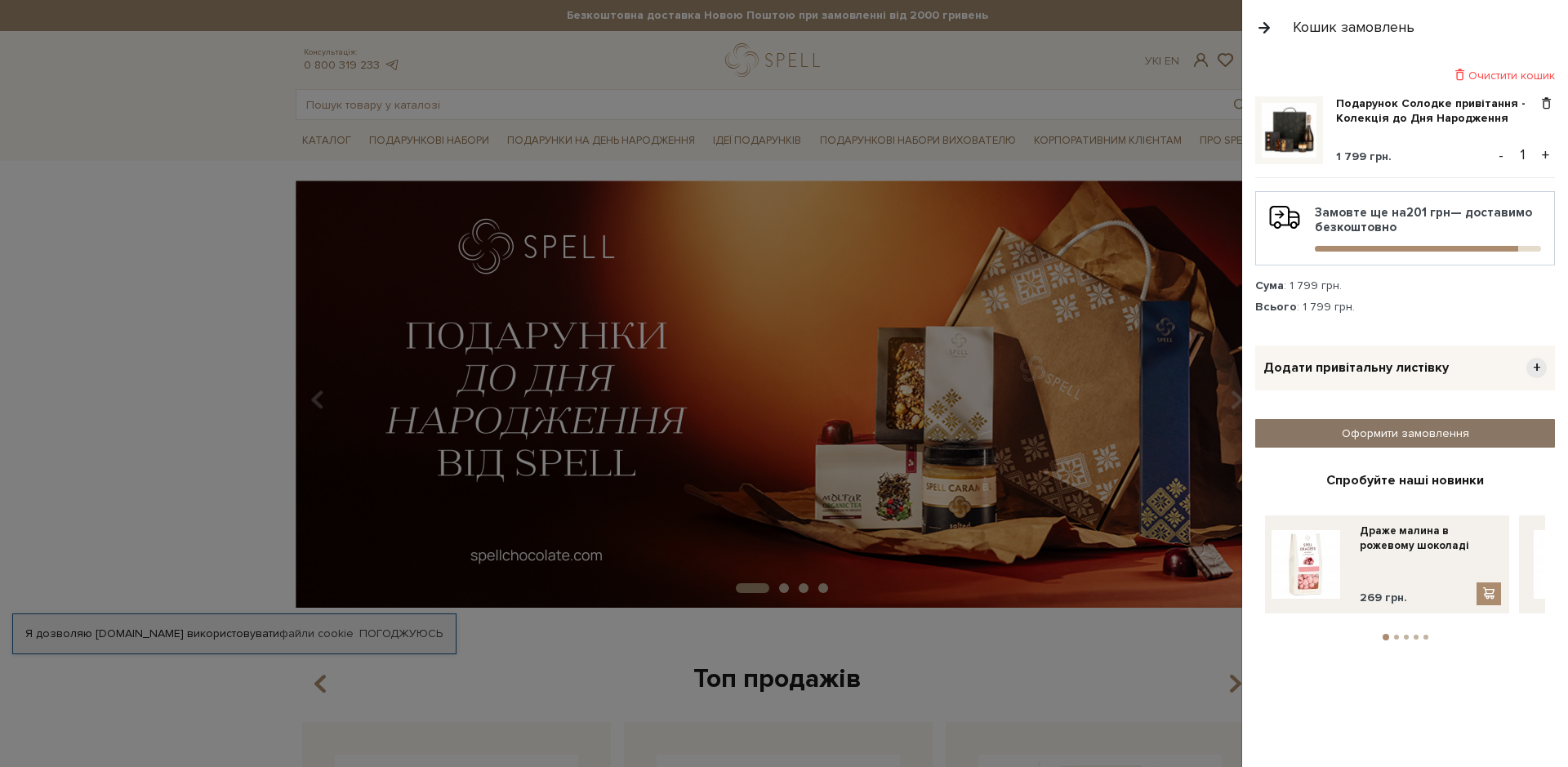
drag, startPoint x: 1409, startPoint y: 432, endPoint x: 1428, endPoint y: 431, distance: 19.0
click at [1428, 431] on link "Оформити замовлення" at bounding box center [1405, 433] width 300 height 28
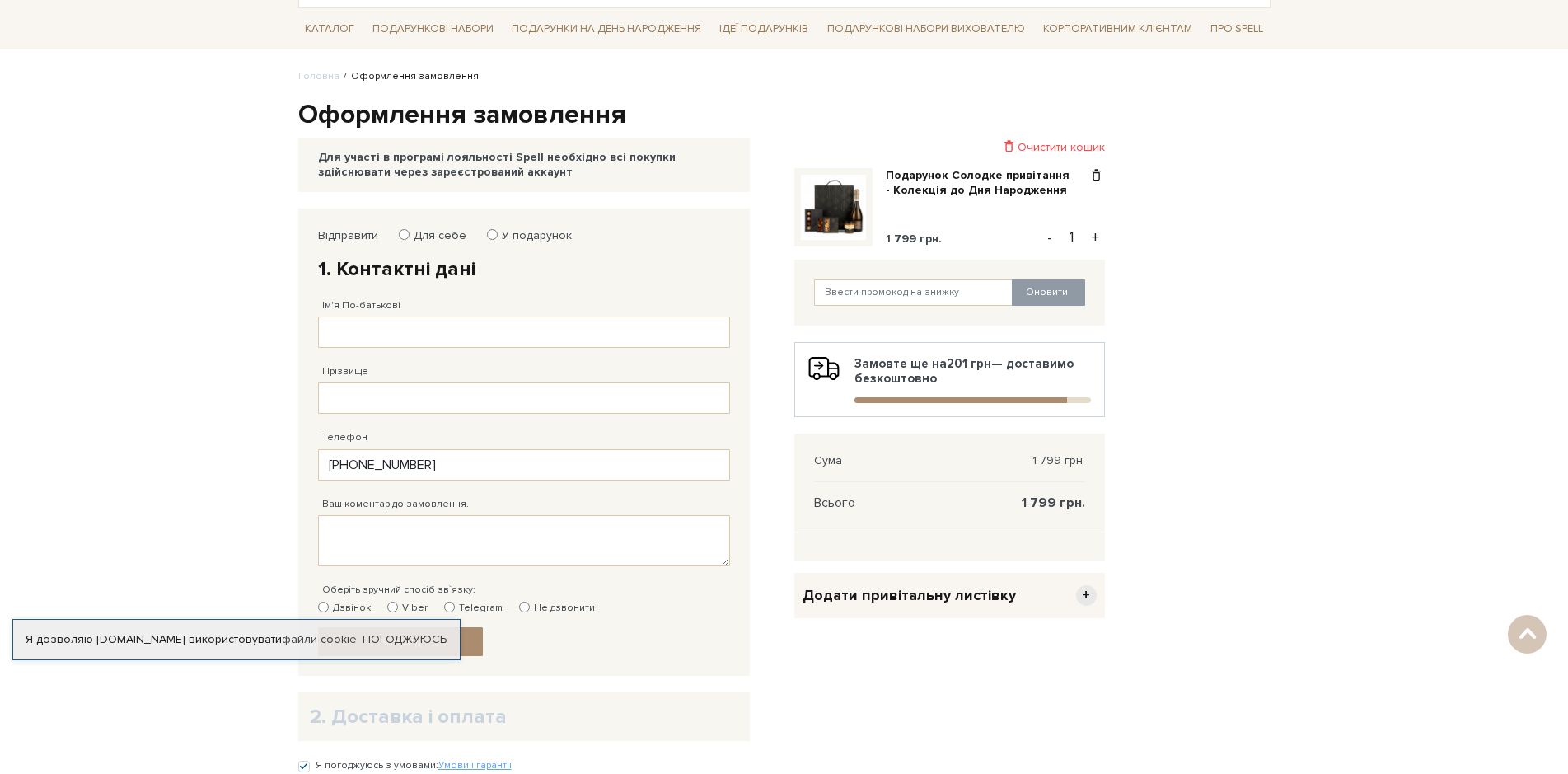
scroll to position [83, 0]
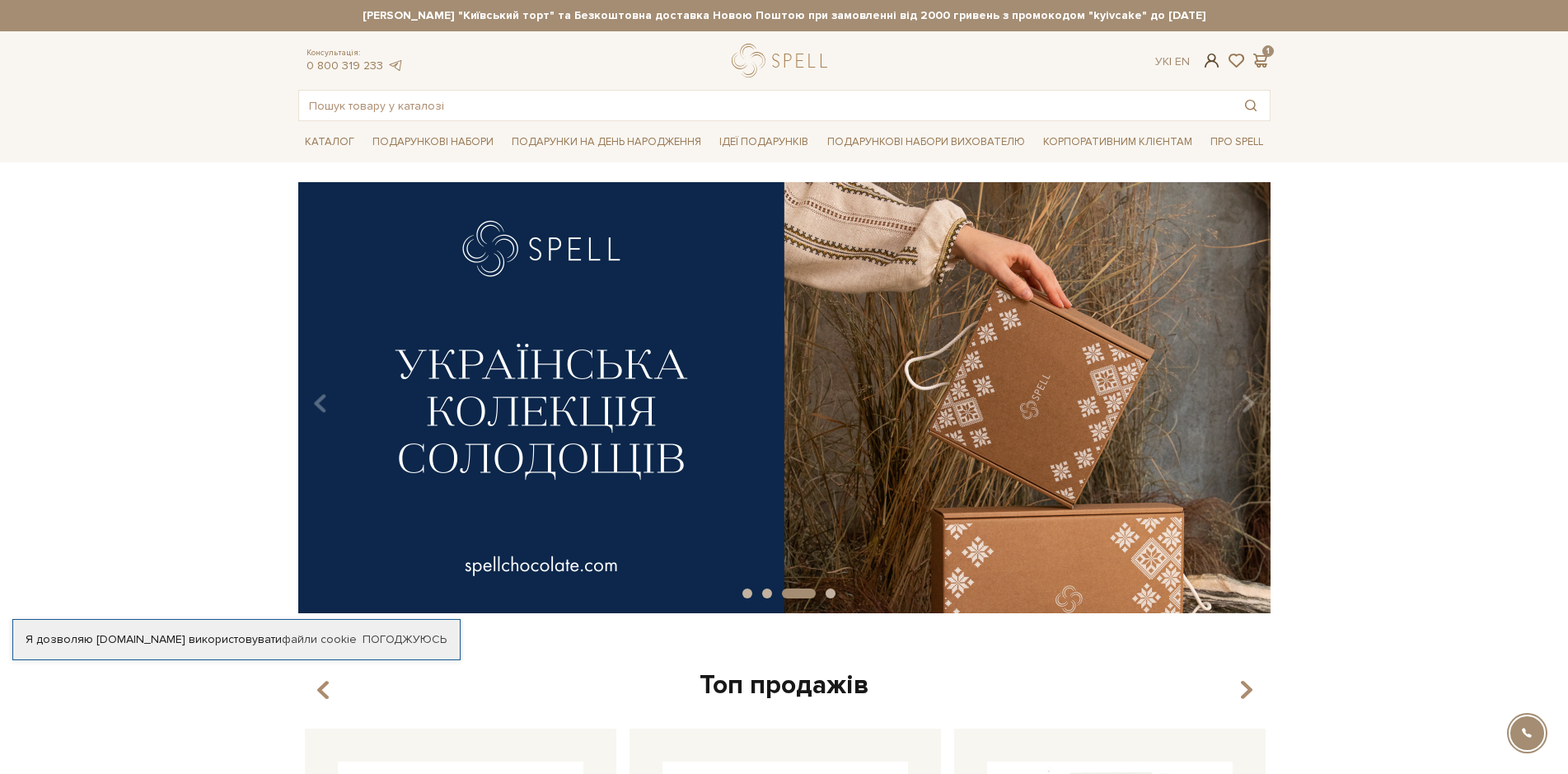
click at [1209, 65] on span at bounding box center [1210, 61] width 20 height 17
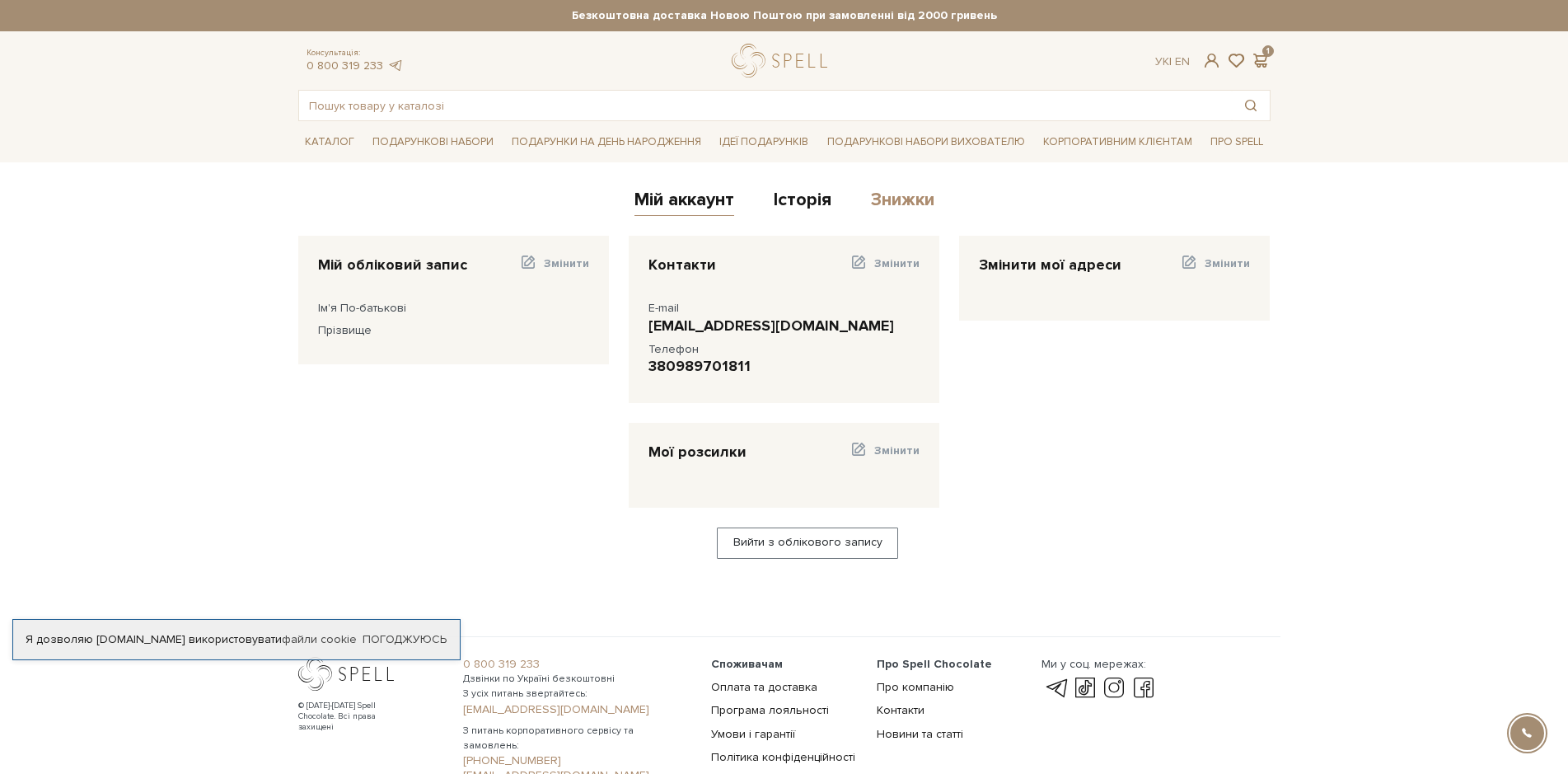
click at [910, 195] on link "Знижки" at bounding box center [902, 202] width 64 height 28
click at [569, 259] on span "Змінити" at bounding box center [567, 263] width 46 height 14
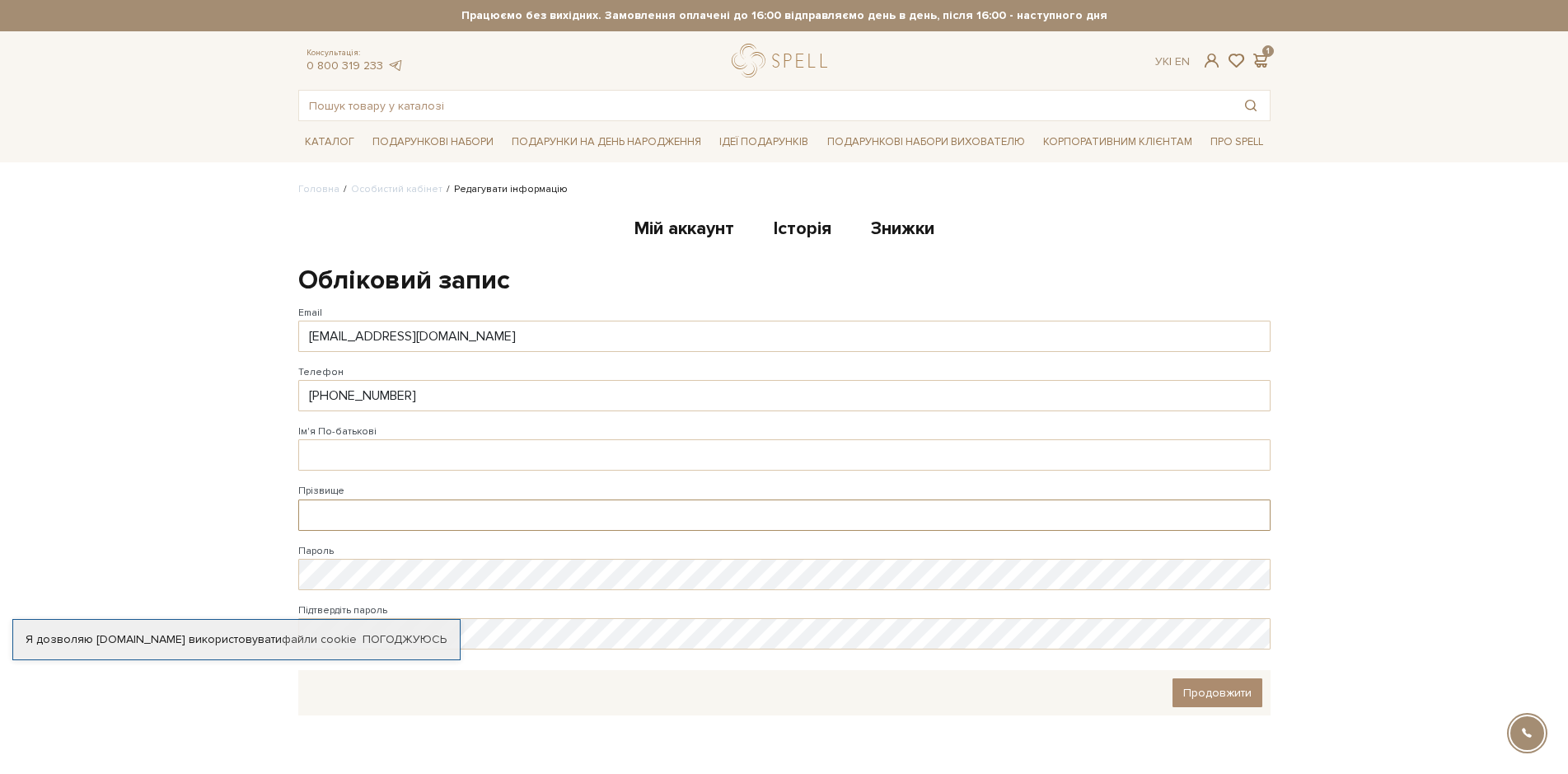
click at [359, 513] on input "Прізвище" at bounding box center [784, 515] width 972 height 31
type input "C"
type input "Світлана"
drag, startPoint x: 366, startPoint y: 515, endPoint x: 309, endPoint y: 512, distance: 57.1
click at [309, 515] on input "Світлана" at bounding box center [784, 515] width 972 height 31
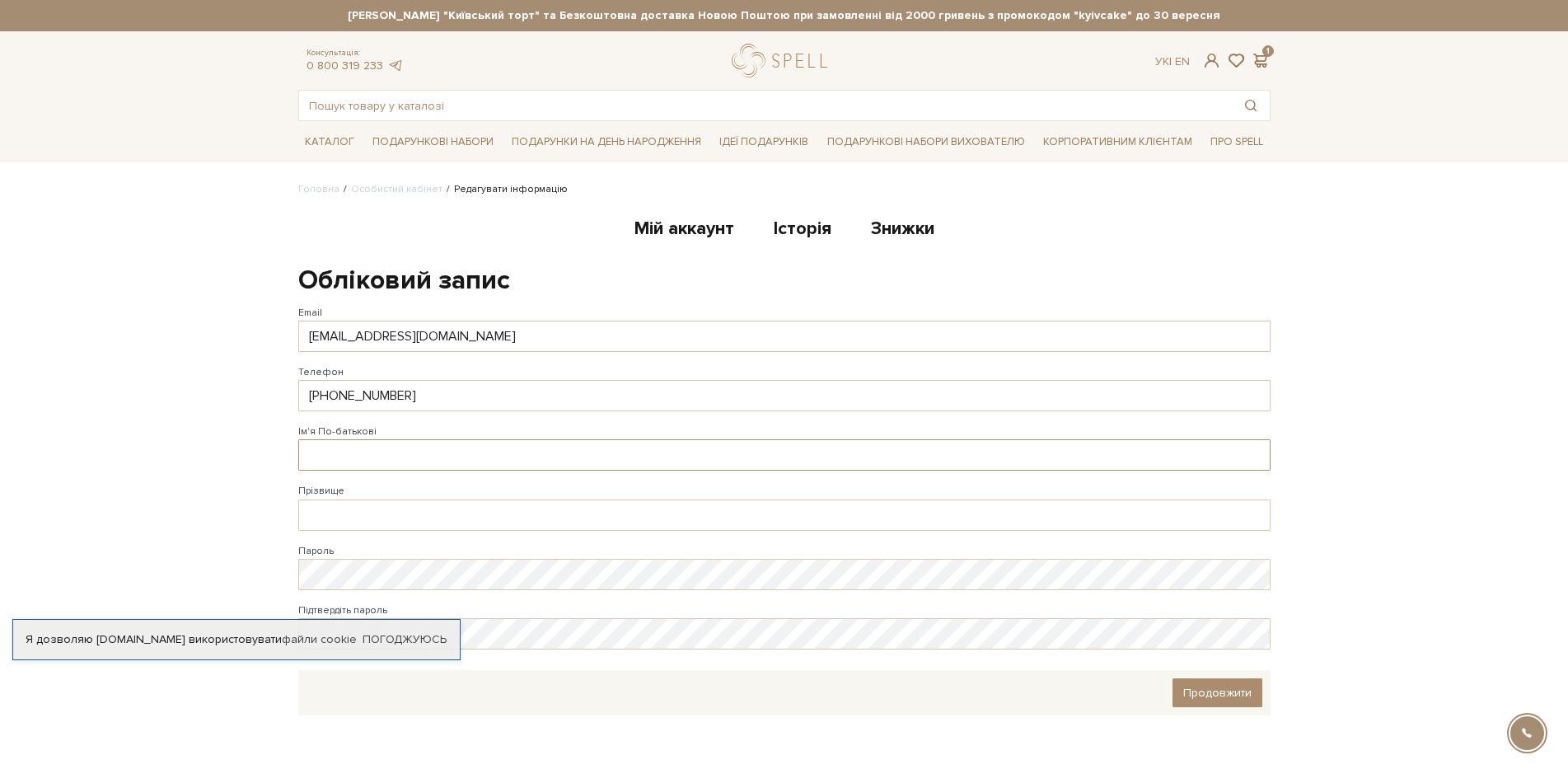
click at [317, 455] on input "Ім'я По-батькові" at bounding box center [784, 455] width 972 height 31
paste input "Світлана"
type input "Світлана"
click at [327, 510] on input "Прізвище" at bounding box center [784, 515] width 972 height 31
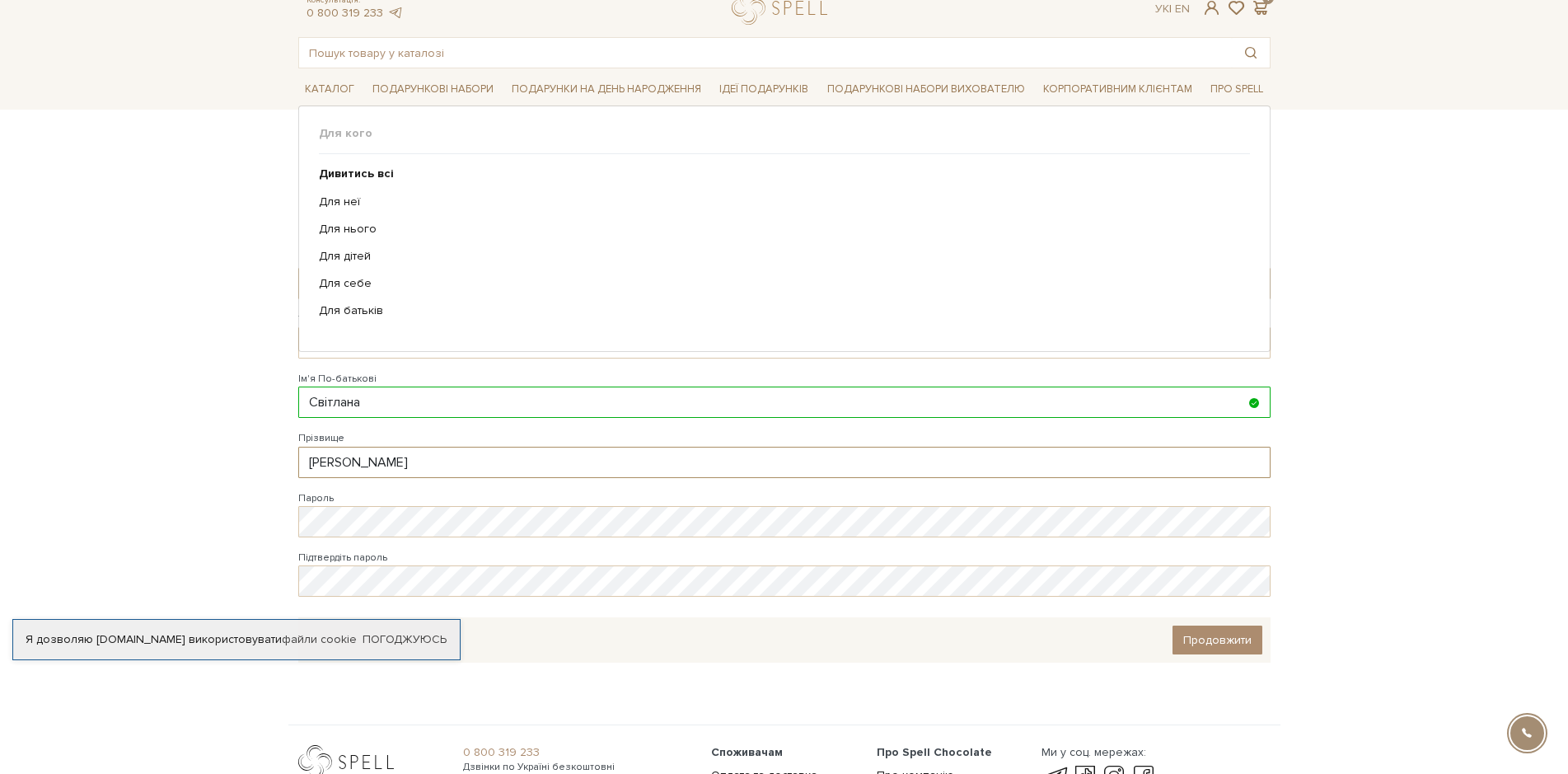
scroll to position [83, 0]
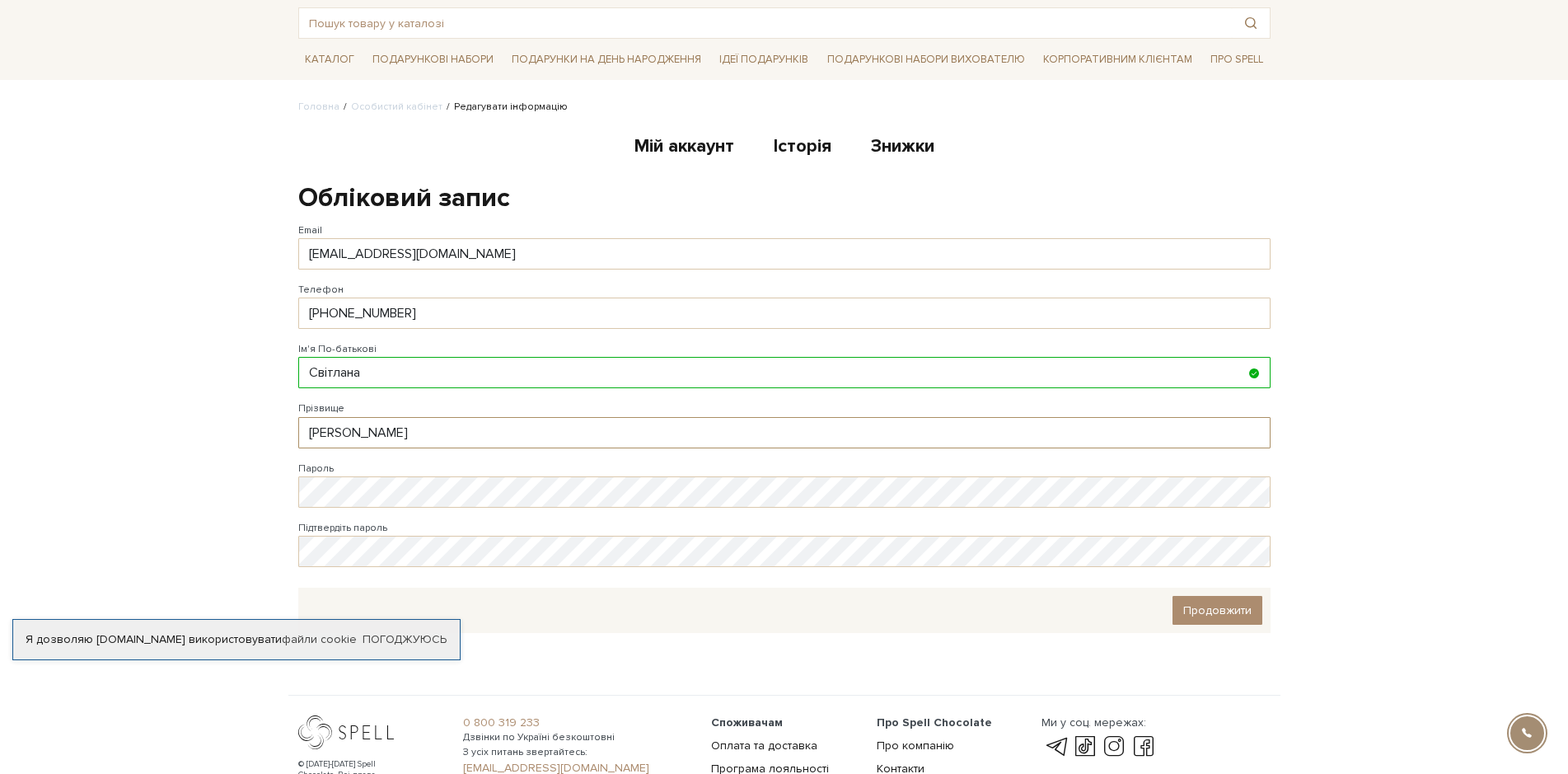
type input "[PERSON_NAME]"
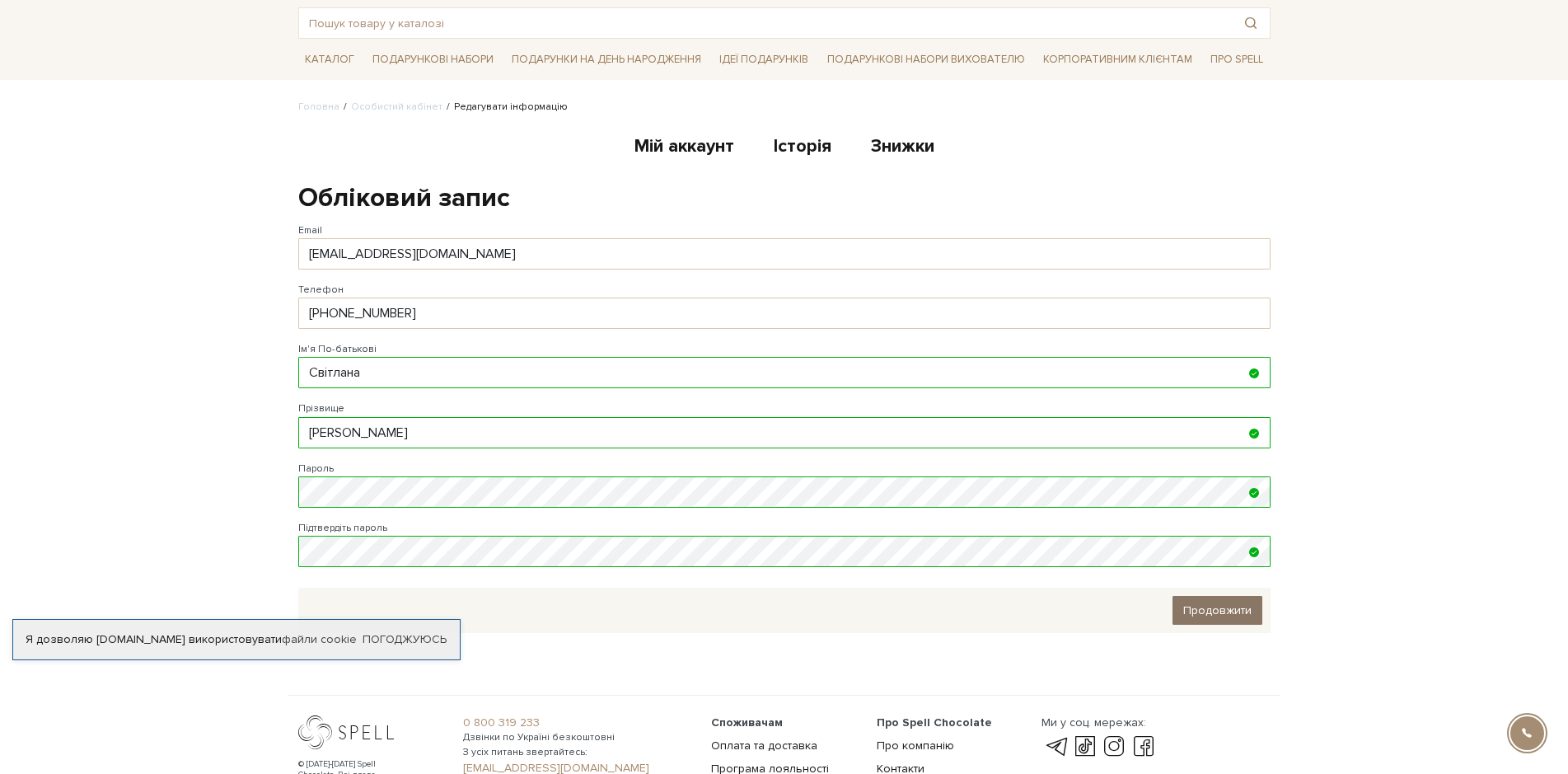
click at [1228, 604] on span "Продовжити" at bounding box center [1217, 610] width 68 height 14
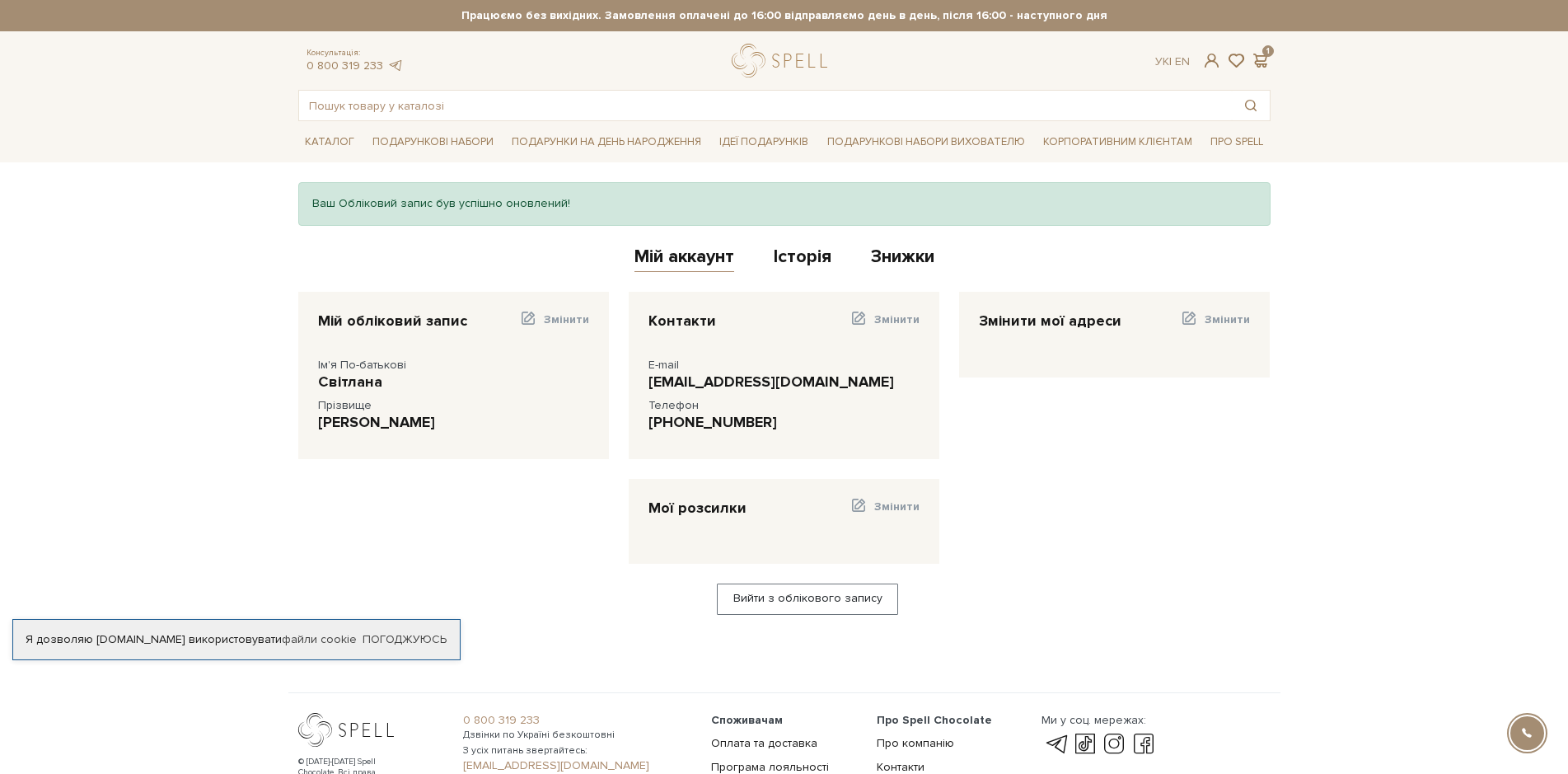
click at [698, 509] on div "Мої розсилки" at bounding box center [697, 508] width 98 height 19
click at [719, 501] on div "Мої розсилки" at bounding box center [697, 508] width 98 height 19
click at [357, 64] on link "0 800 319 233" at bounding box center [345, 66] width 77 height 14
click at [1260, 54] on span at bounding box center [1260, 61] width 20 height 17
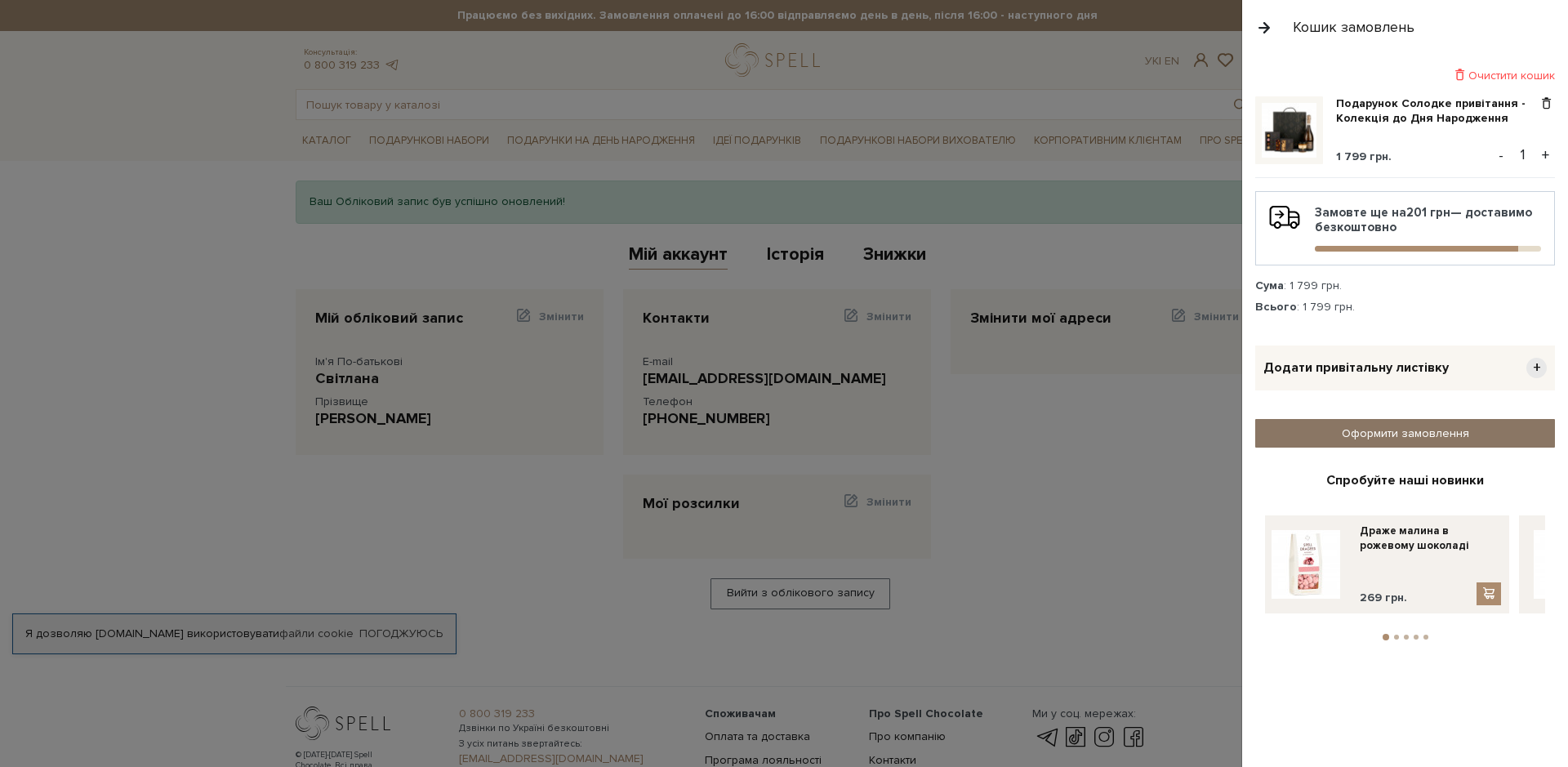
click at [1417, 430] on link "Оформити замовлення" at bounding box center [1405, 433] width 300 height 28
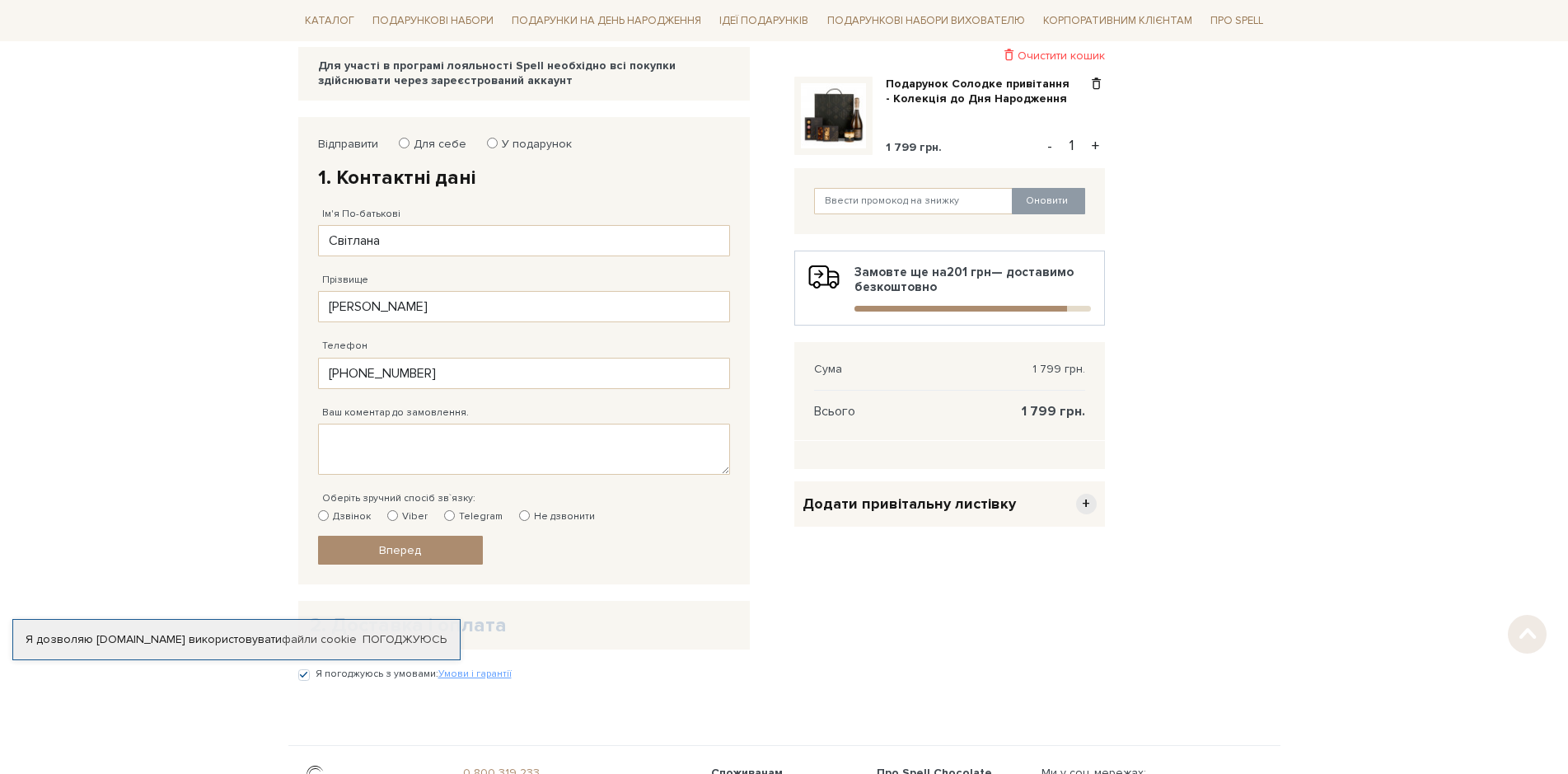
scroll to position [247, 0]
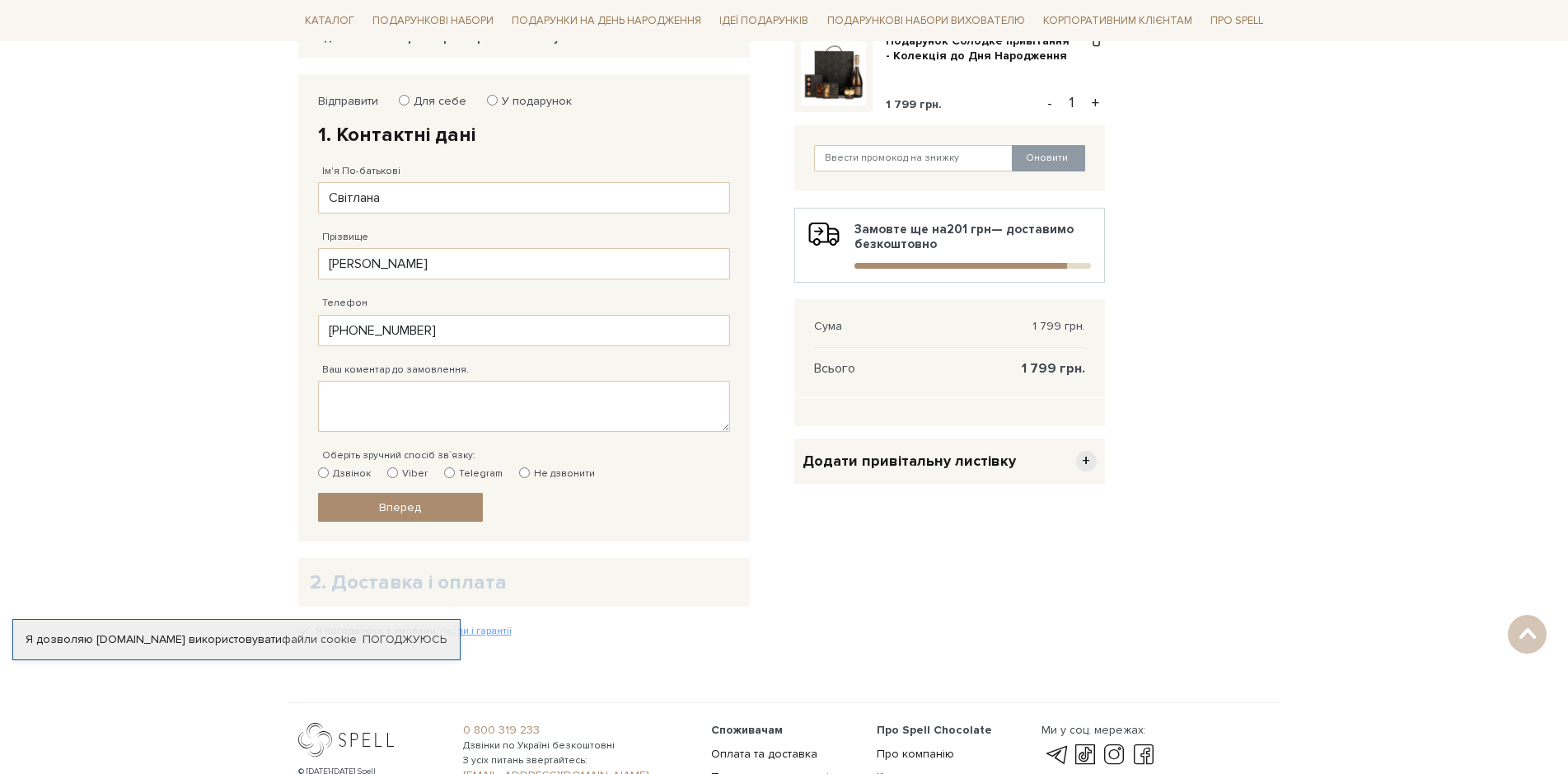
click at [519, 472] on input "Не дзвонити" at bounding box center [524, 472] width 10 height 10
radio input "true"
click at [428, 511] on link "Вперед" at bounding box center [401, 507] width 165 height 28
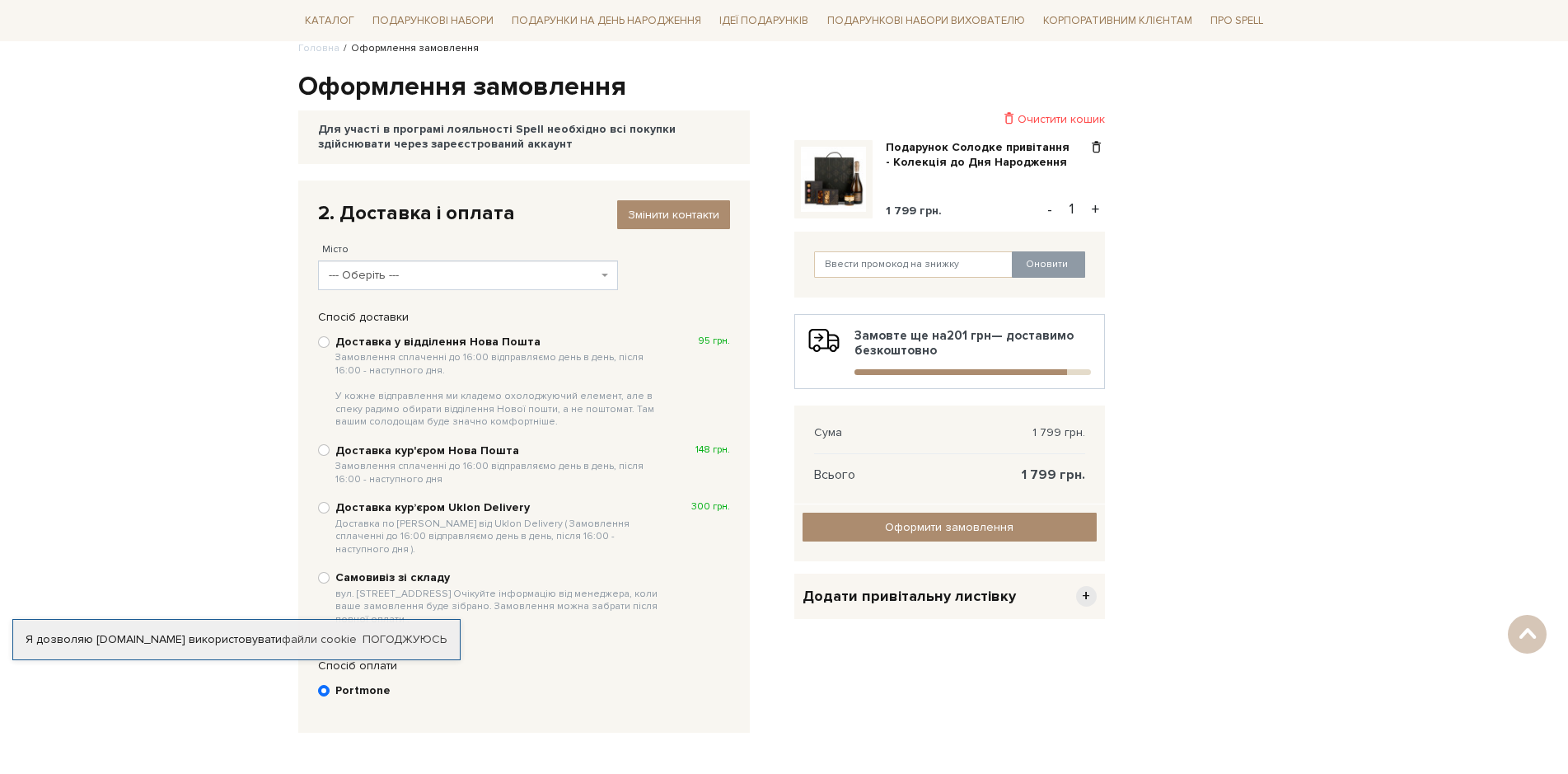
scroll to position [73, 0]
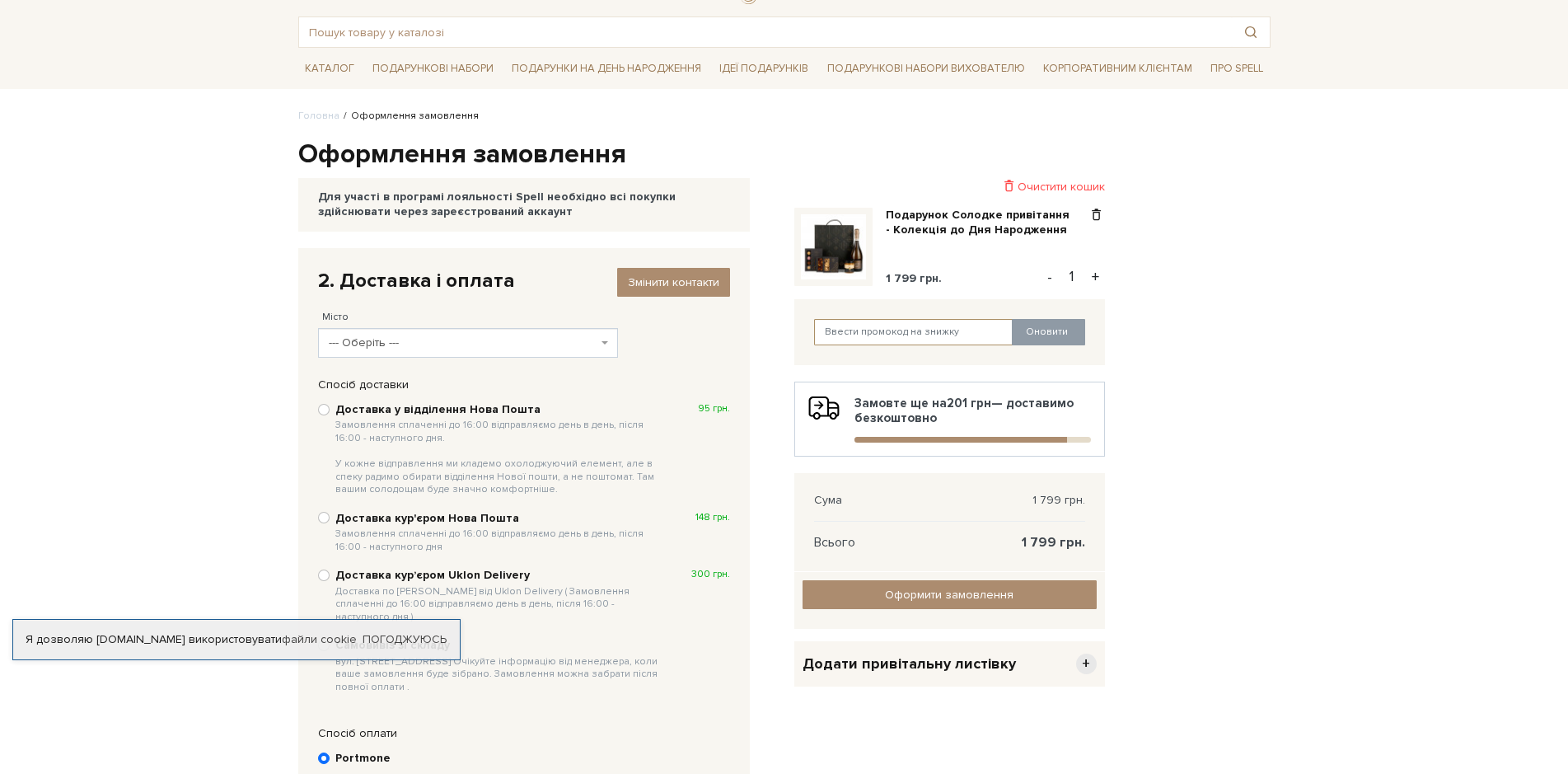
click at [877, 333] on input "text" at bounding box center [914, 332] width 199 height 27
type input "SweetGift"
click at [1054, 331] on button "Оновити" at bounding box center [1048, 332] width 73 height 27
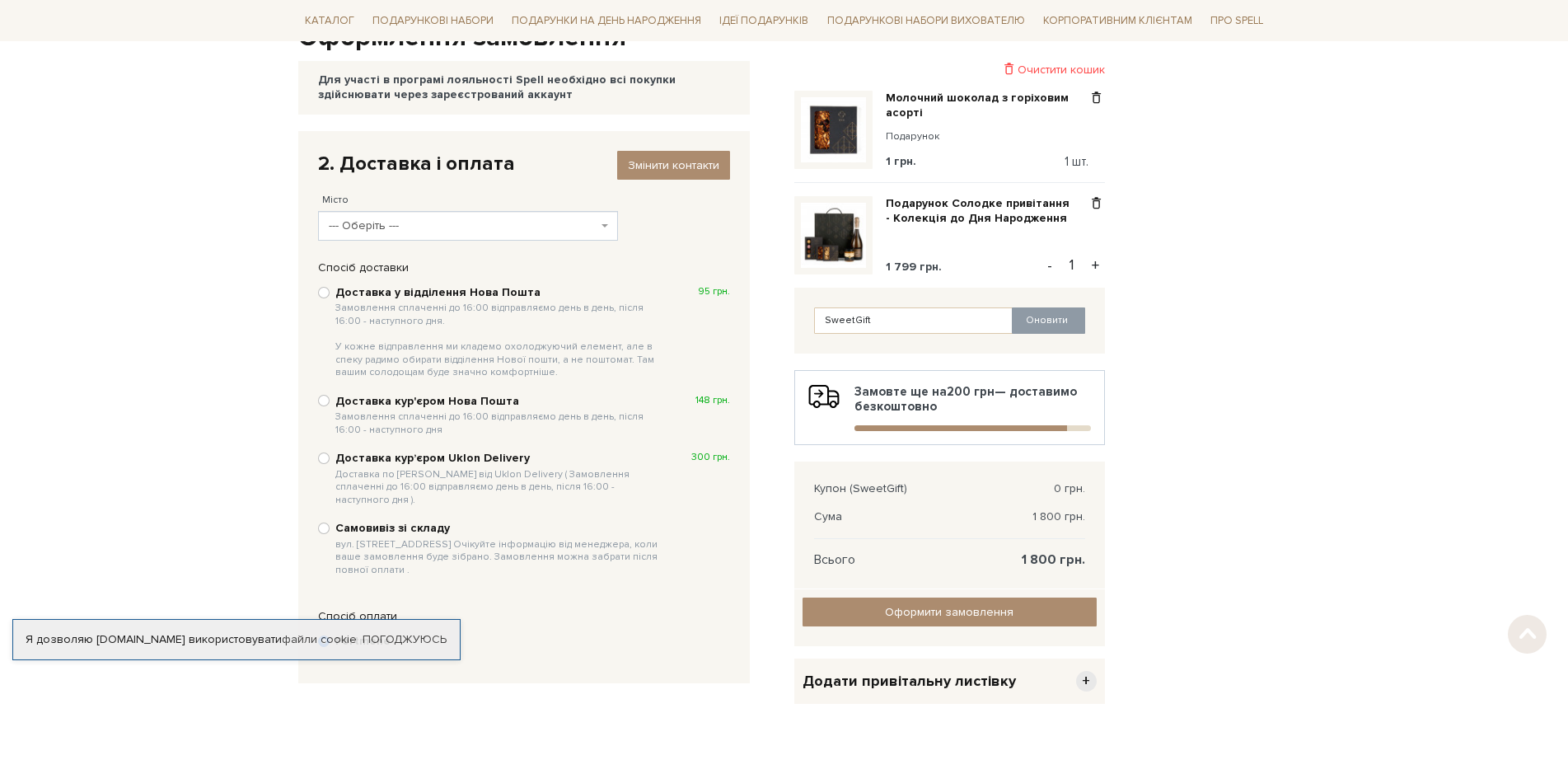
scroll to position [403, 0]
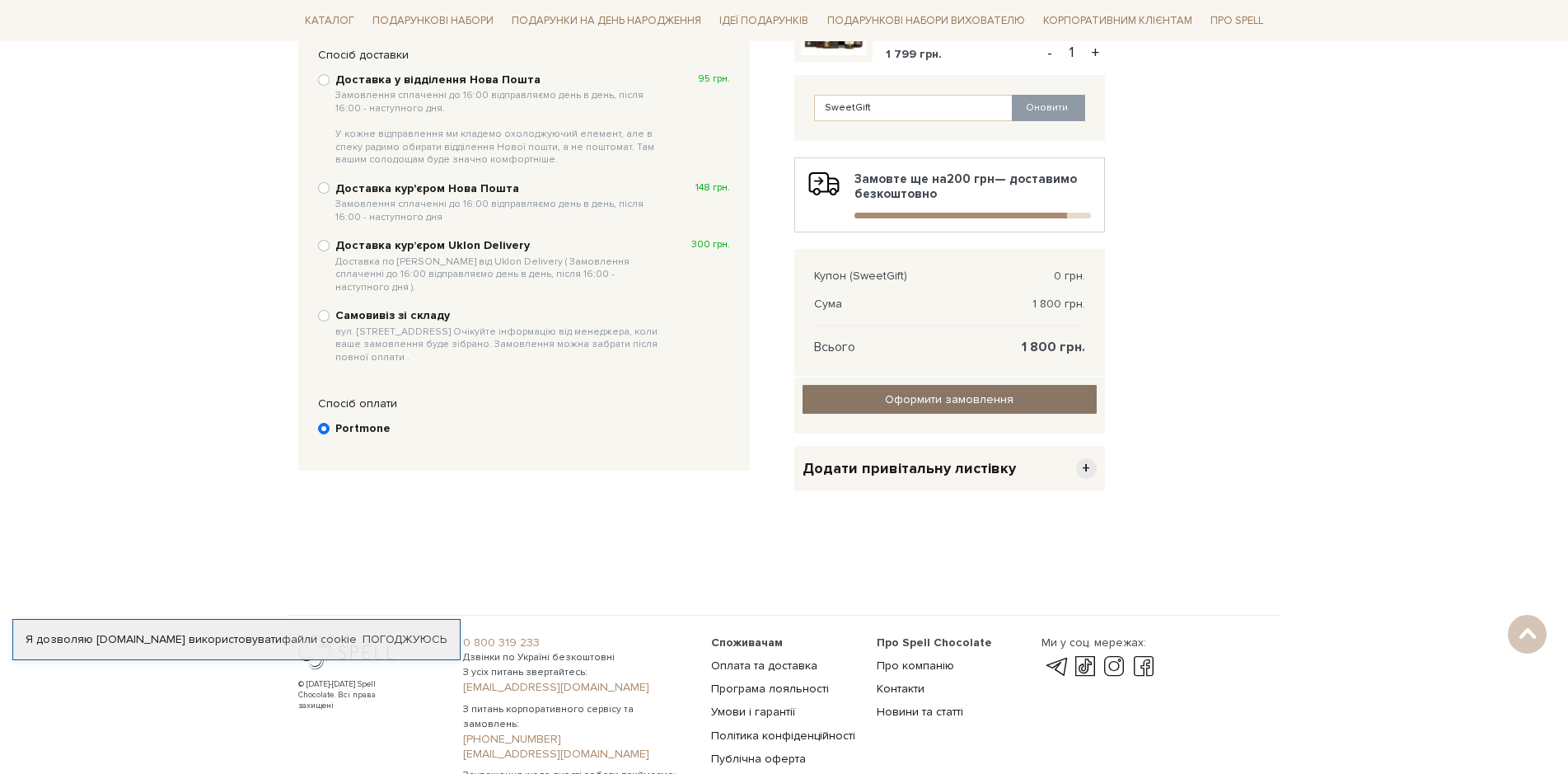
click at [939, 399] on span "Оформити замовлення" at bounding box center [948, 399] width 128 height 14
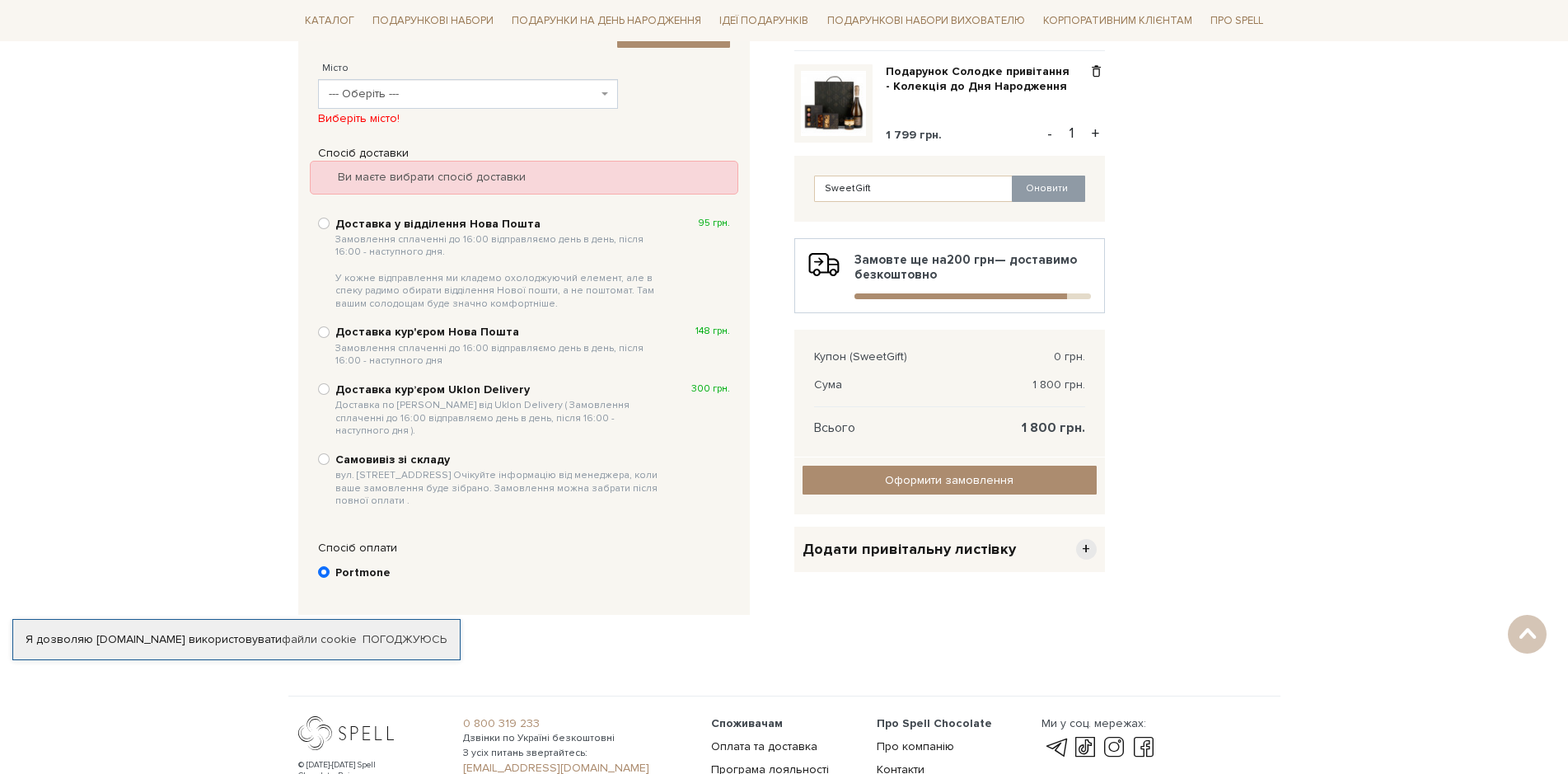
scroll to position [321, 0]
click at [322, 222] on input "Доставка у відділення Нова Пошта Замовлення сплаченні до 16:00 відправляємо ден…" at bounding box center [324, 225] width 11 height 11
radio input "true"
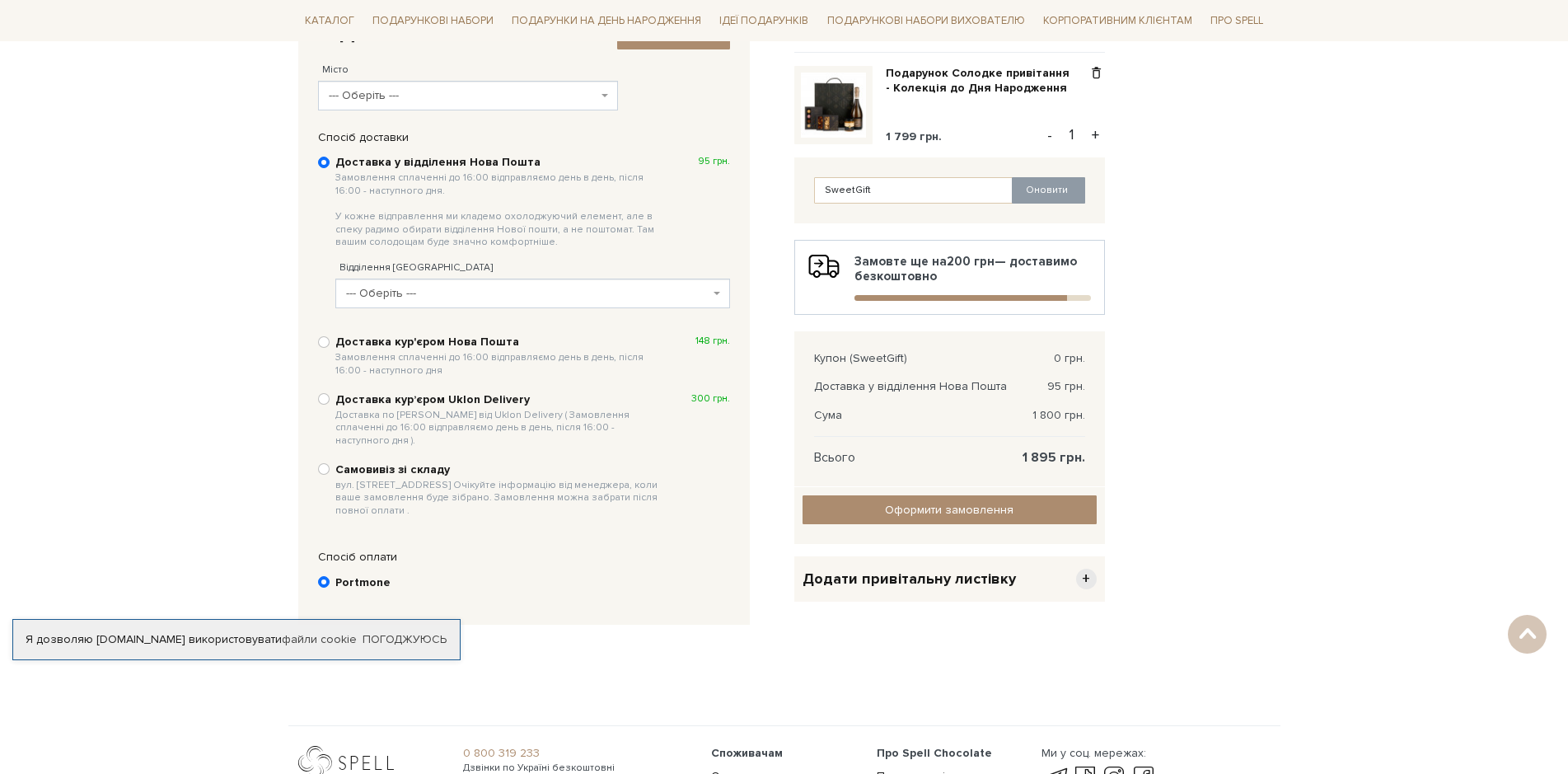
click at [602, 94] on b at bounding box center [605, 95] width 7 height 3
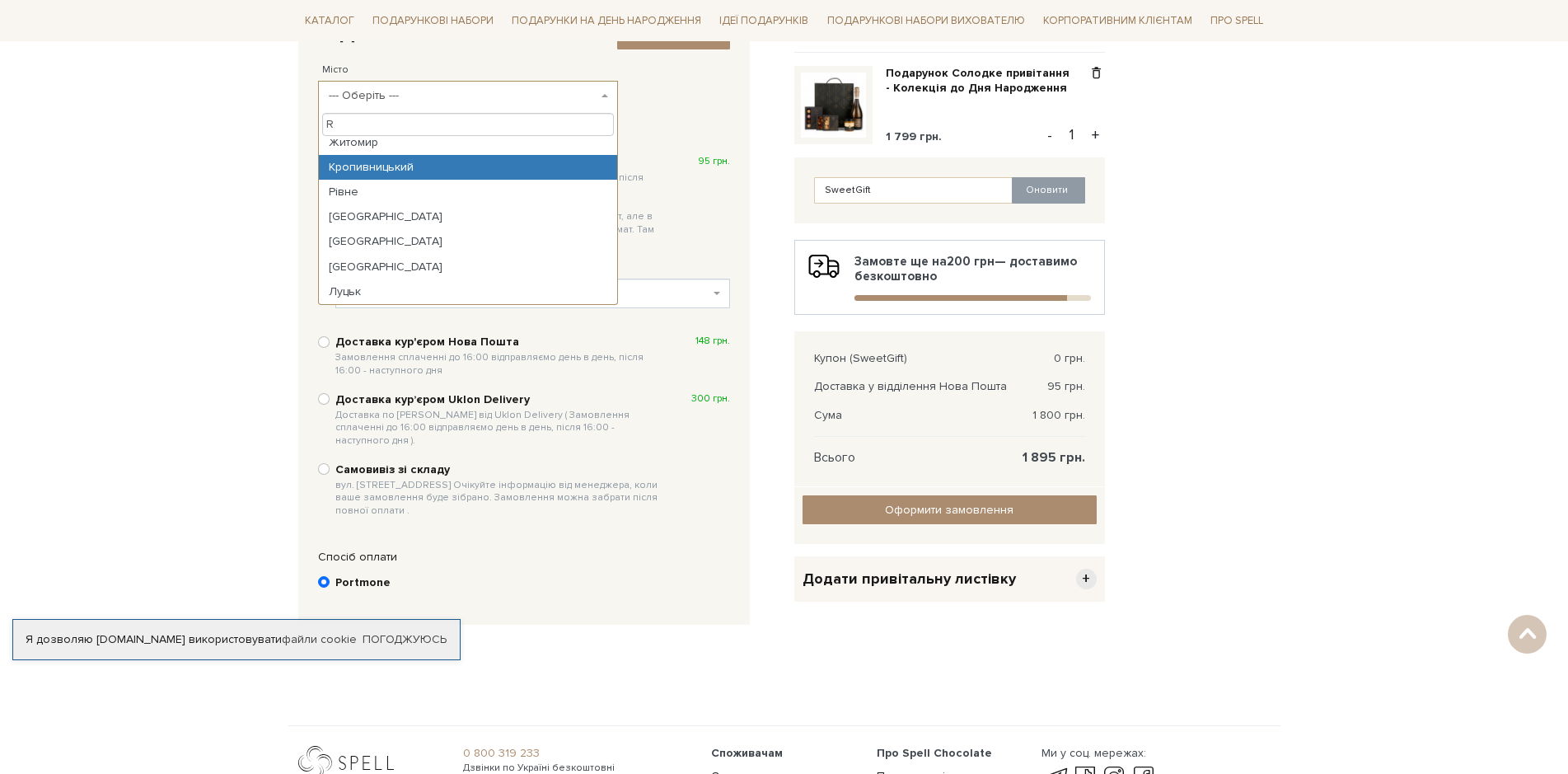
scroll to position [0, 0]
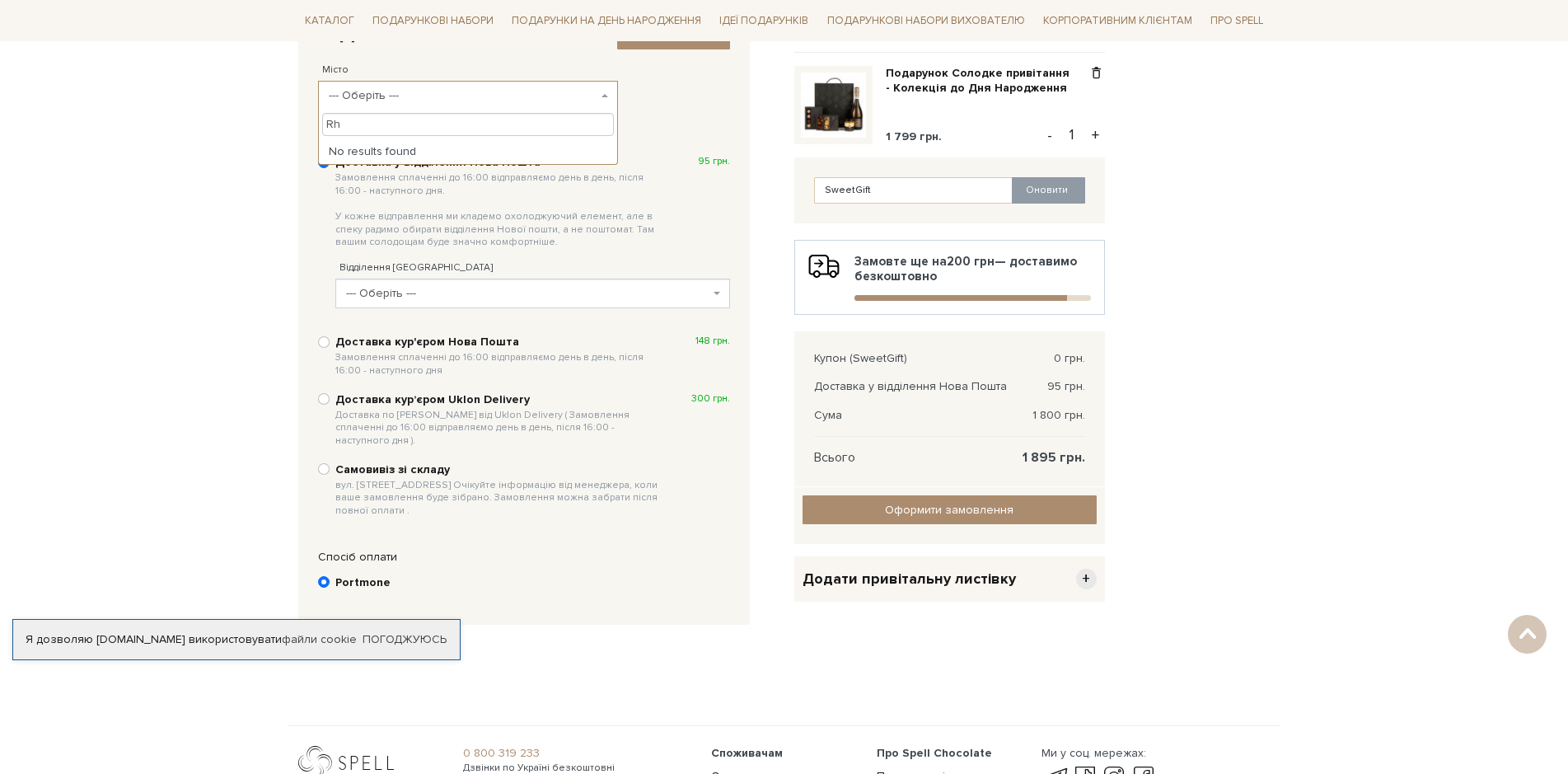
type input "R"
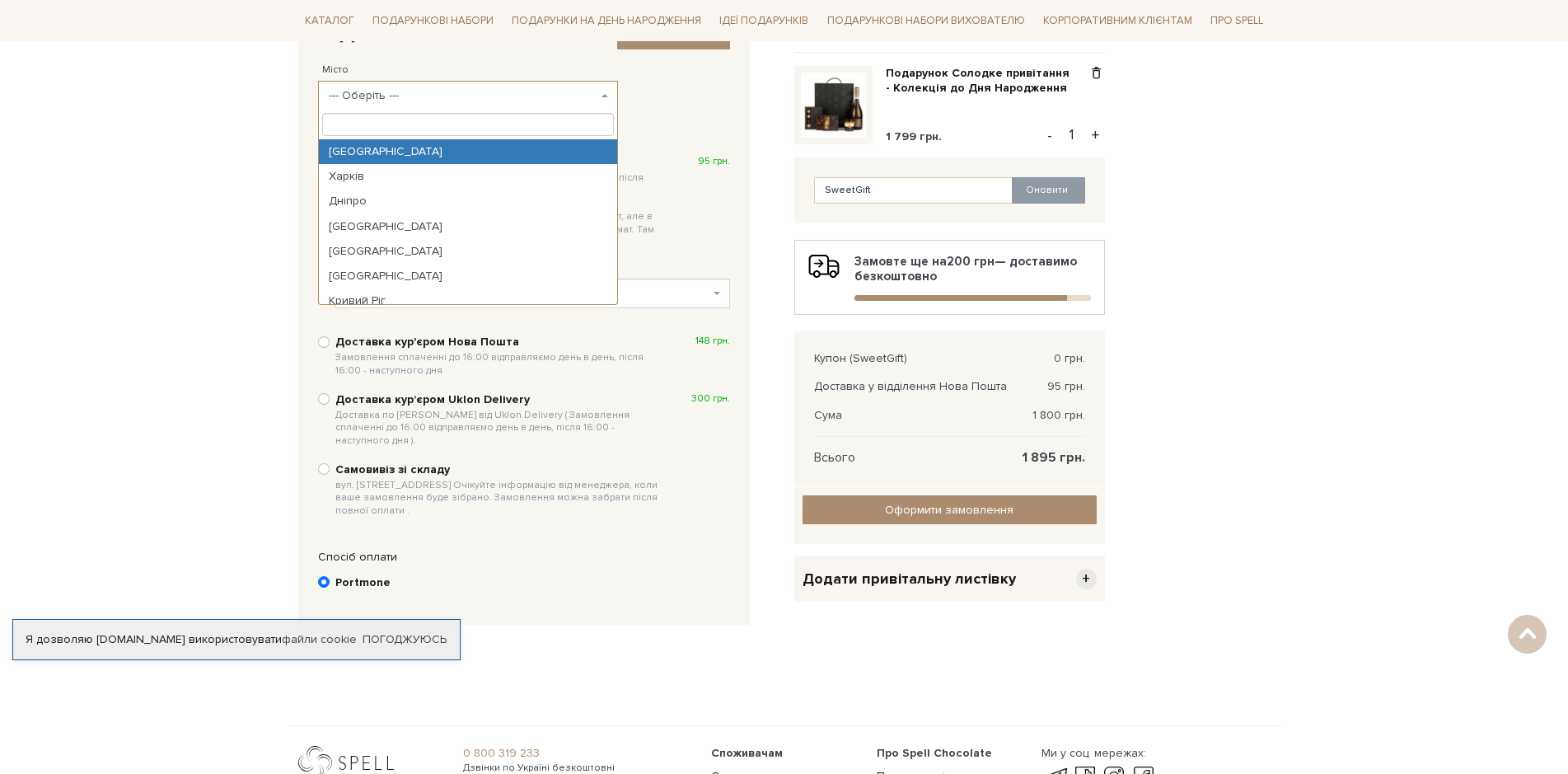
click at [342, 127] on input "search" at bounding box center [468, 124] width 292 height 23
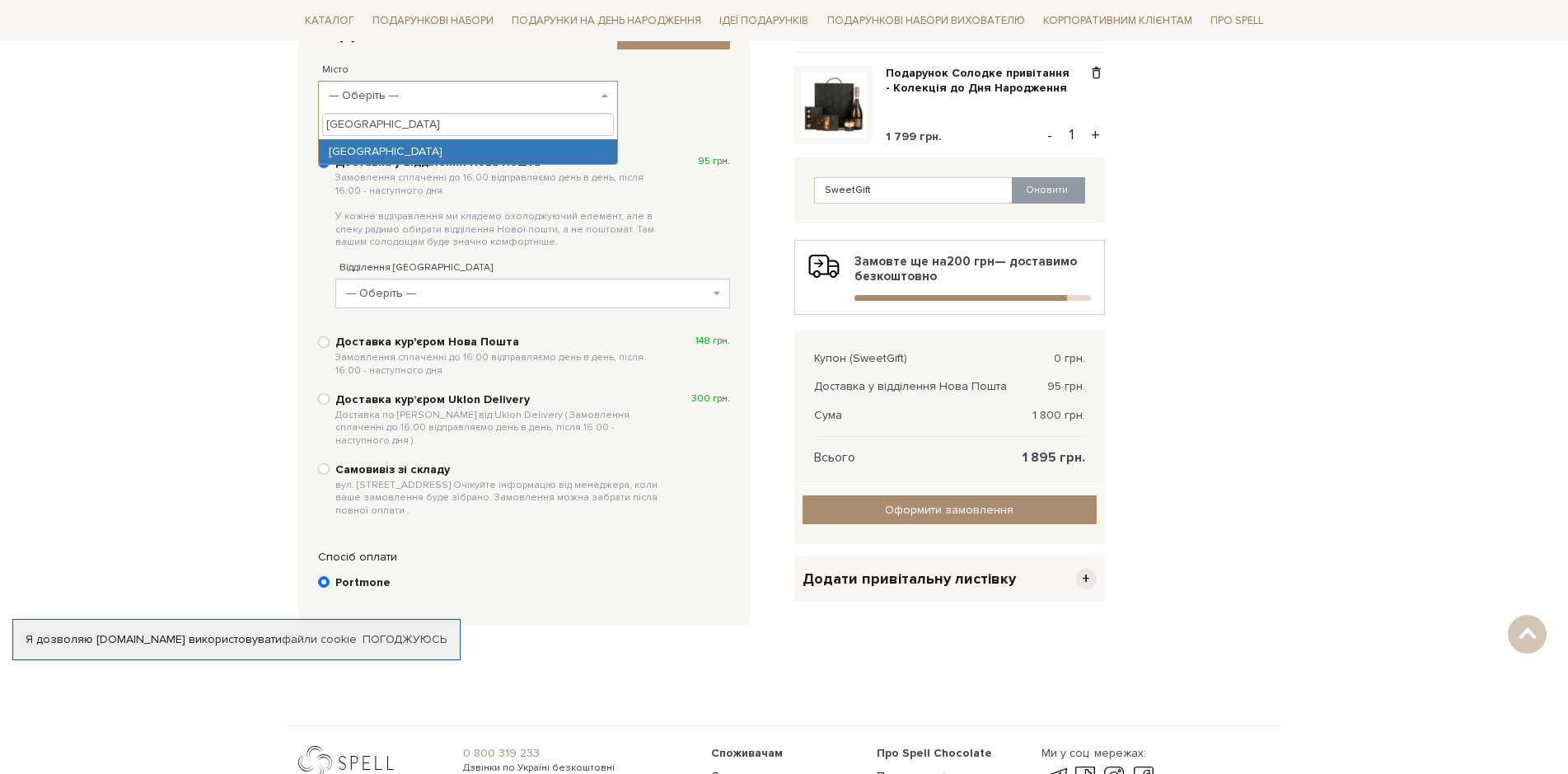
type input "Краматорськ"
select select "Краматорськ"
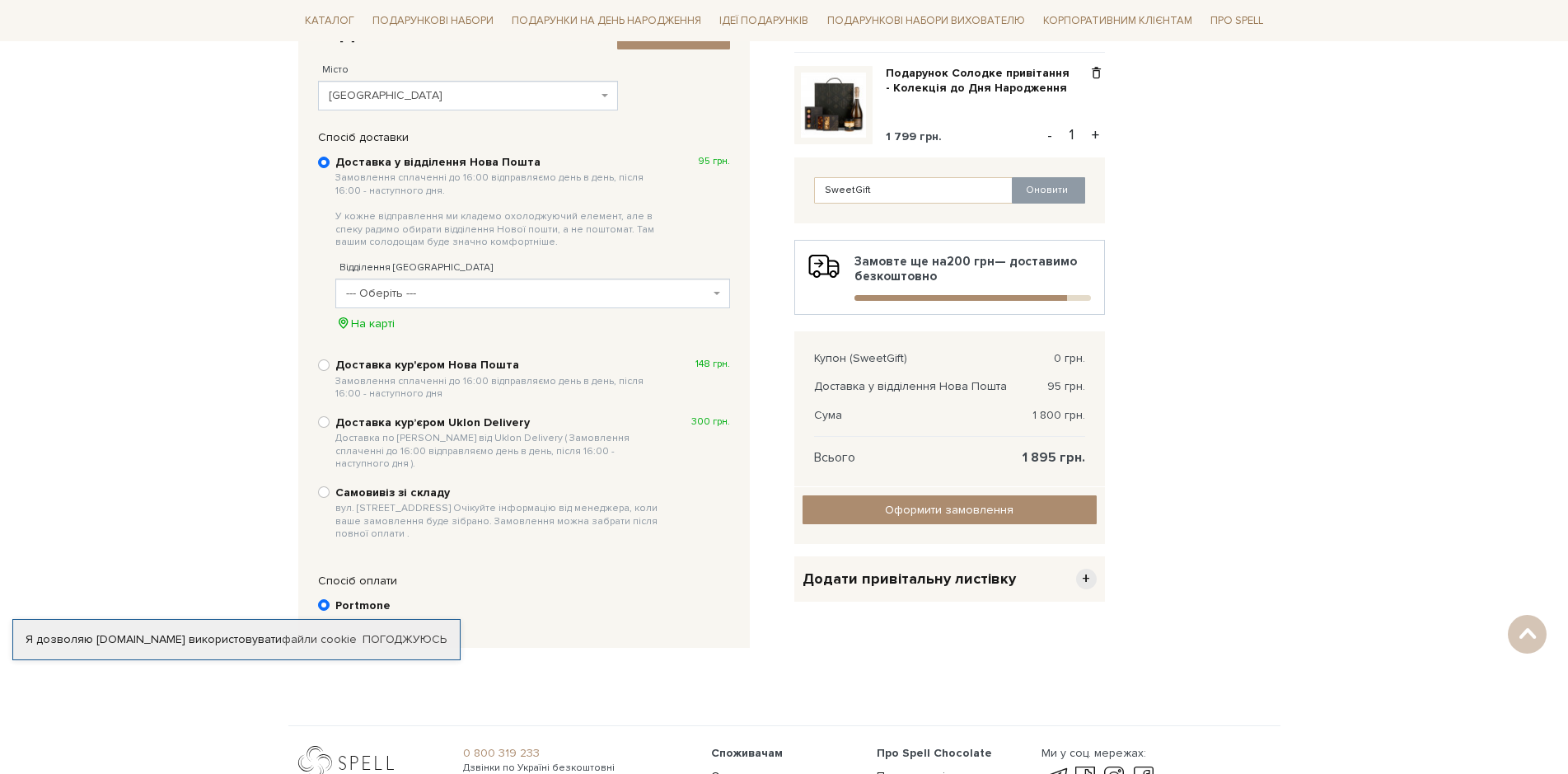
click at [715, 293] on b at bounding box center [717, 293] width 7 height 3
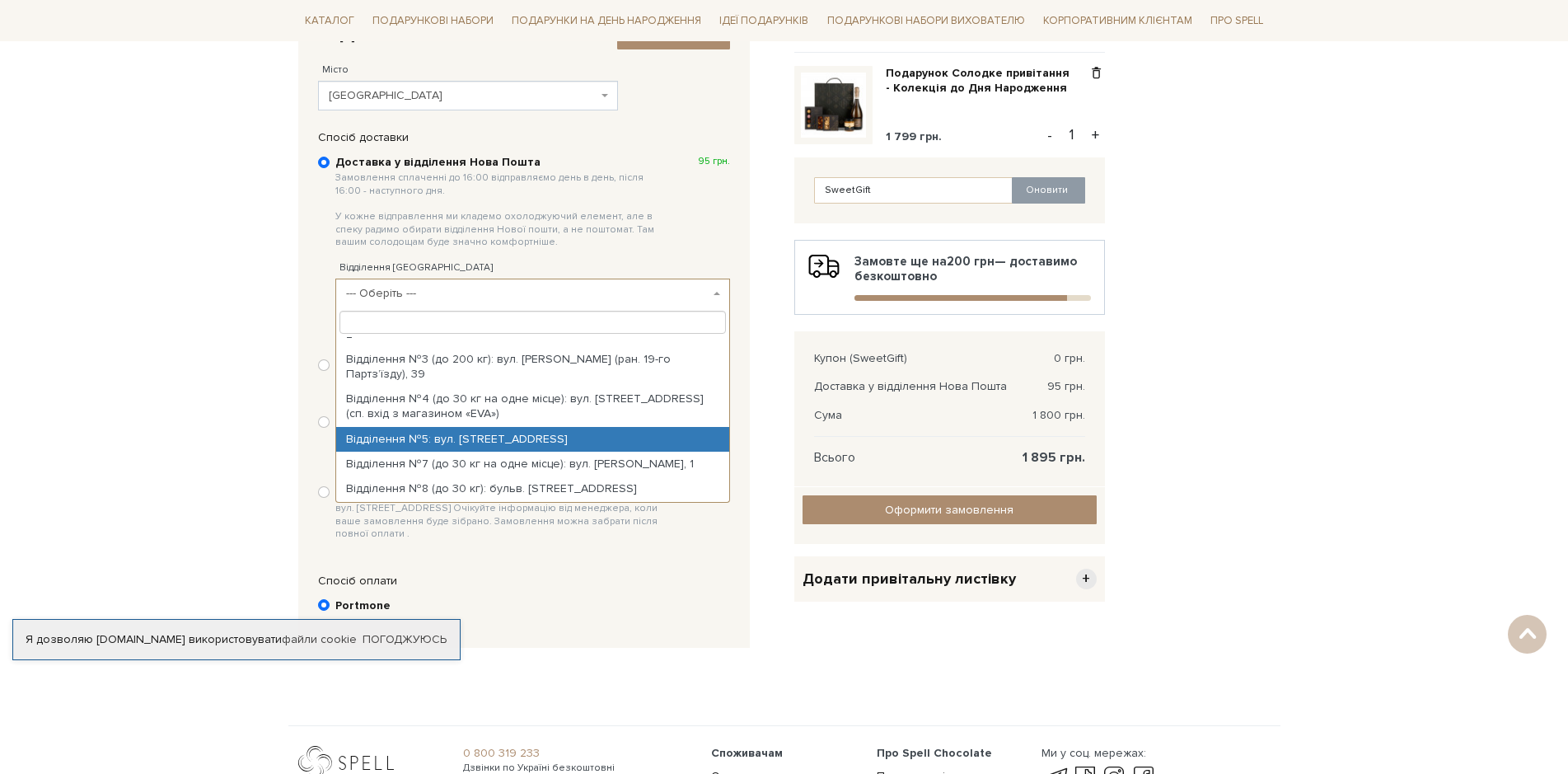
scroll to position [83, 0]
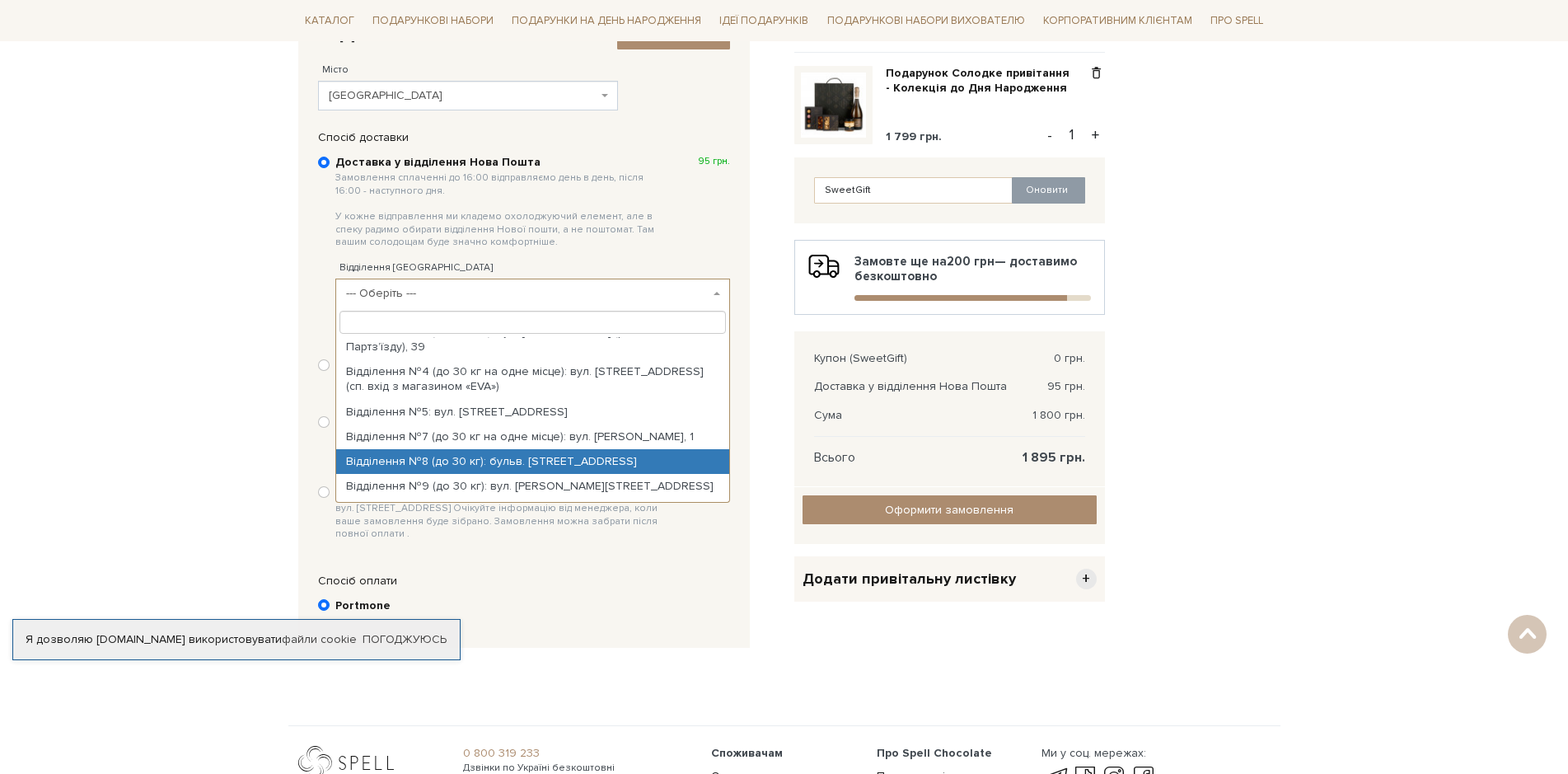
select select "Відділення №8 (до 30 кг): бульв. Краматорський, 15б"
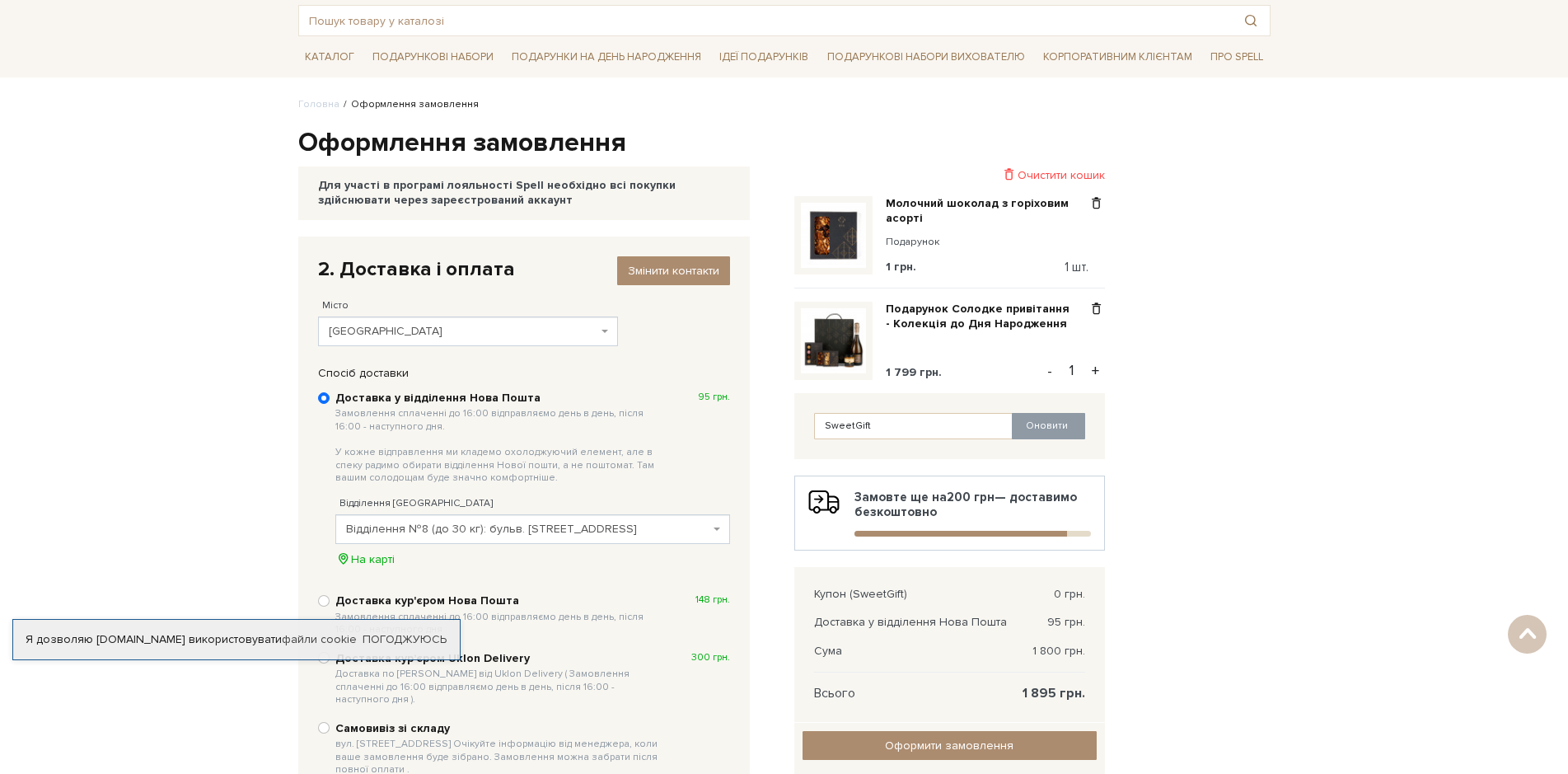
scroll to position [73, 0]
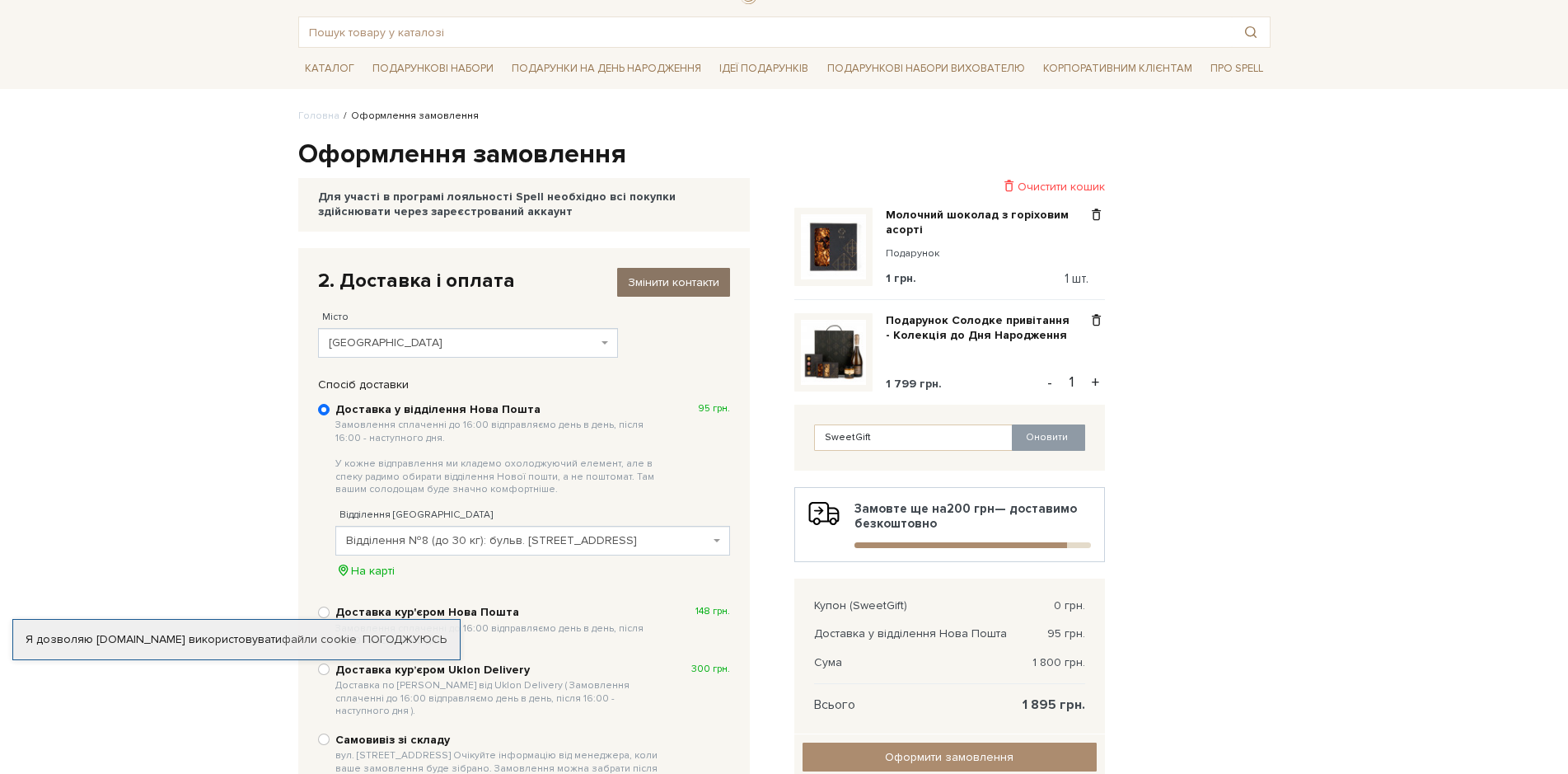
click at [687, 280] on span "Змінити контакти" at bounding box center [673, 282] width 91 height 14
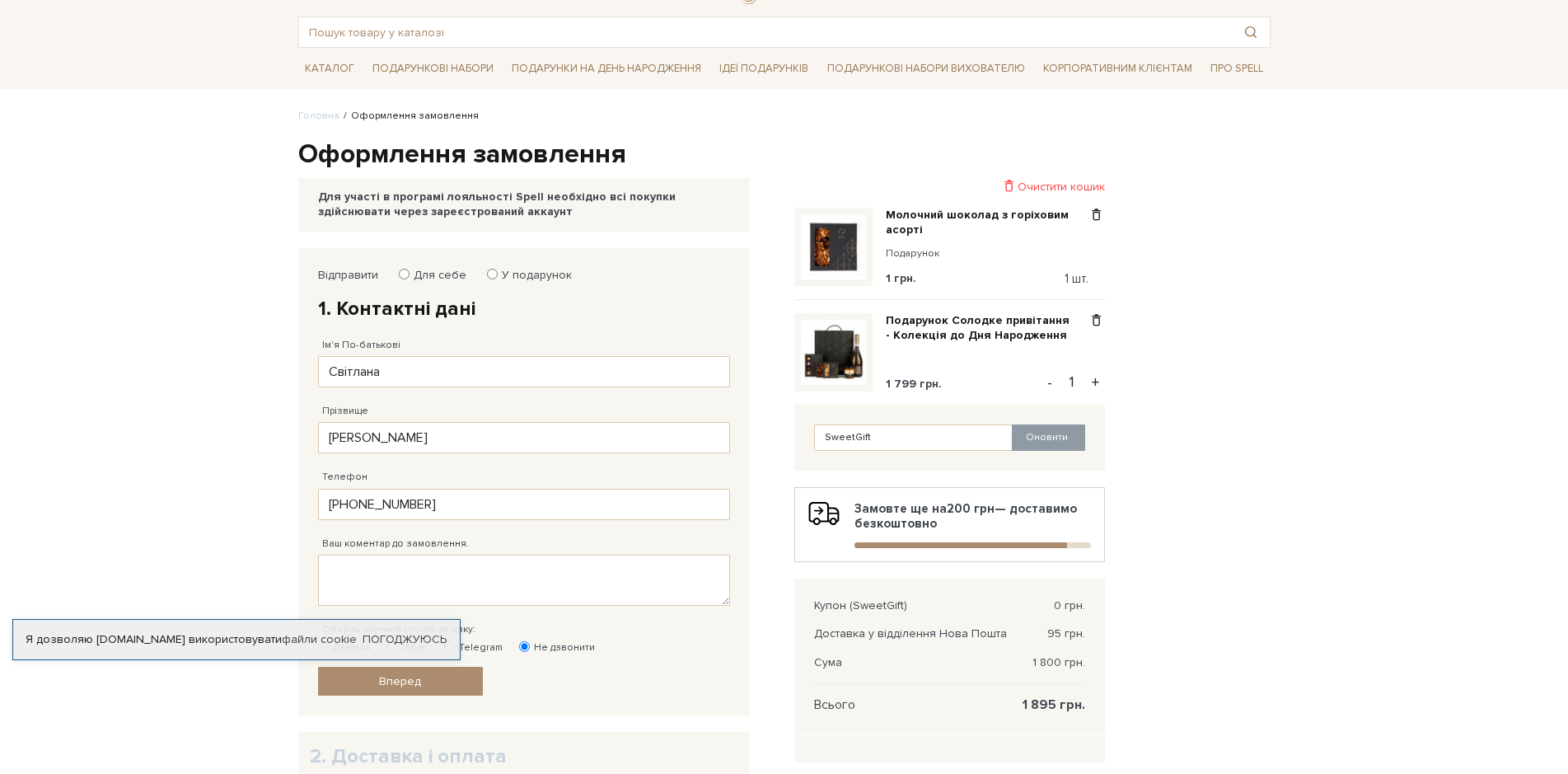
click at [488, 271] on input "У подарунок" at bounding box center [492, 274] width 10 height 10
radio input "true"
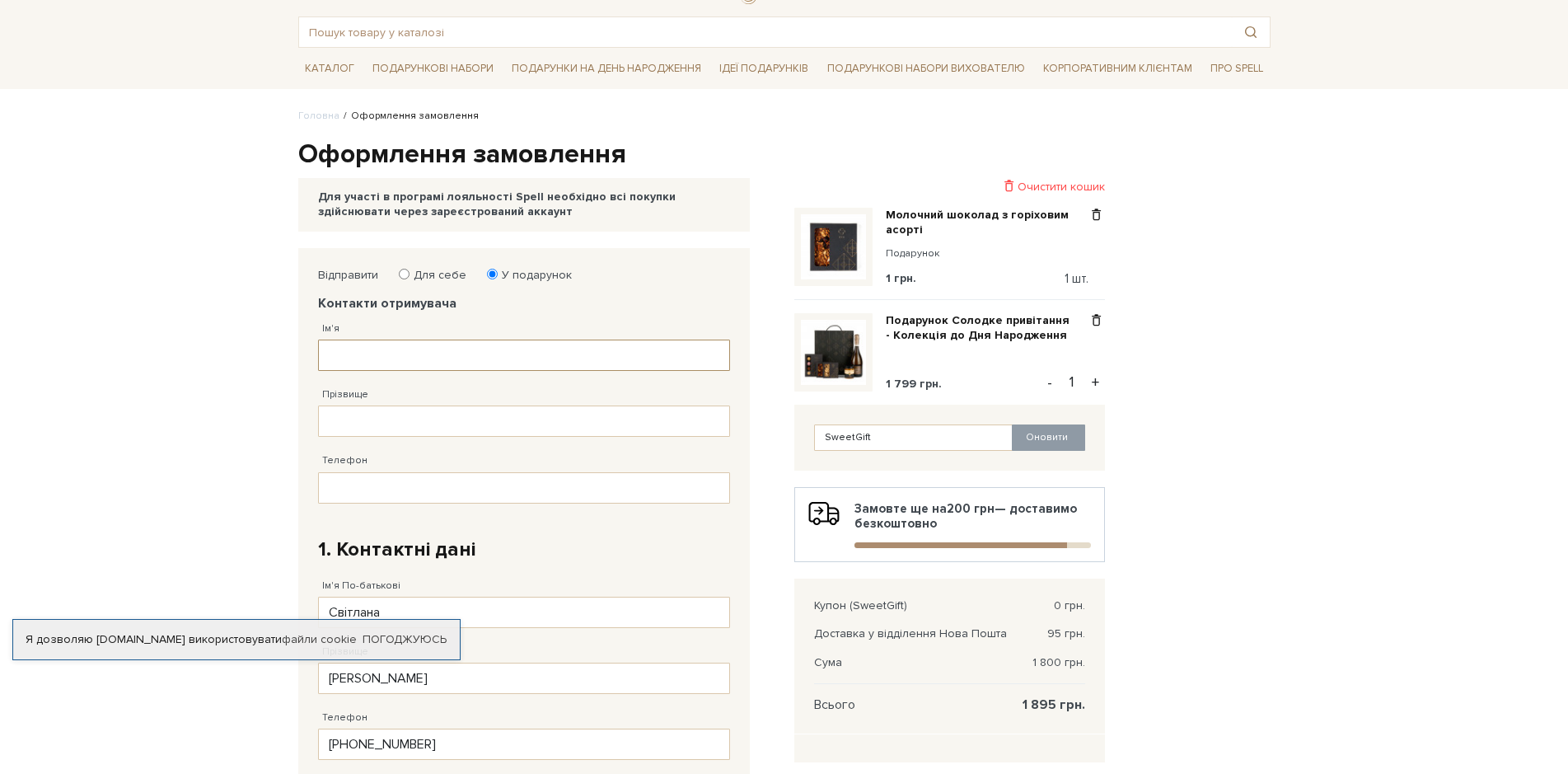
click at [366, 353] on input "Ім'я" at bounding box center [524, 355] width 412 height 31
type input "Віталій"
click at [331, 418] on input "Прізвище" at bounding box center [524, 421] width 412 height 31
drag, startPoint x: 443, startPoint y: 424, endPoint x: 400, endPoint y: 416, distance: 43.7
click at [400, 416] on input "Афанасьєв504605" at bounding box center [524, 421] width 412 height 31
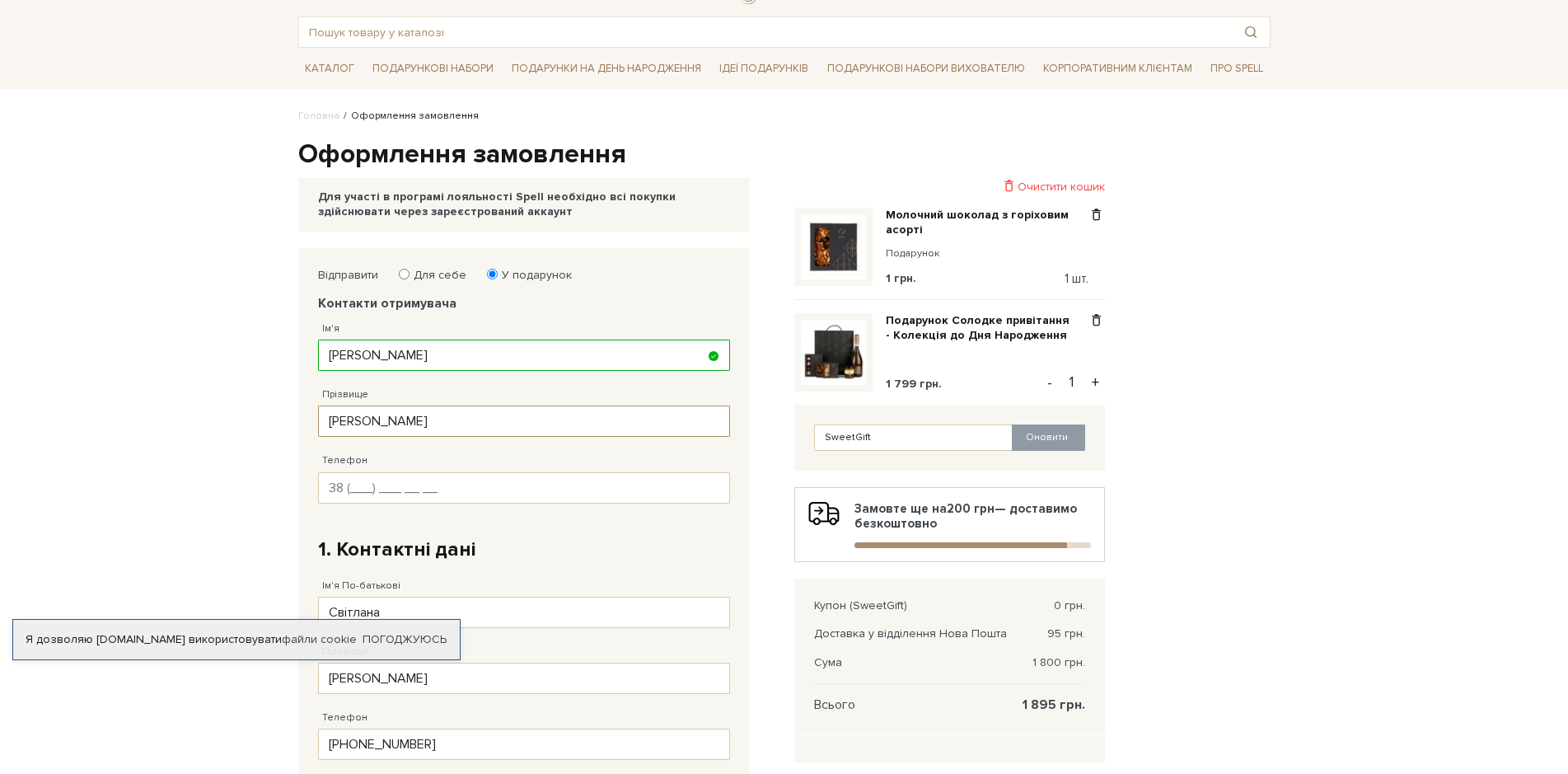
type input "Афанасьєв"
click at [359, 490] on input "Телефон" at bounding box center [524, 487] width 412 height 31
type input "38 (050) 460 58 83"
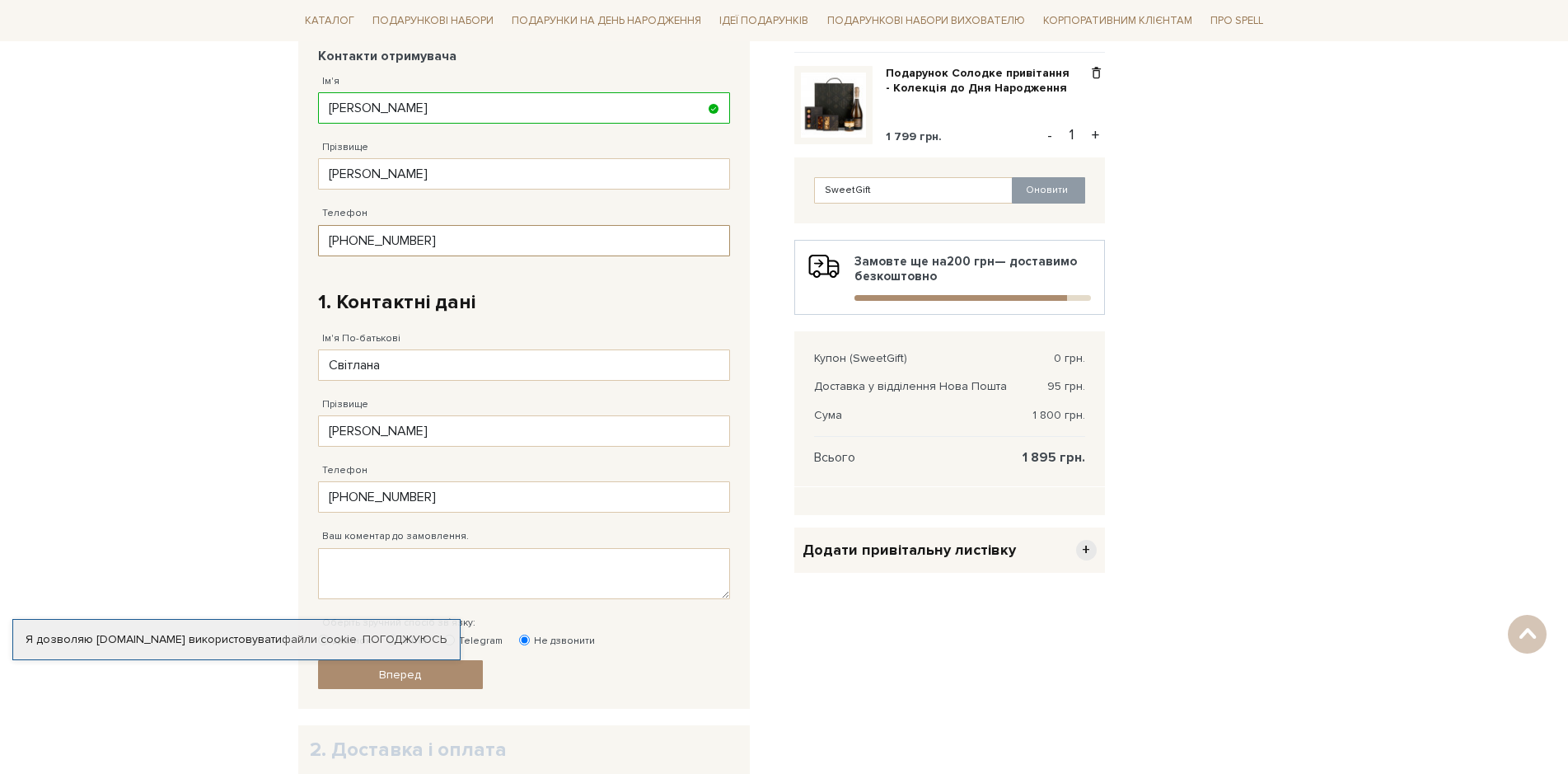
scroll to position [485, 0]
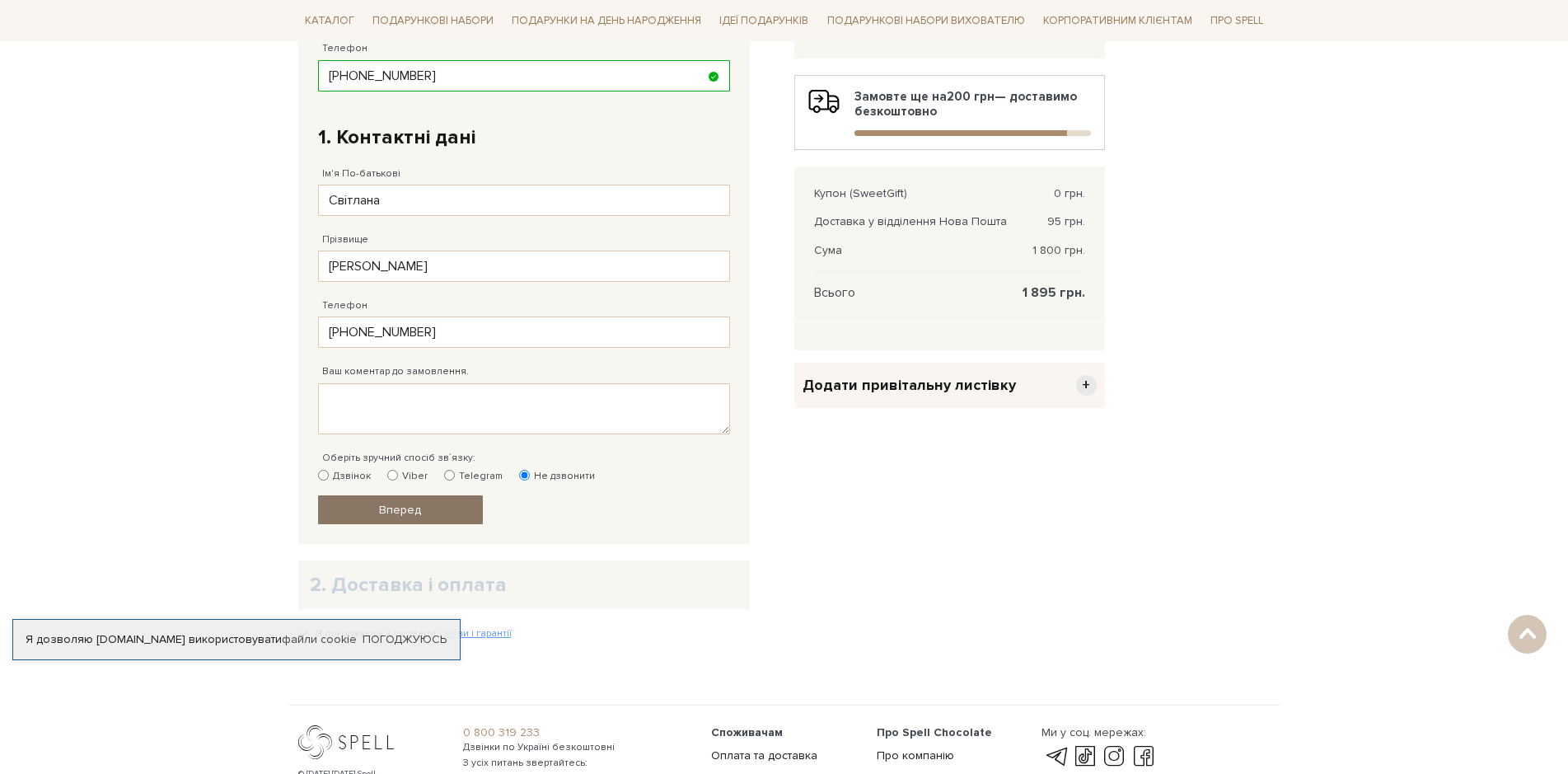
click at [406, 509] on span "Вперед" at bounding box center [400, 509] width 42 height 14
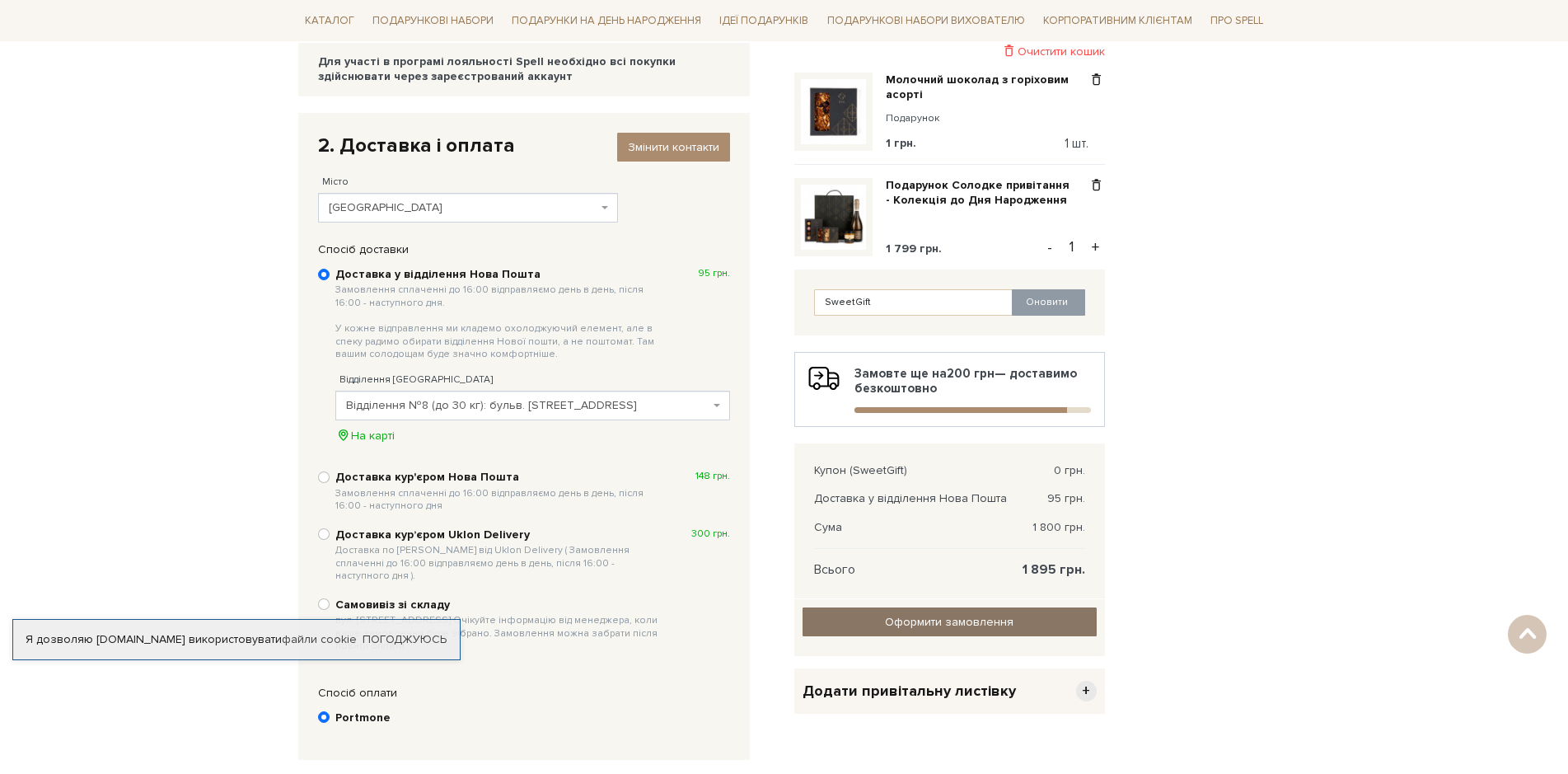
scroll to position [238, 0]
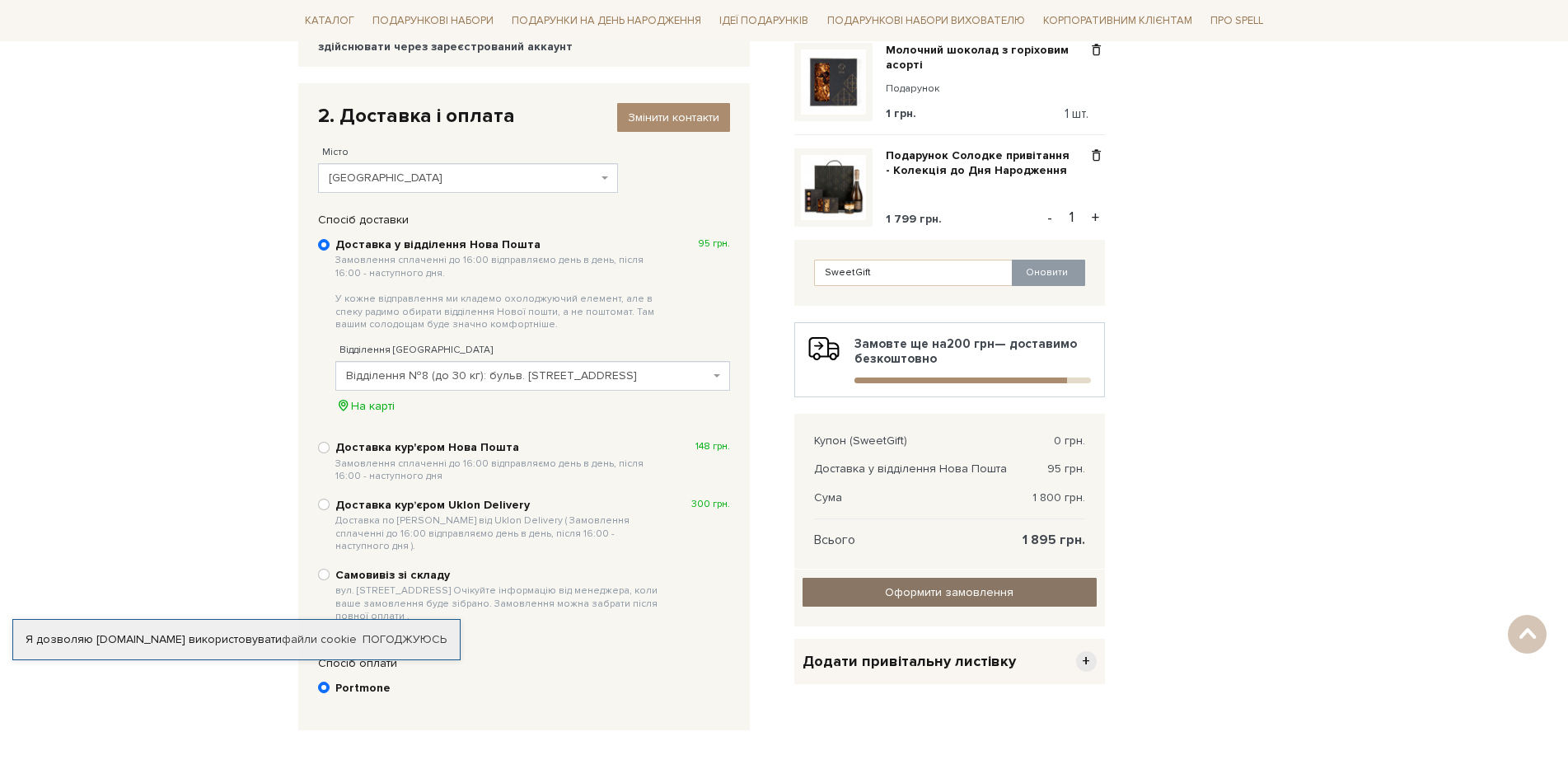
click at [961, 591] on input "Оформити замовлення" at bounding box center [949, 592] width 294 height 28
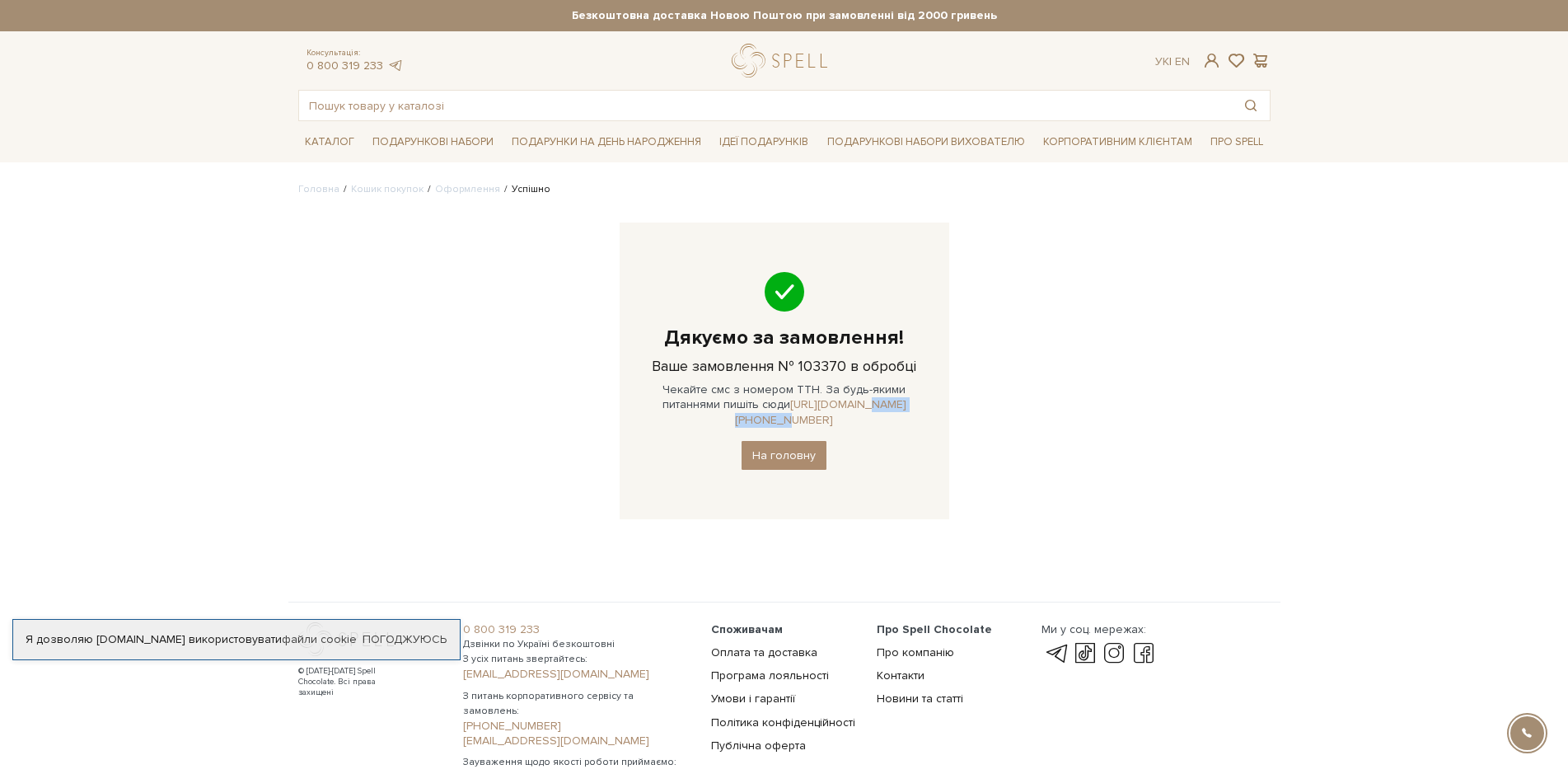
drag, startPoint x: 921, startPoint y: 401, endPoint x: 838, endPoint y: 410, distance: 83.5
click at [838, 410] on div "Дякуємо за замовлення! Ваше замовлення № 103370 в обробці Чекайте смс з номером…" at bounding box center [784, 370] width 329 height 296
copy link "[PHONE_NUMBER]"
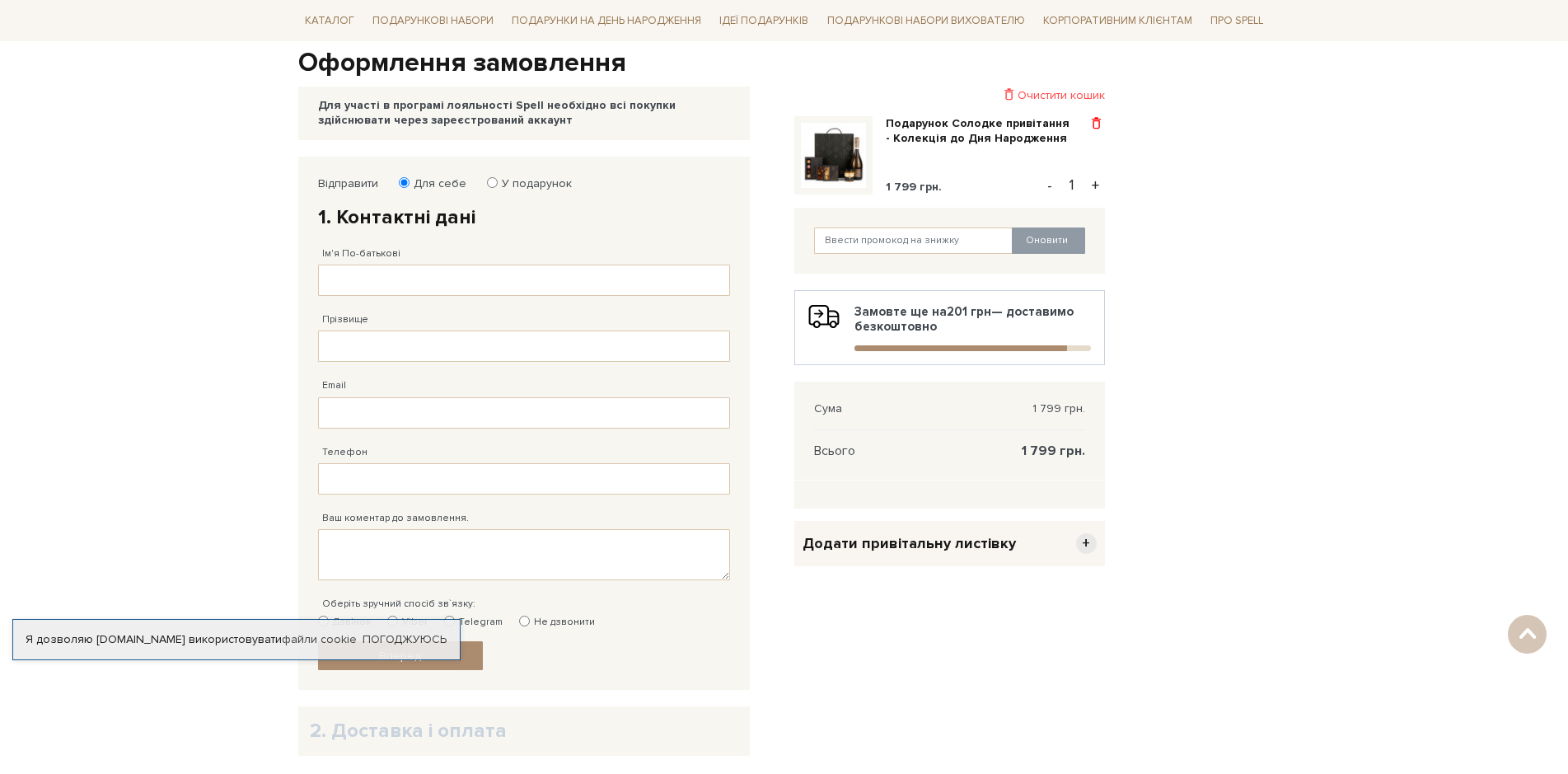
click at [1095, 122] on span at bounding box center [1096, 123] width 17 height 15
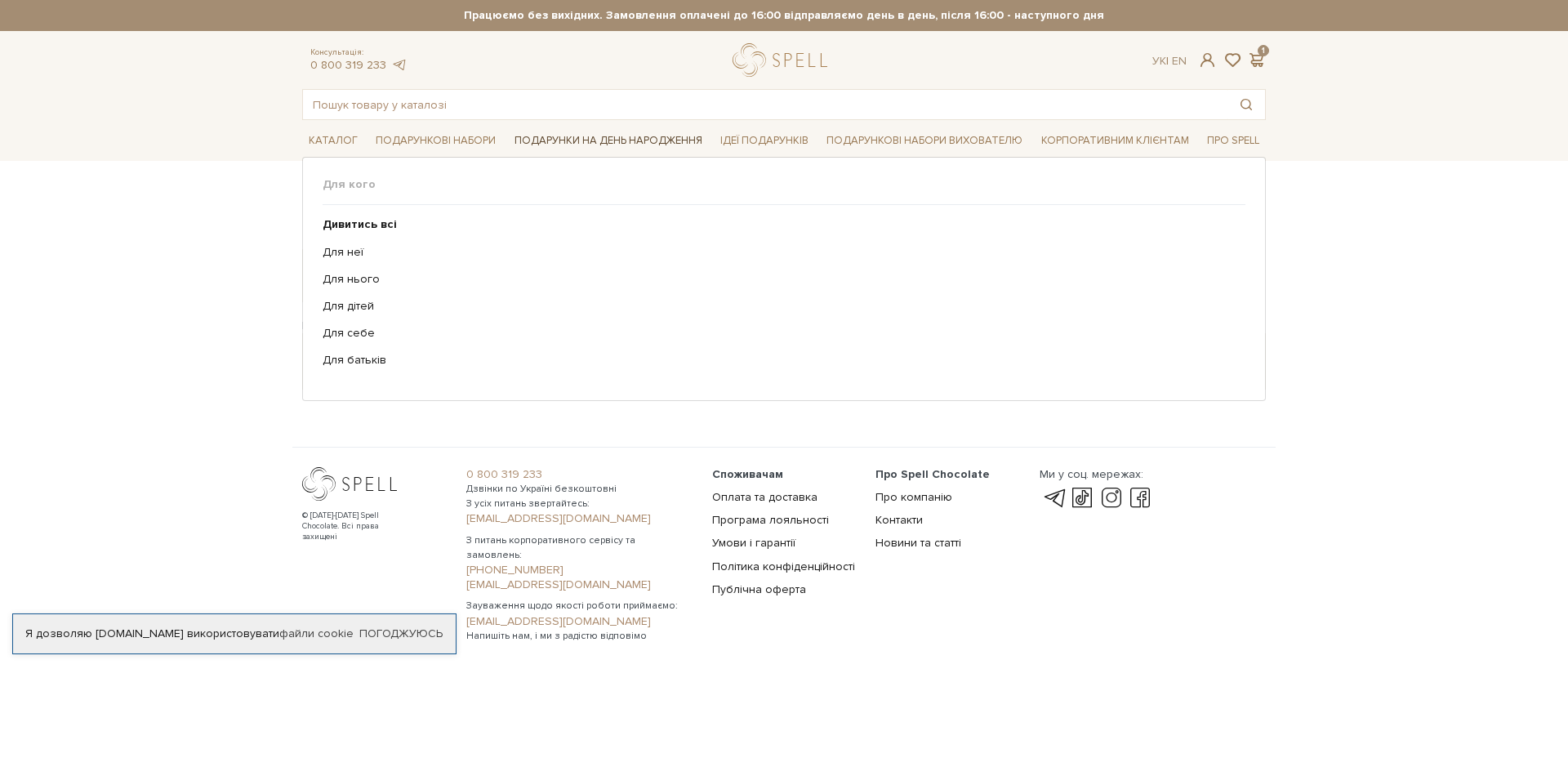
click at [613, 137] on link "Подарунки на День народження" at bounding box center [609, 140] width 201 height 25
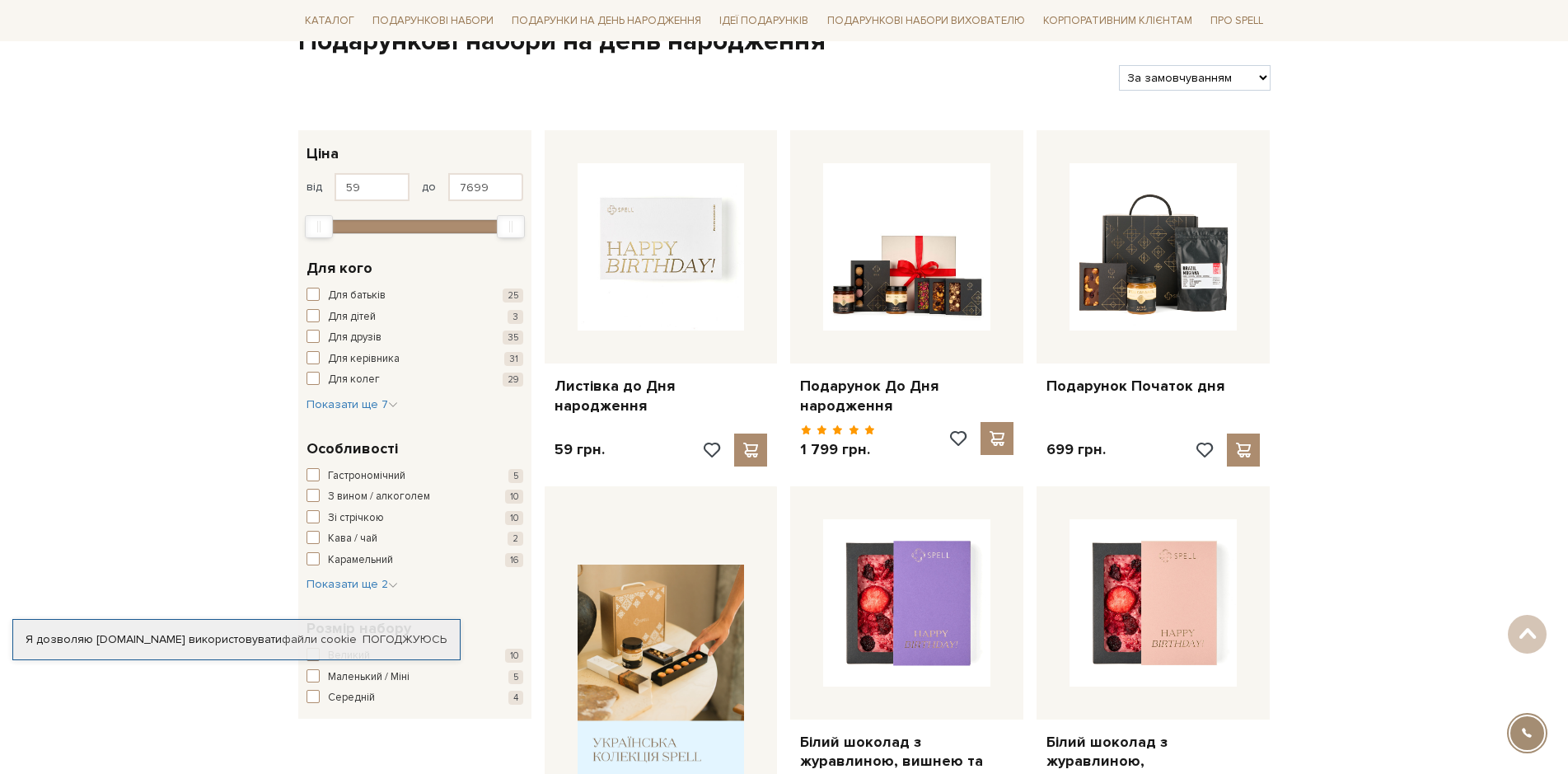
scroll to position [83, 0]
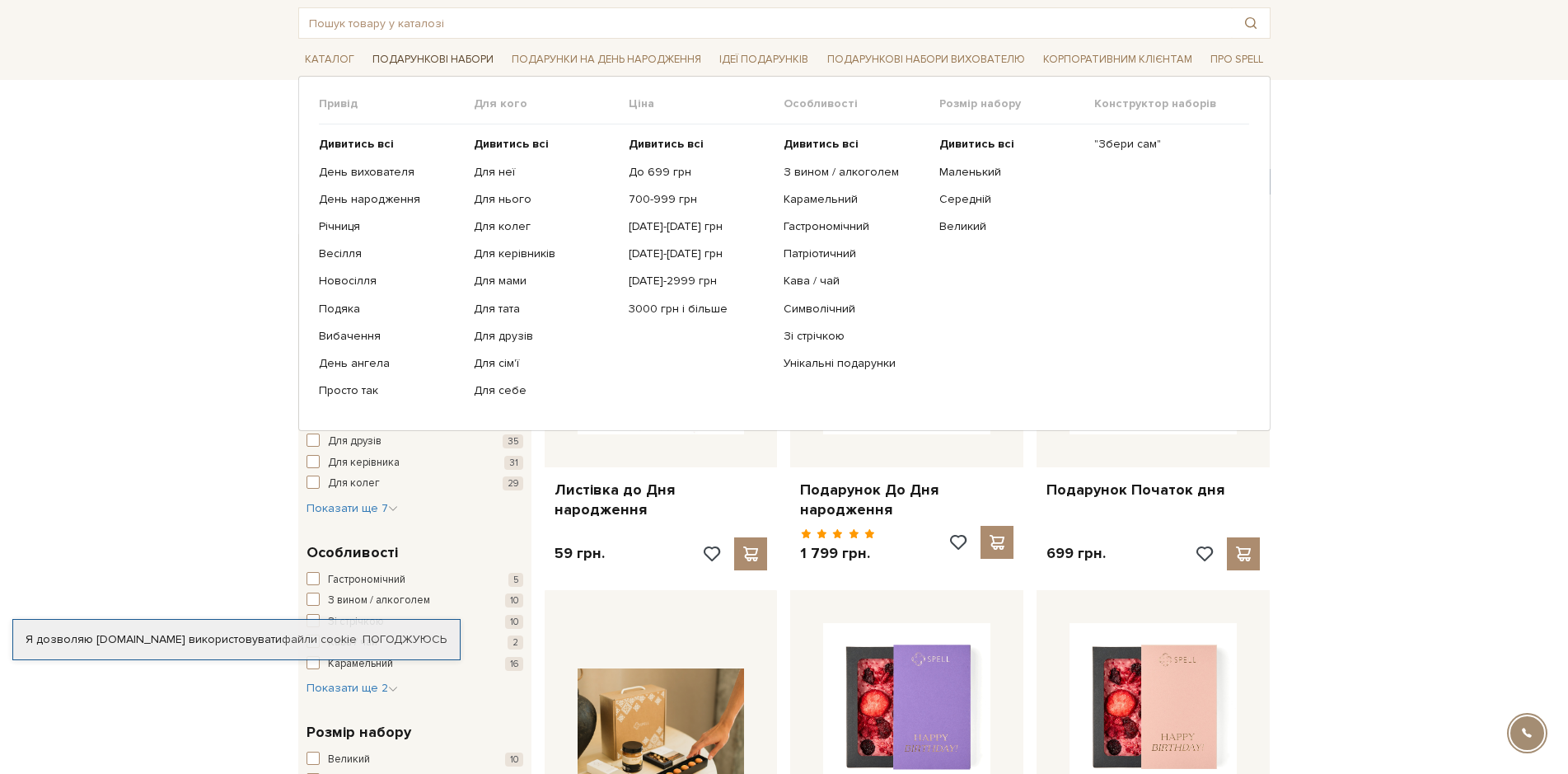
click at [453, 59] on link "Подарункові набори" at bounding box center [432, 59] width 134 height 26
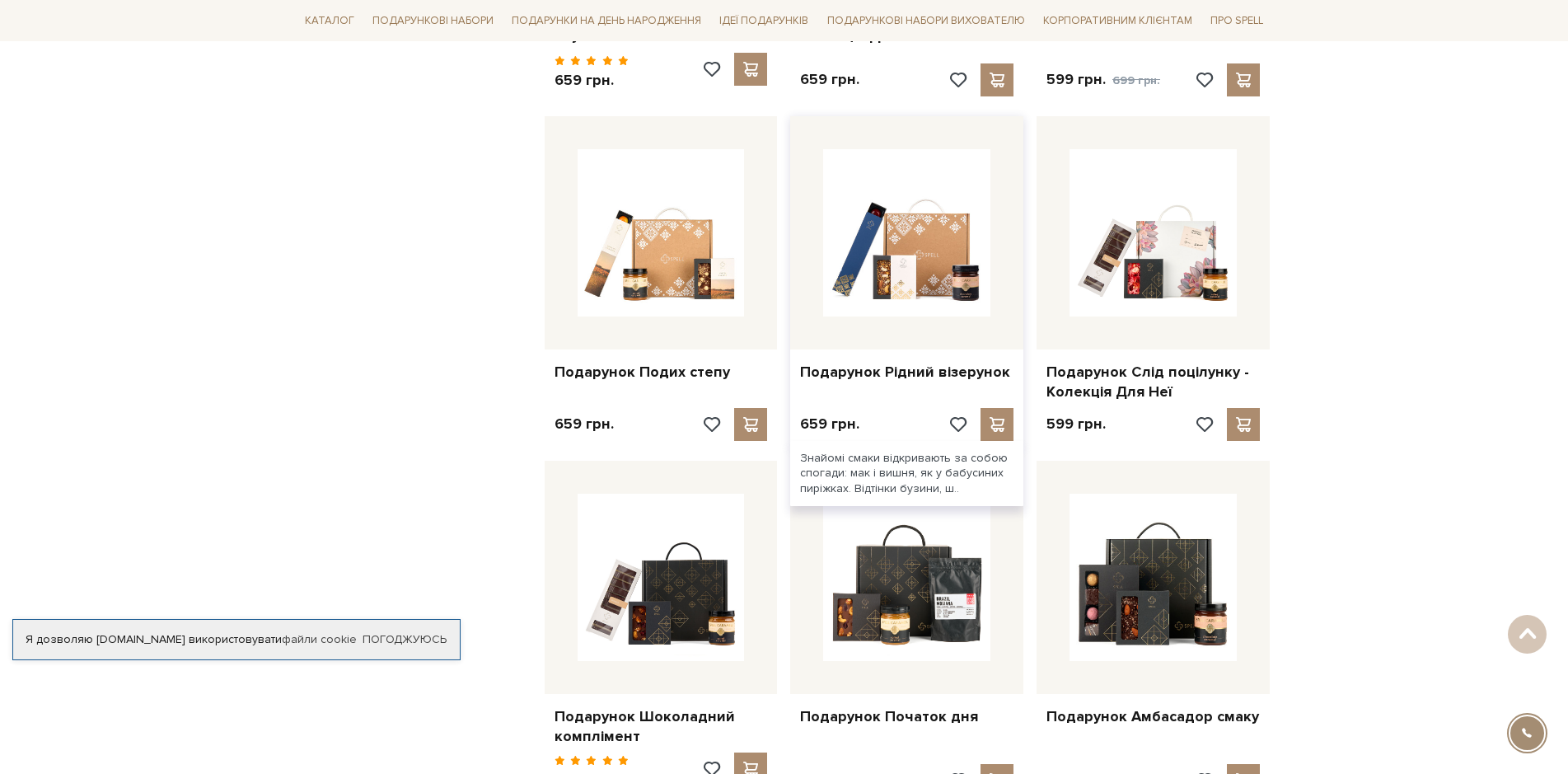
scroll to position [1402, 0]
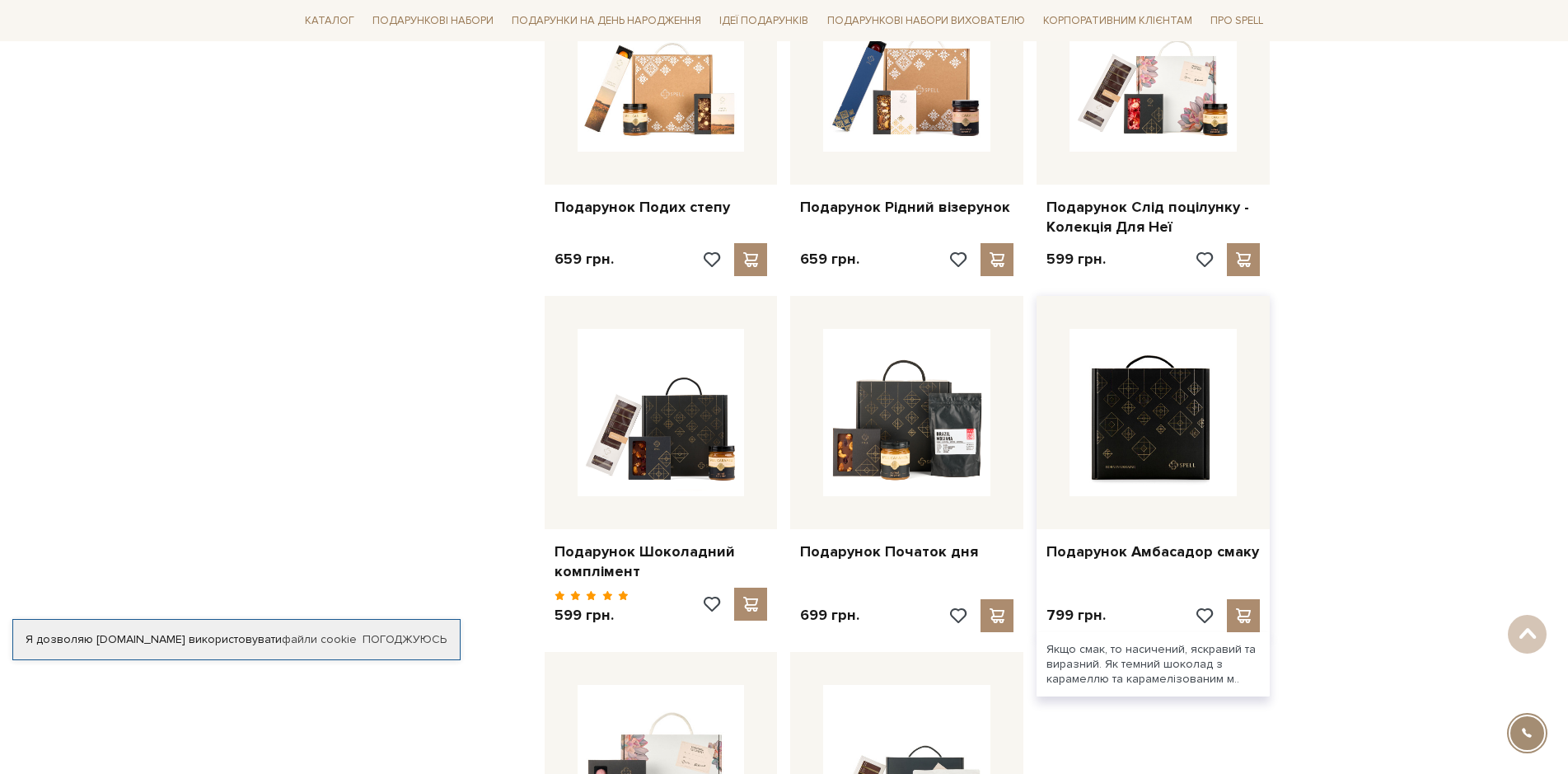
click at [1147, 421] on img at bounding box center [1153, 412] width 167 height 167
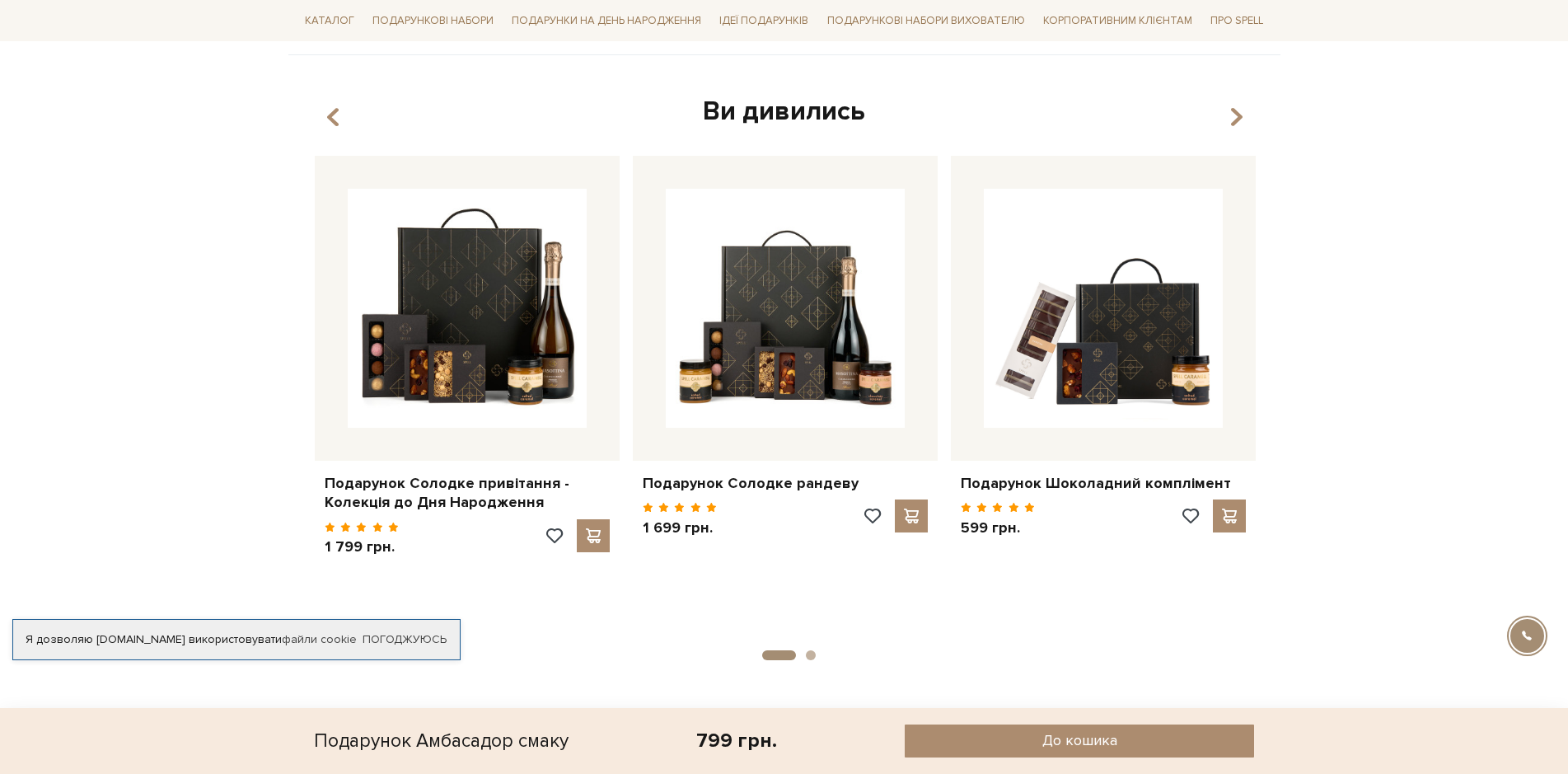
scroll to position [1112, 0]
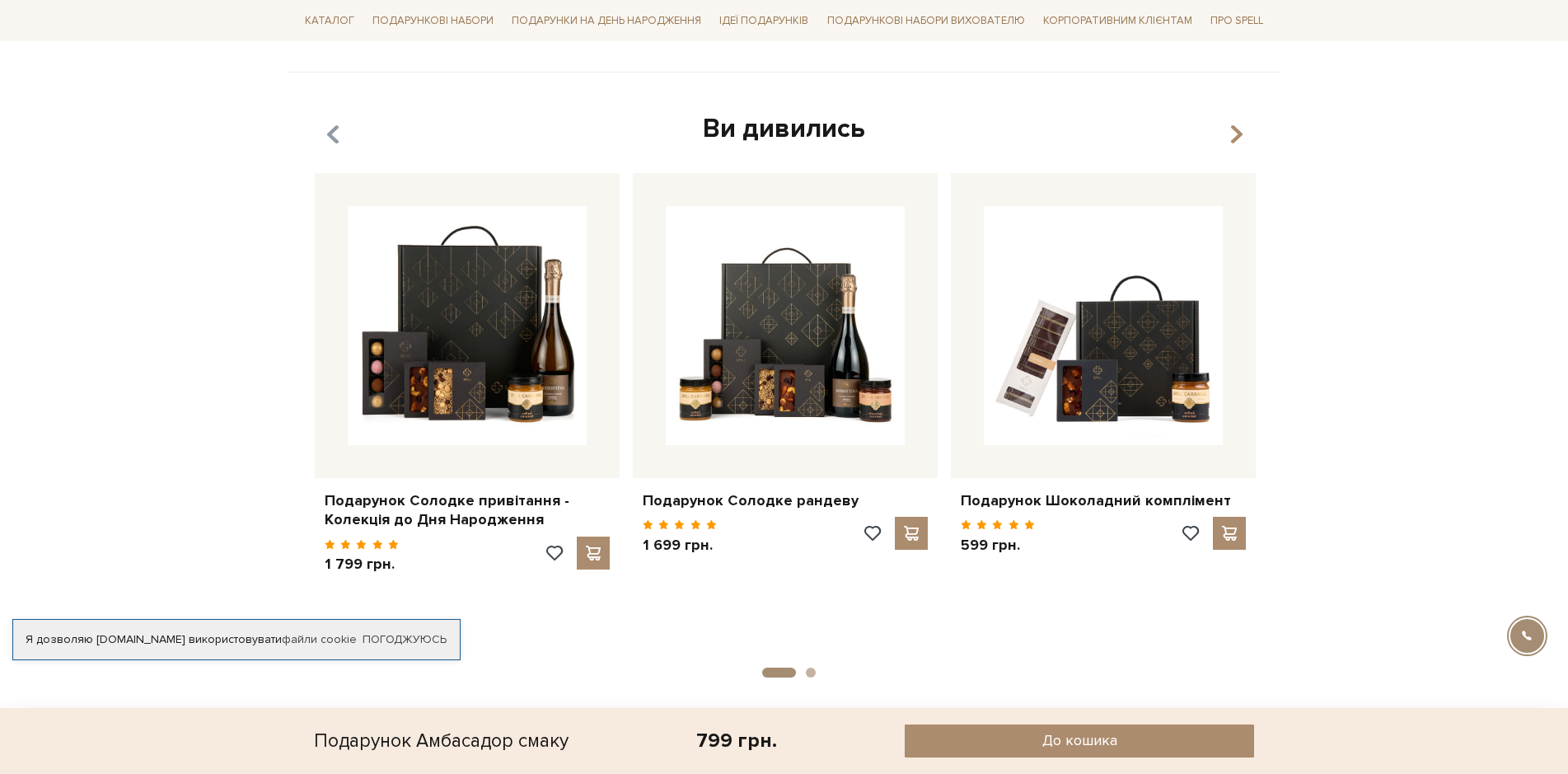
click at [330, 121] on icon "button" at bounding box center [332, 135] width 14 height 28
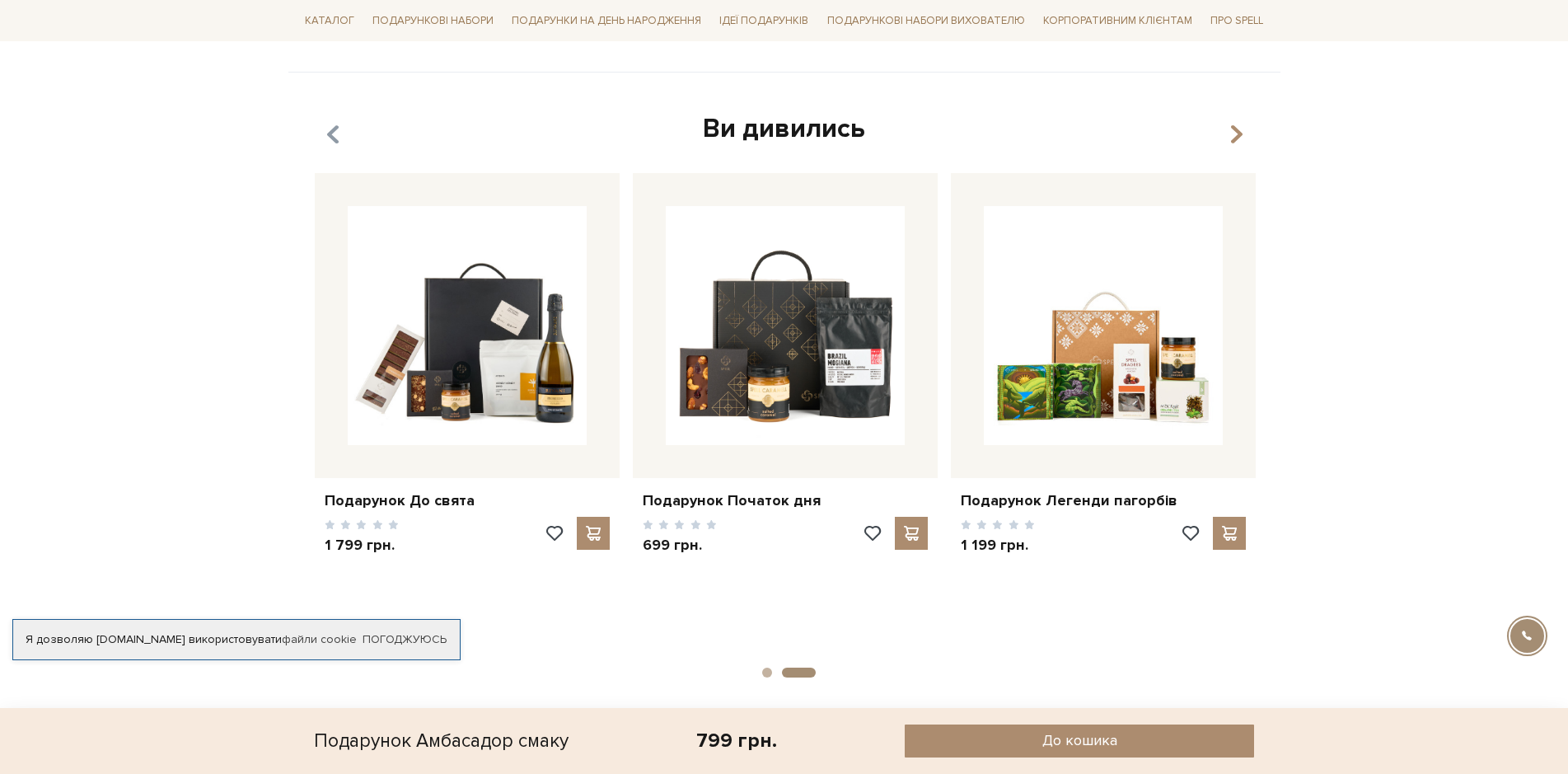
click at [337, 121] on icon "button" at bounding box center [332, 135] width 14 height 28
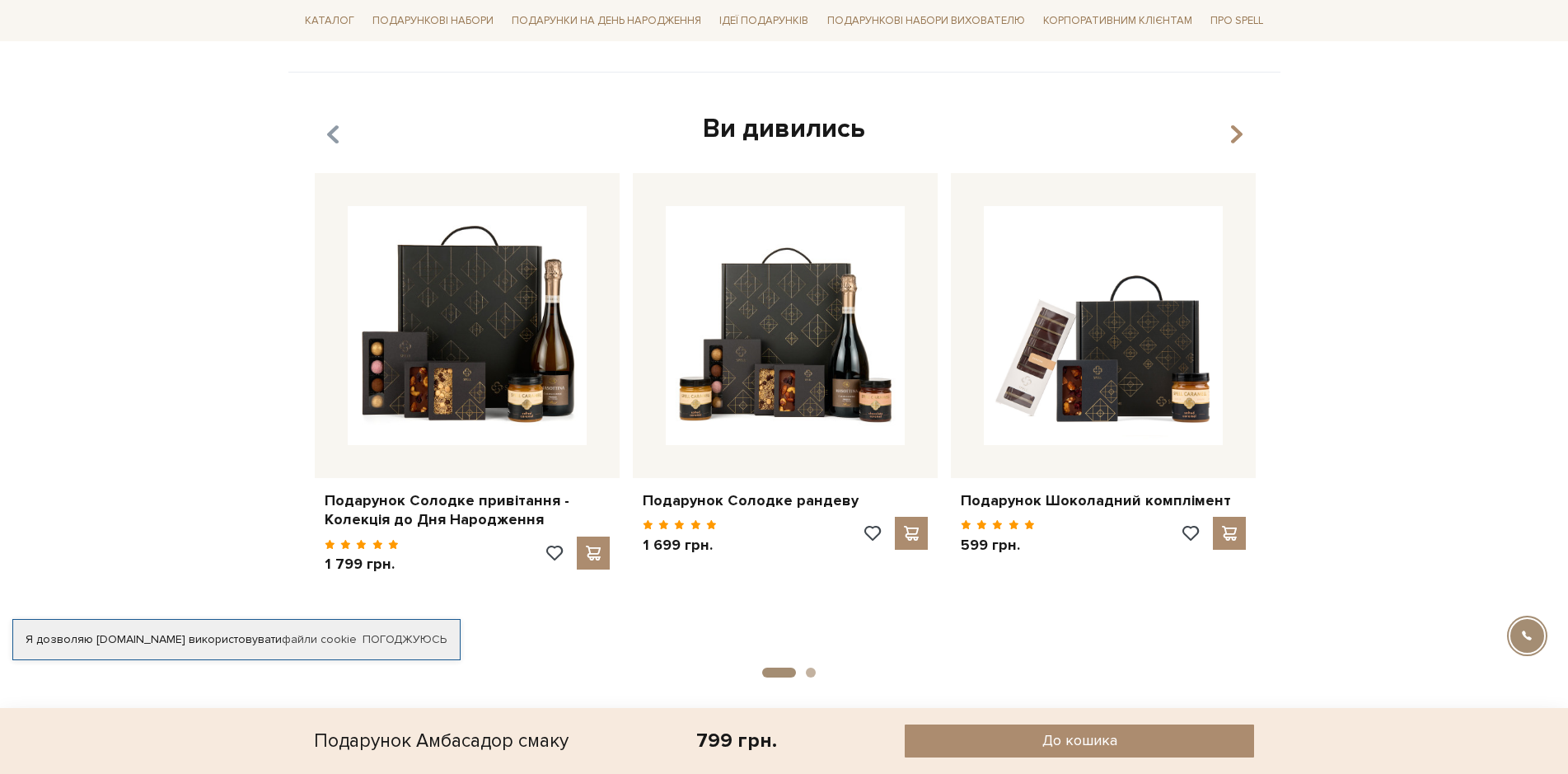
click at [333, 121] on icon "button" at bounding box center [332, 135] width 14 height 28
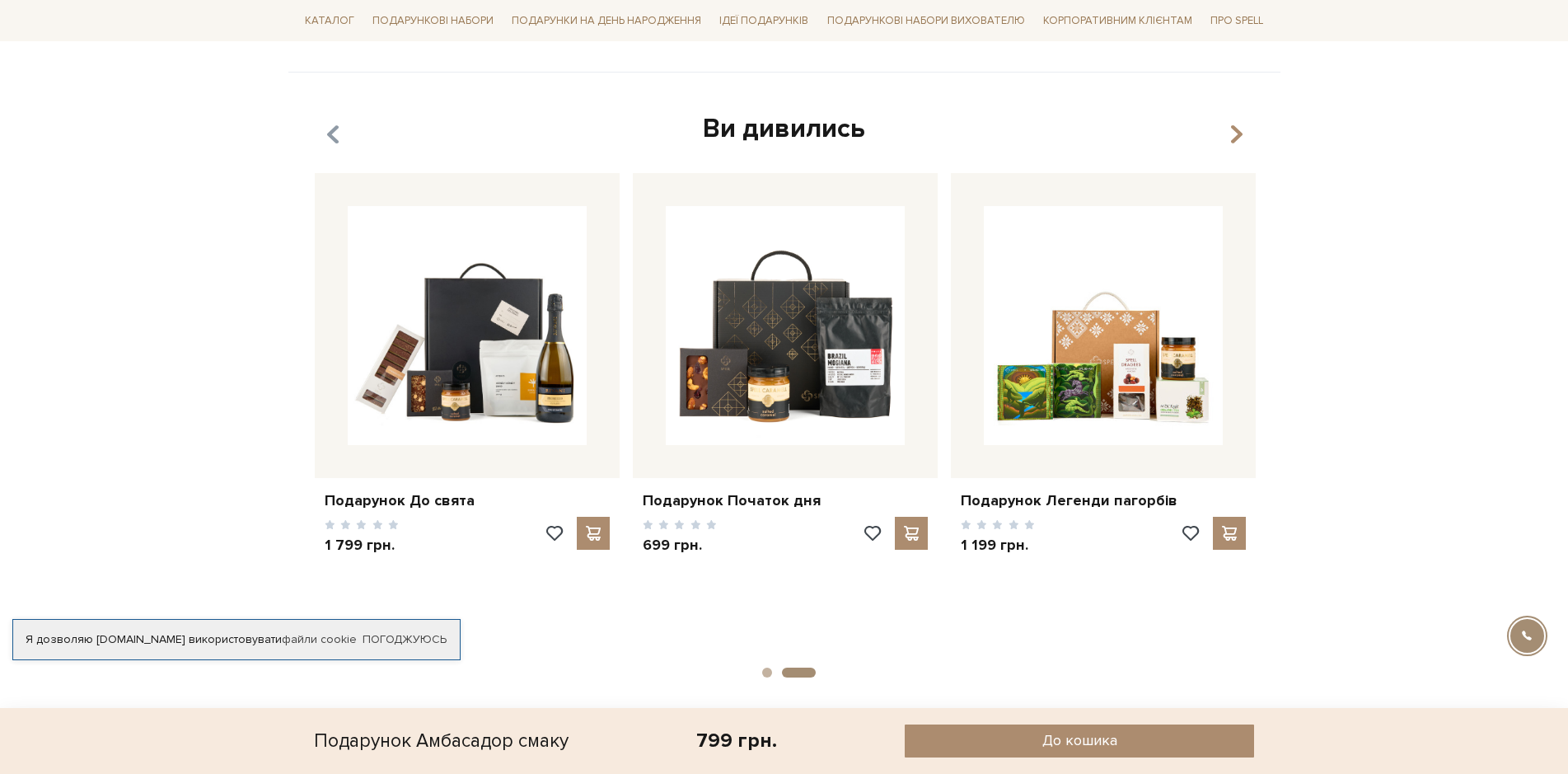
click at [331, 121] on icon "button" at bounding box center [332, 135] width 14 height 28
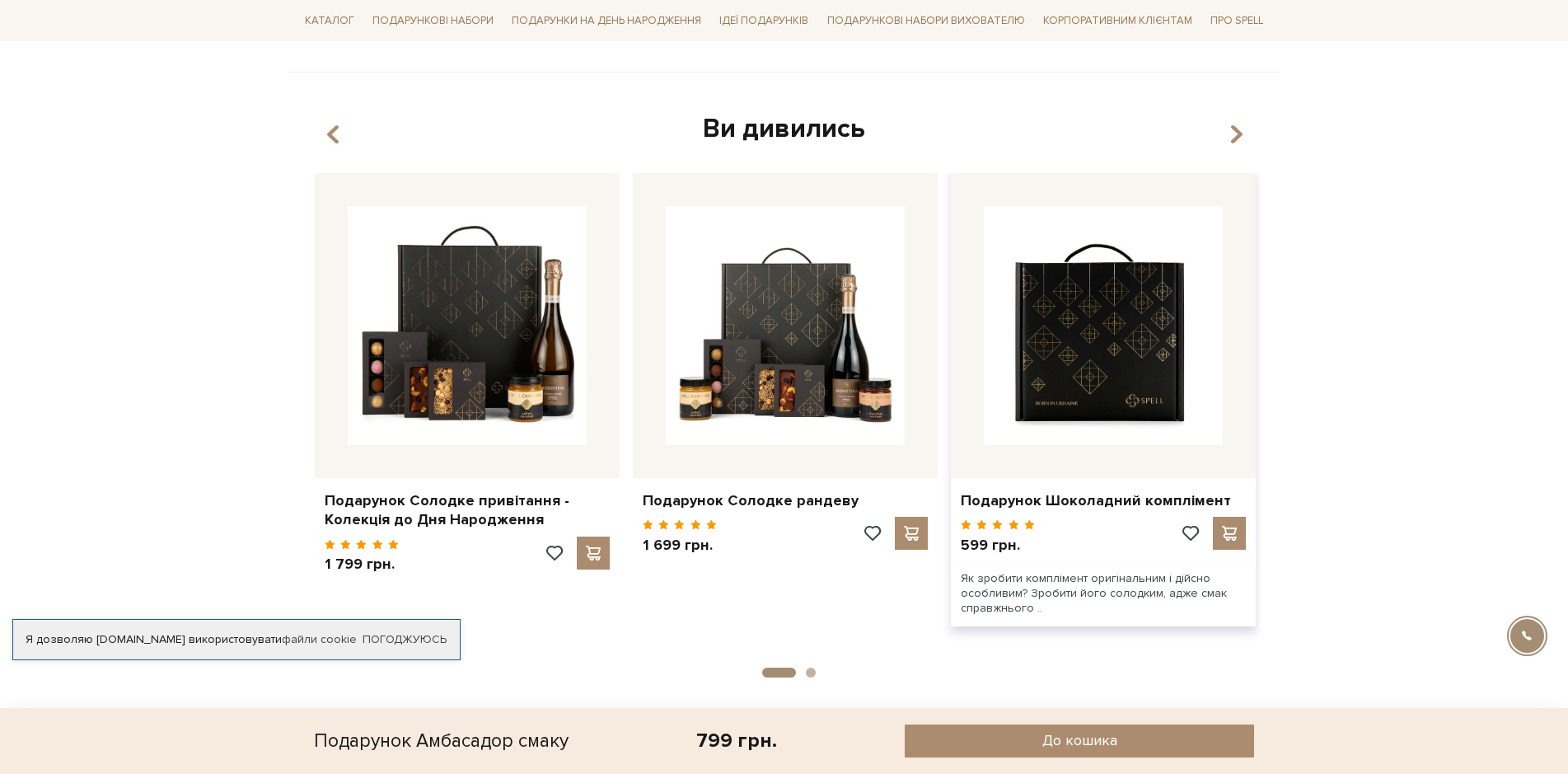
click at [1127, 335] on img at bounding box center [1103, 326] width 239 height 239
